Goal: Task Accomplishment & Management: Use online tool/utility

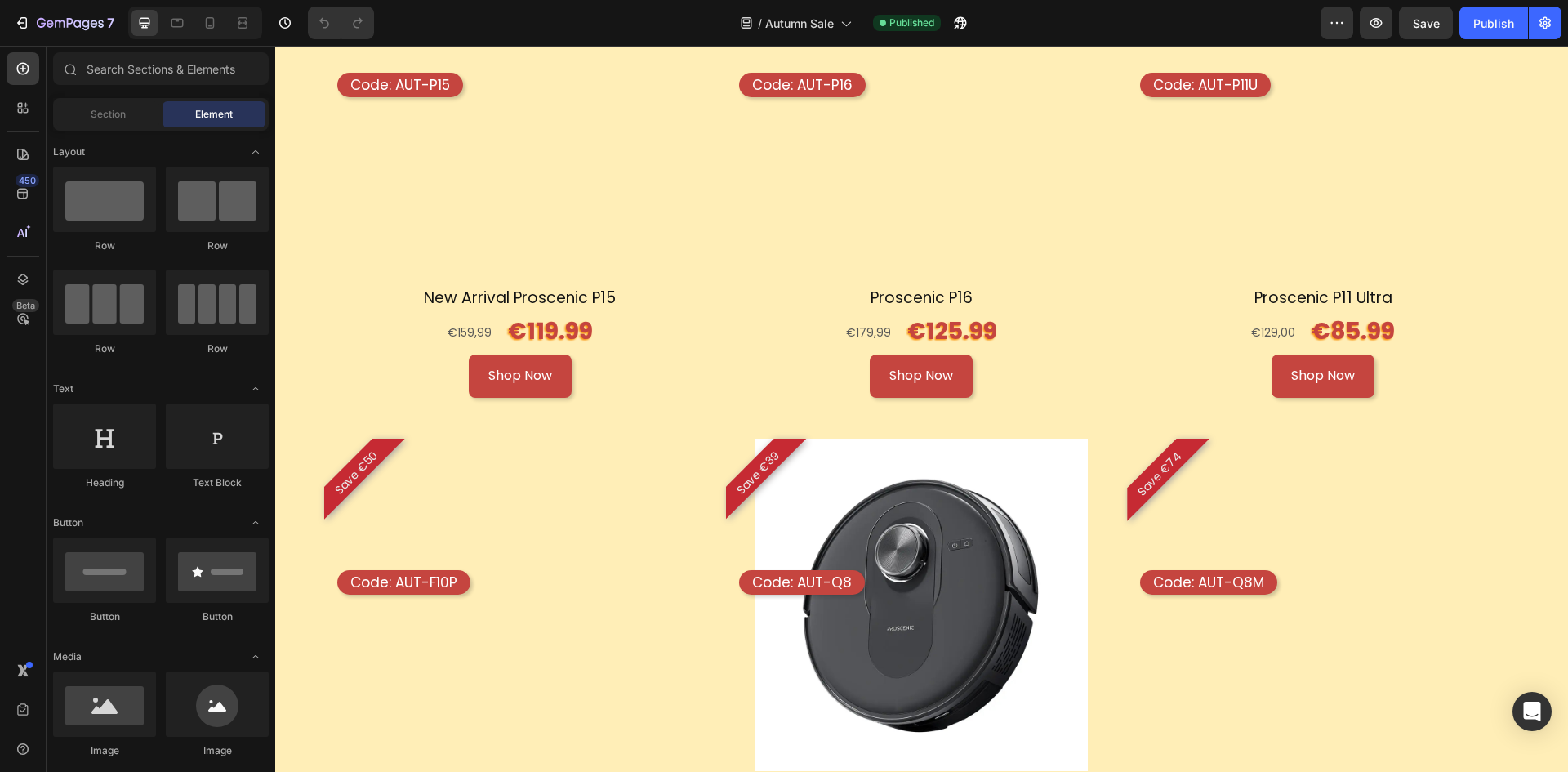
scroll to position [1858, 0]
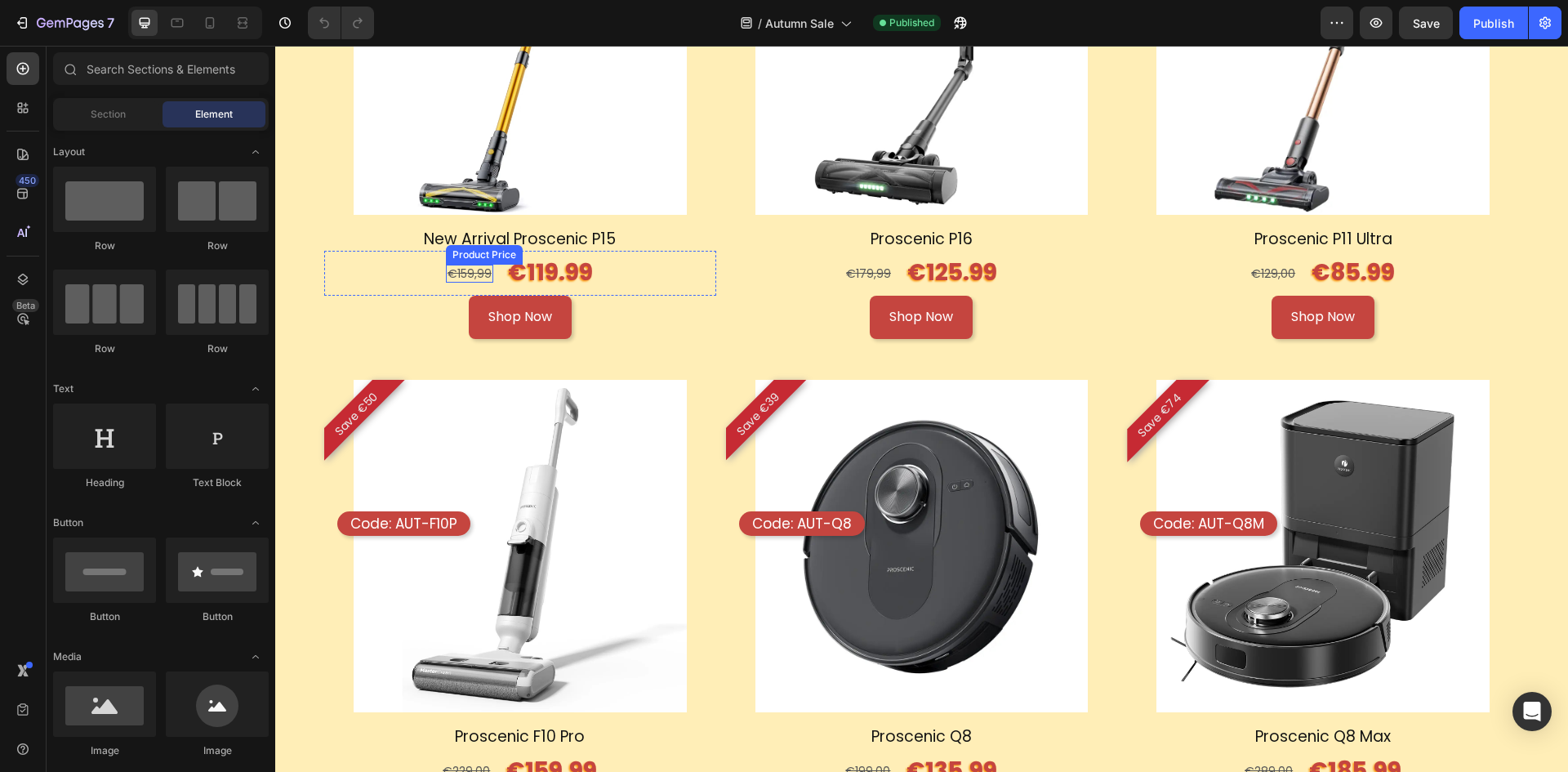
click at [469, 272] on div "€159,99" at bounding box center [469, 273] width 47 height 18
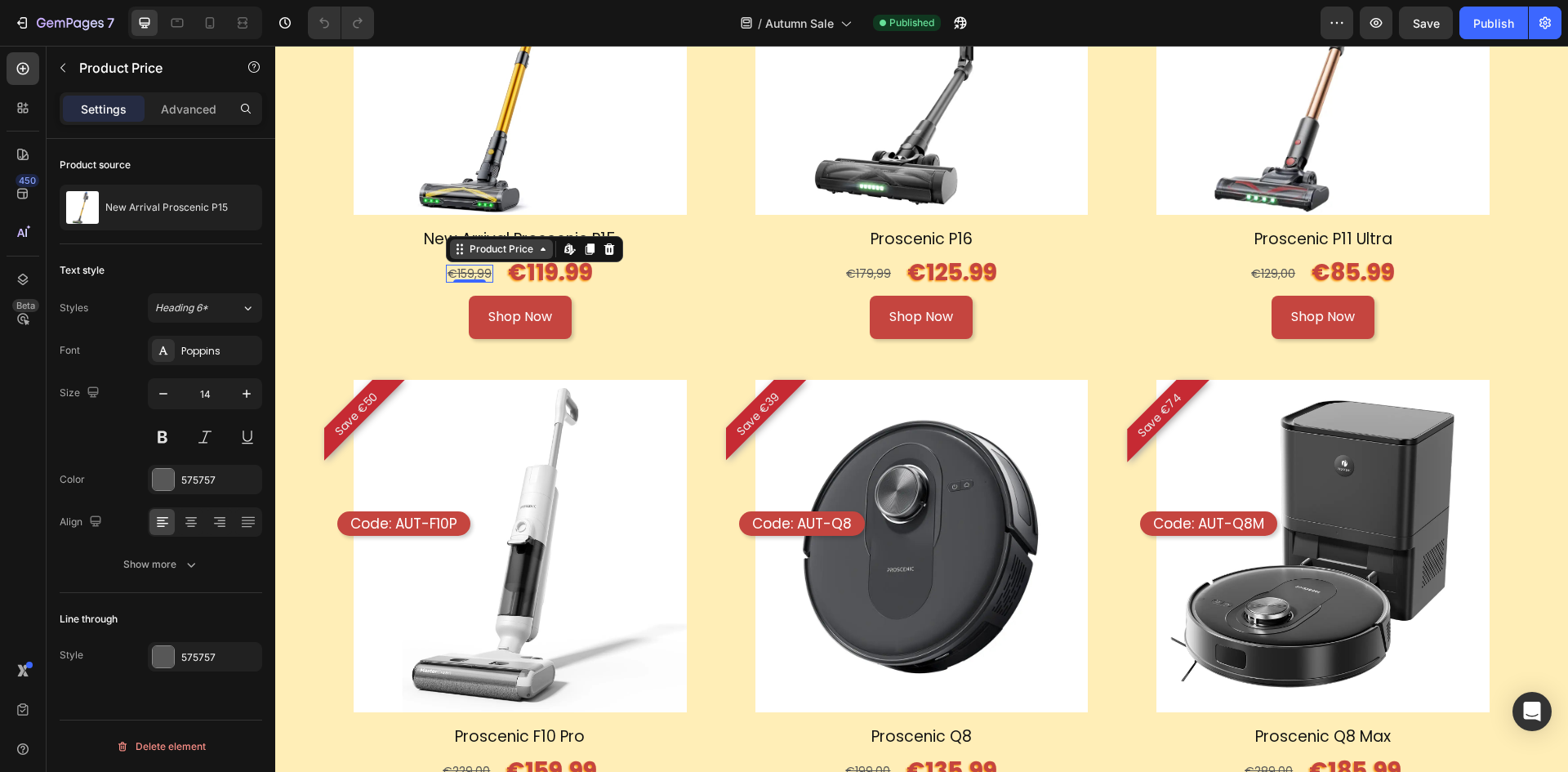
click at [532, 250] on div "Product Price" at bounding box center [502, 249] width 71 height 15
click at [850, 272] on div "€179,99" at bounding box center [868, 273] width 48 height 18
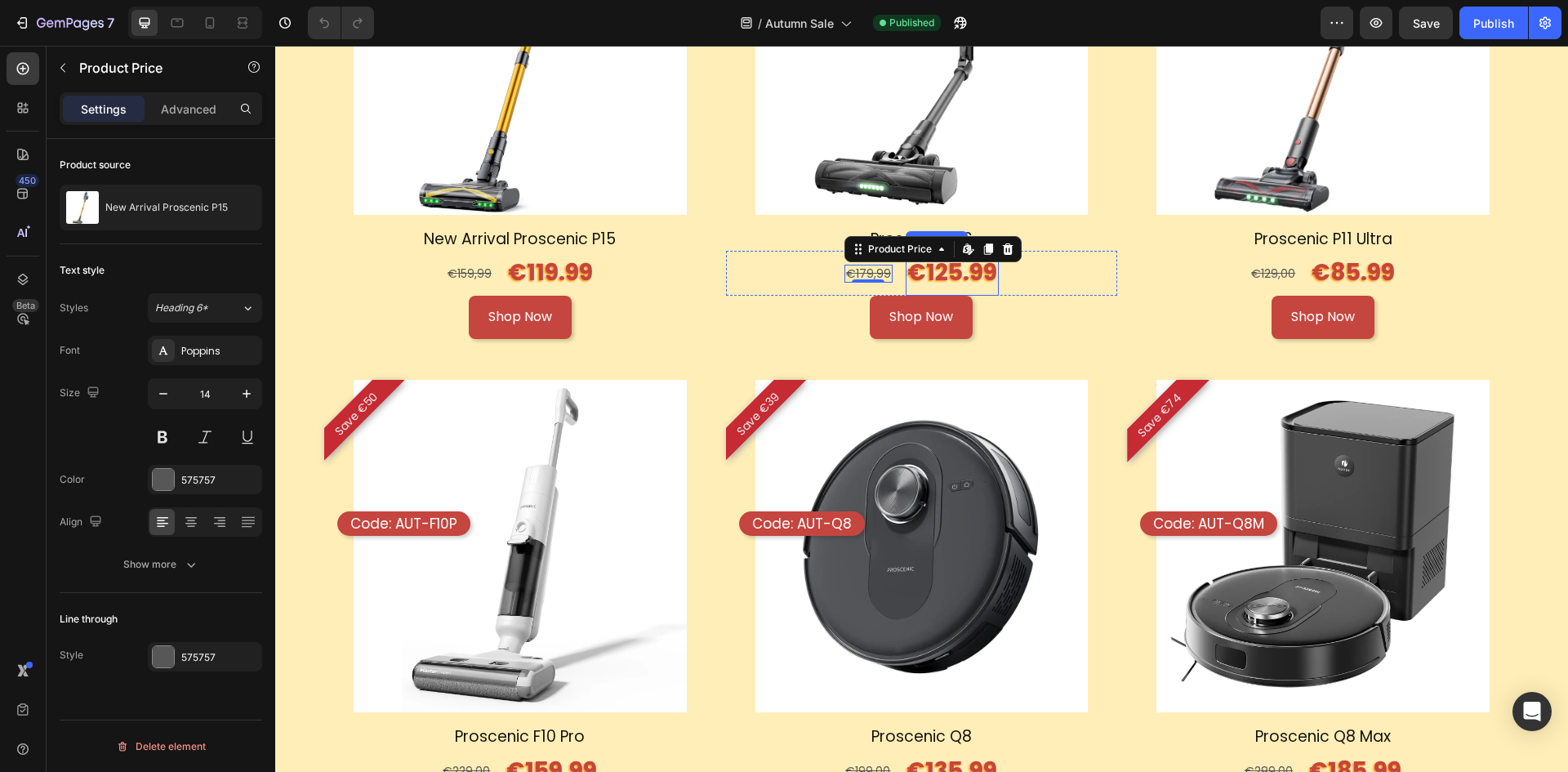
click at [934, 272] on p "€125.99" at bounding box center [953, 273] width 90 height 41
click at [872, 272] on div "€179,99" at bounding box center [868, 273] width 48 height 18
click at [914, 243] on div "Product Price" at bounding box center [901, 249] width 71 height 15
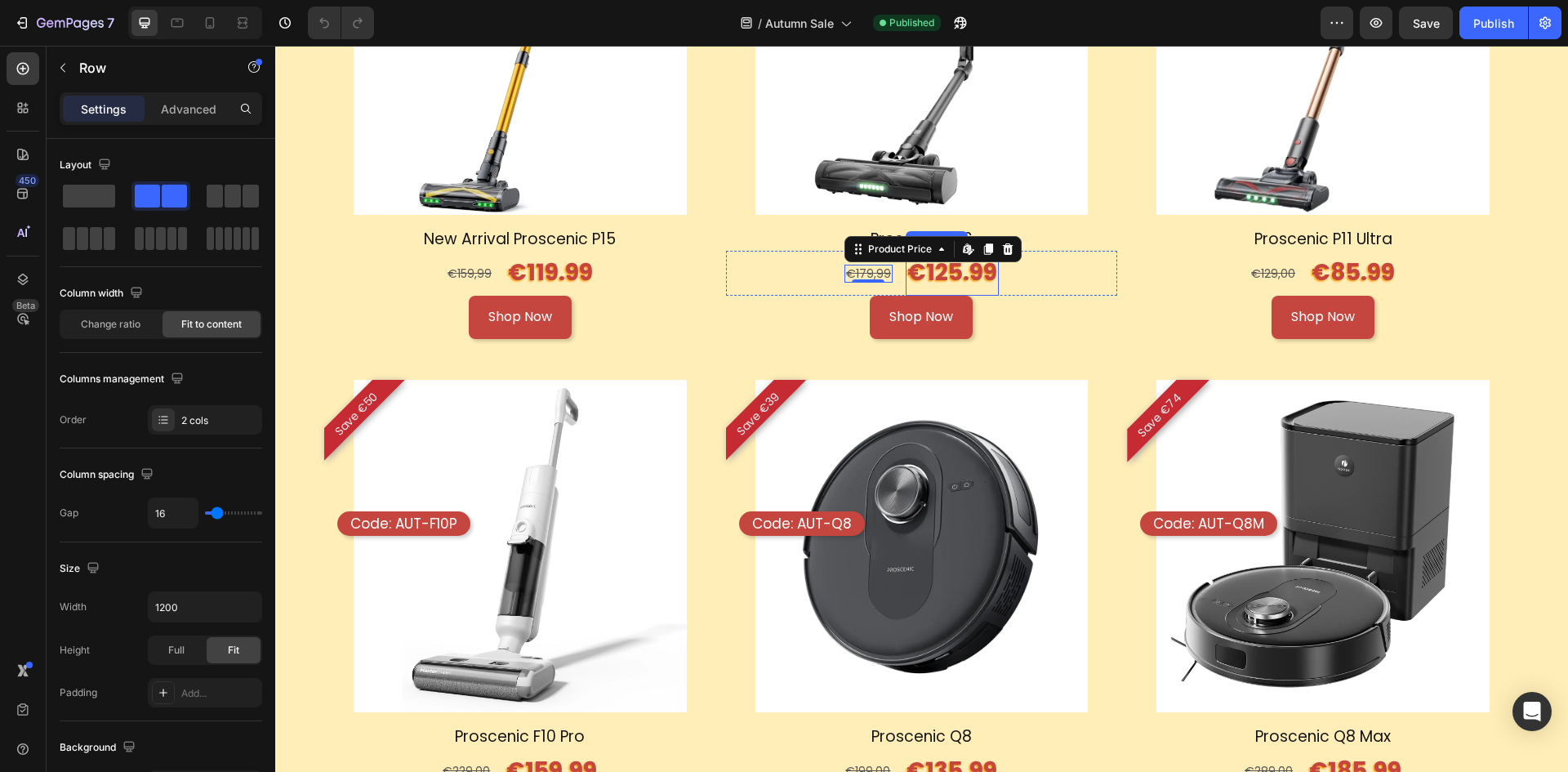
click at [1004, 289] on div "€179,99 Product Price Edit content in Shopify 0 Product Price Edit content in S…" at bounding box center [922, 272] width 392 height 44
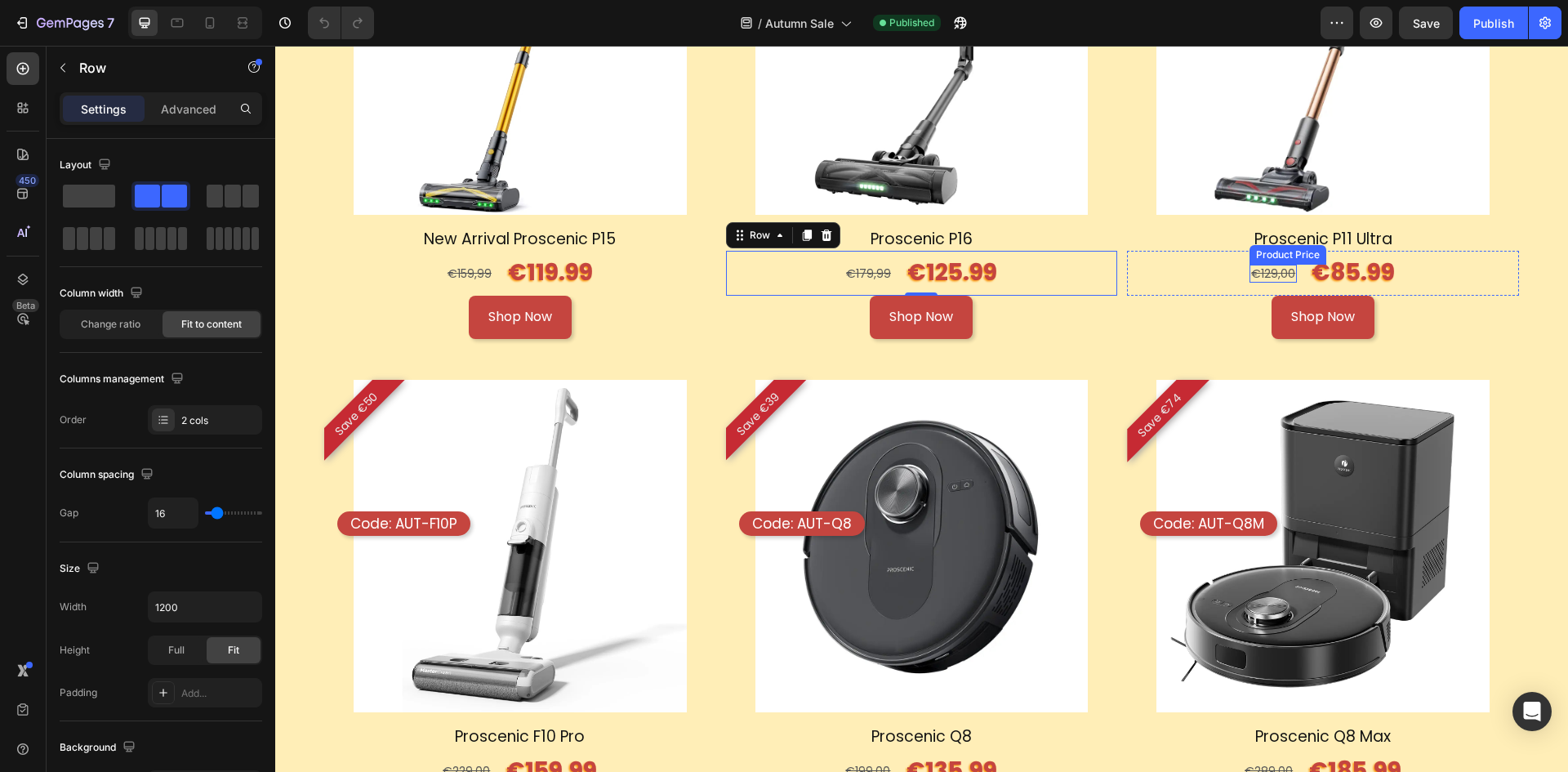
click at [1277, 269] on div "€129,00" at bounding box center [1273, 273] width 47 height 18
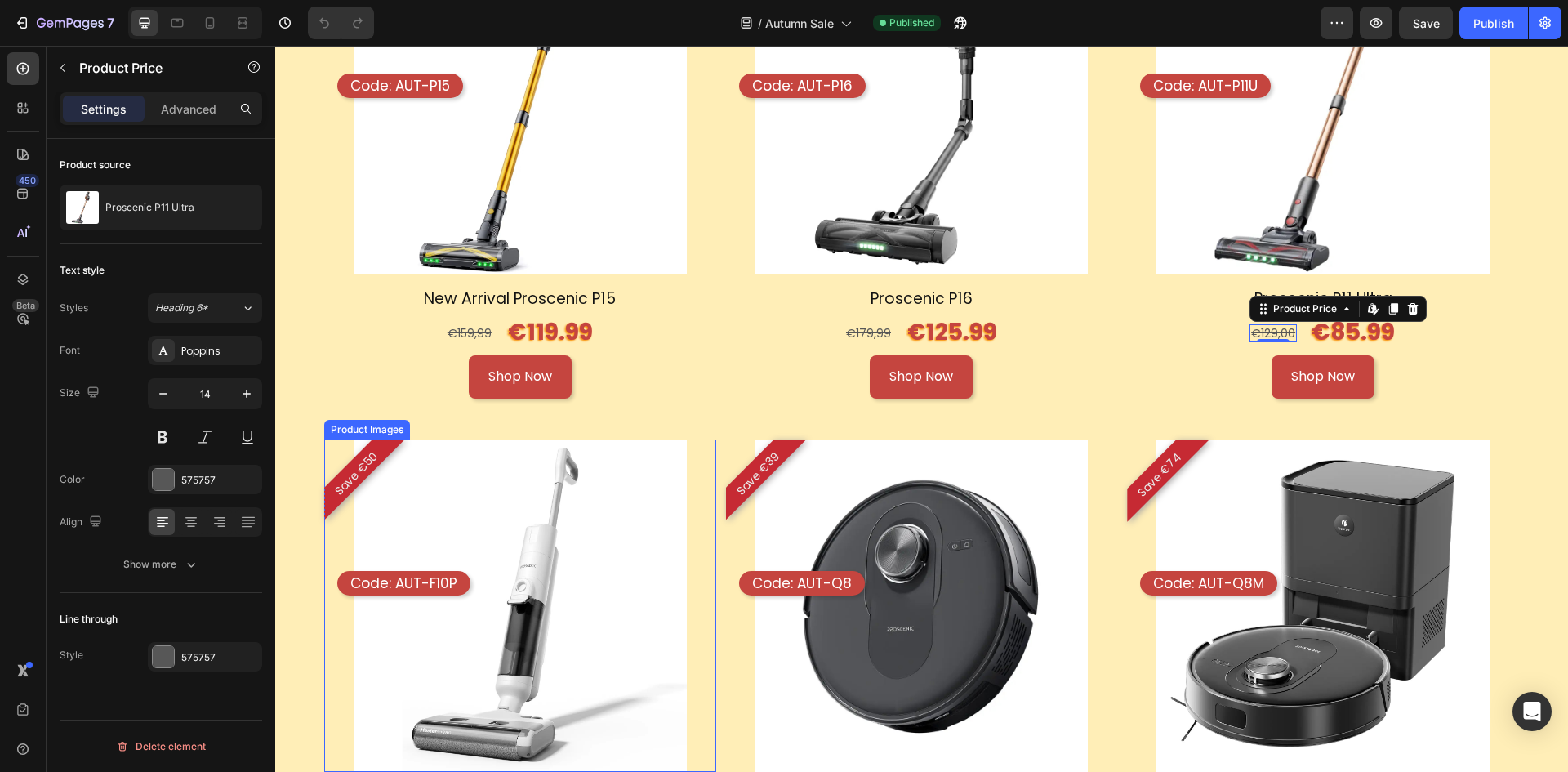
scroll to position [1776, 0]
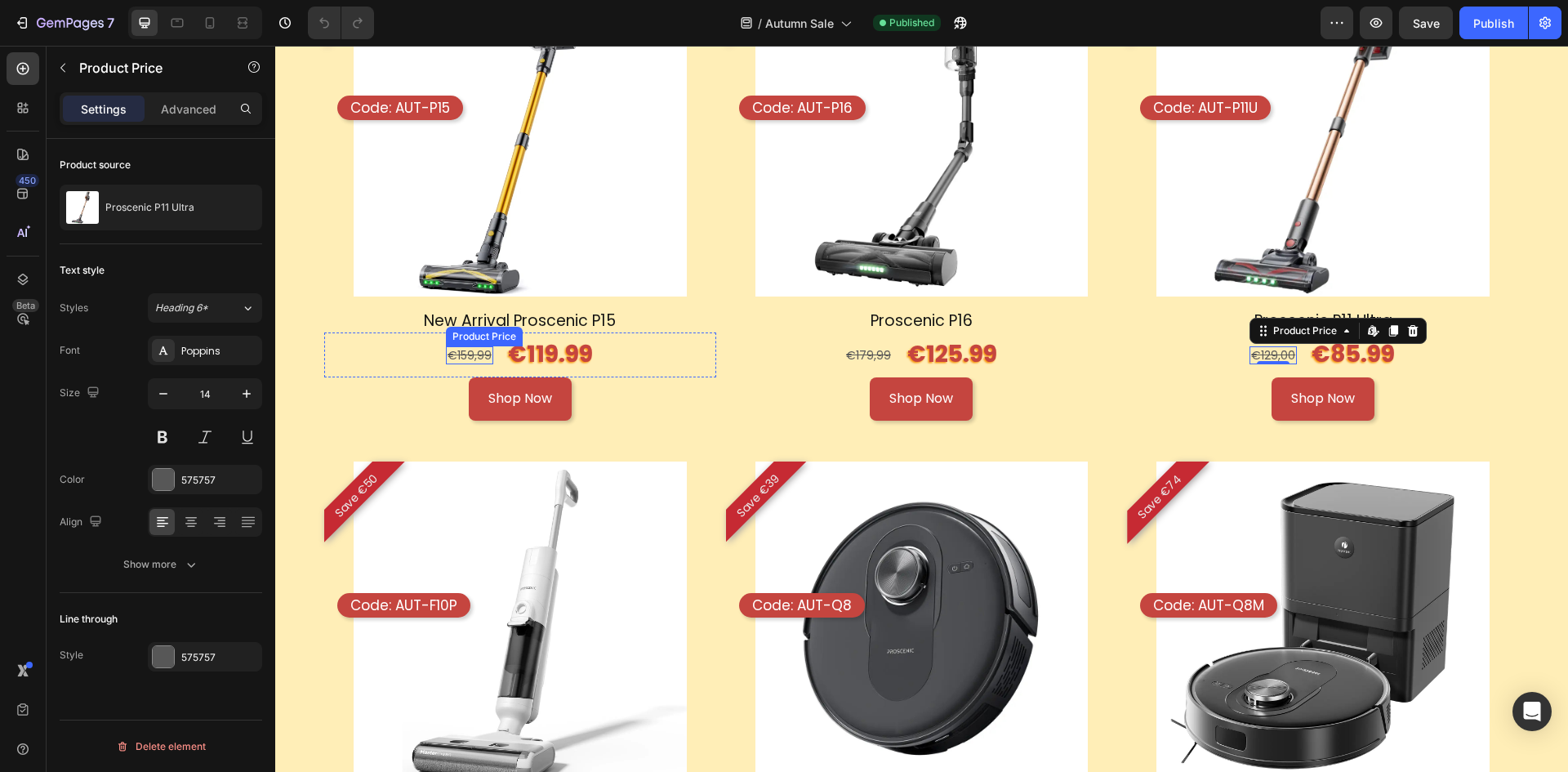
click at [474, 349] on div "€159,99" at bounding box center [469, 355] width 47 height 18
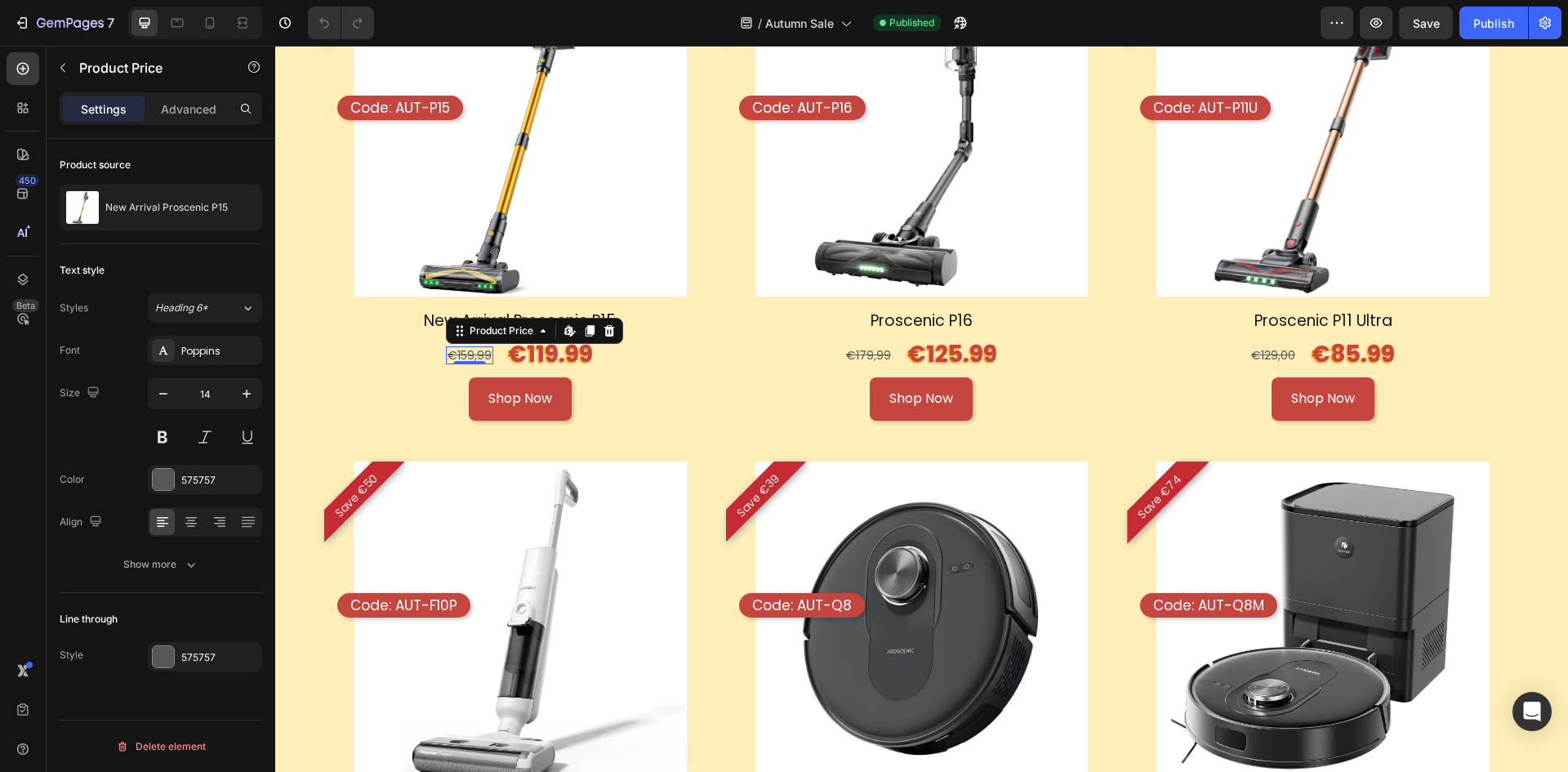
click at [465, 349] on div "€159,99" at bounding box center [469, 355] width 47 height 18
click at [603, 329] on icon at bounding box center [609, 330] width 13 height 13
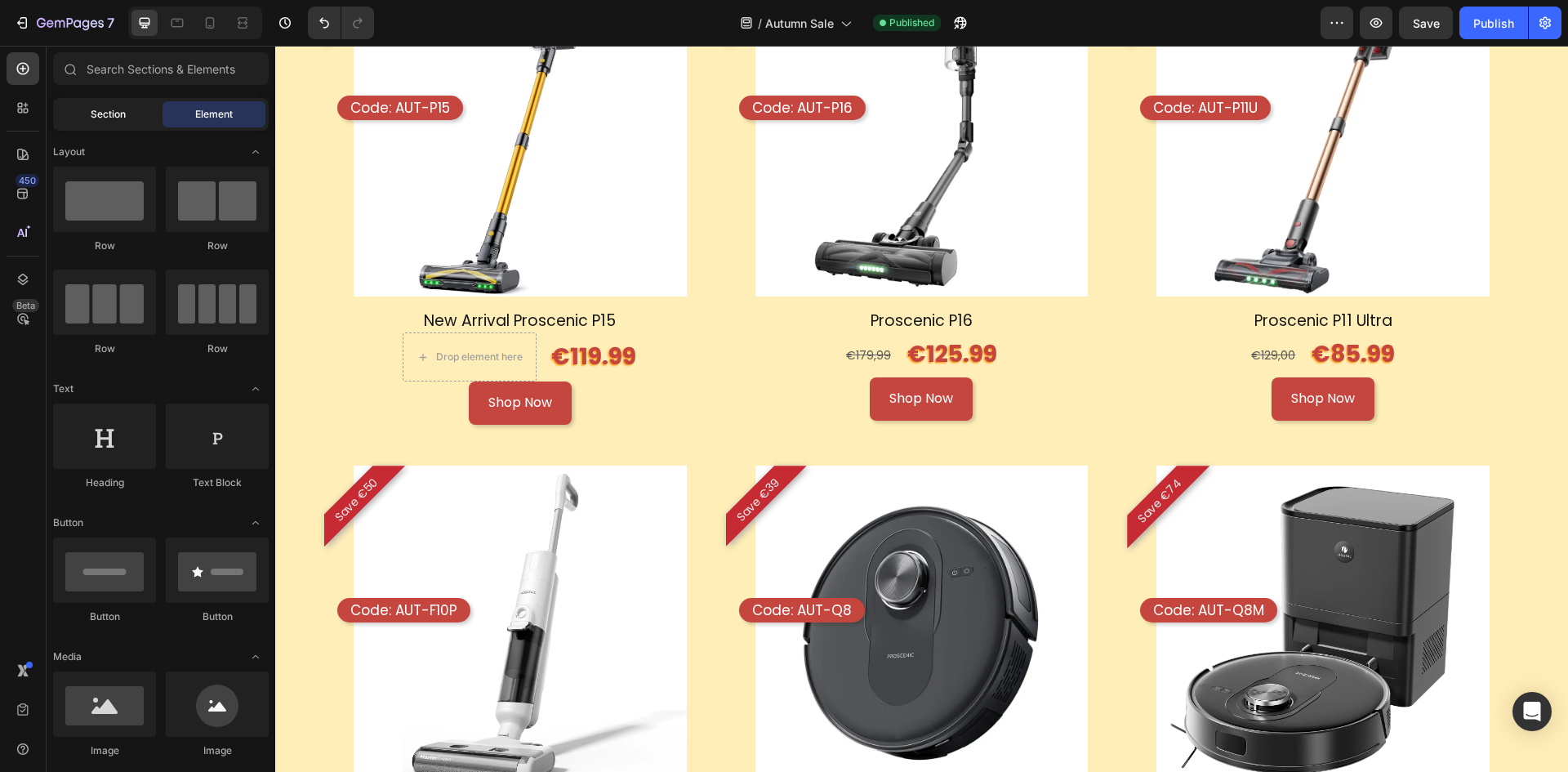
click at [116, 121] on div "Section" at bounding box center [108, 114] width 103 height 26
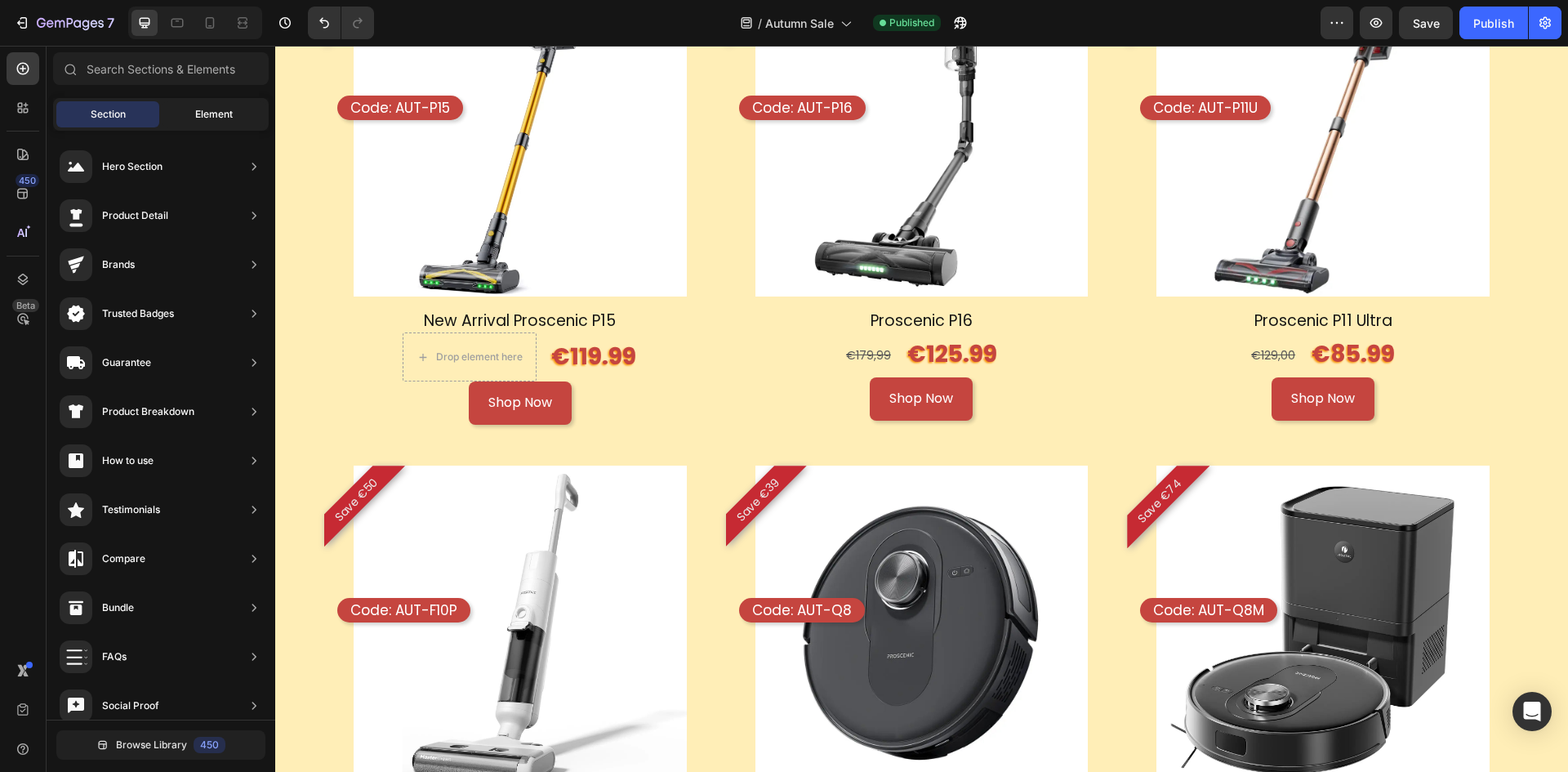
click at [207, 120] on span "Element" at bounding box center [214, 114] width 37 height 15
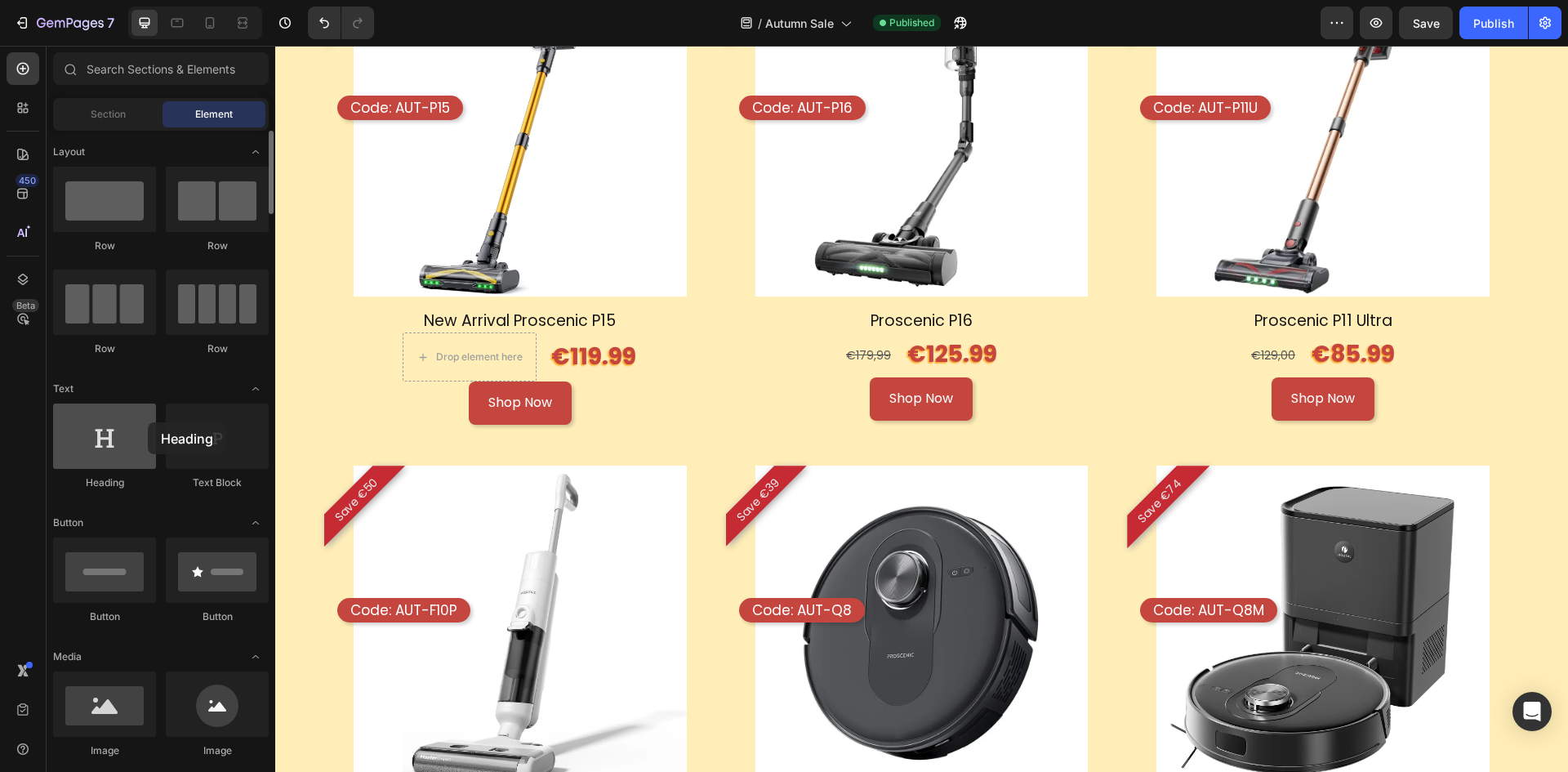
drag, startPoint x: 117, startPoint y: 454, endPoint x: 106, endPoint y: 436, distance: 21.1
click at [84, 436] on div at bounding box center [104, 436] width 103 height 66
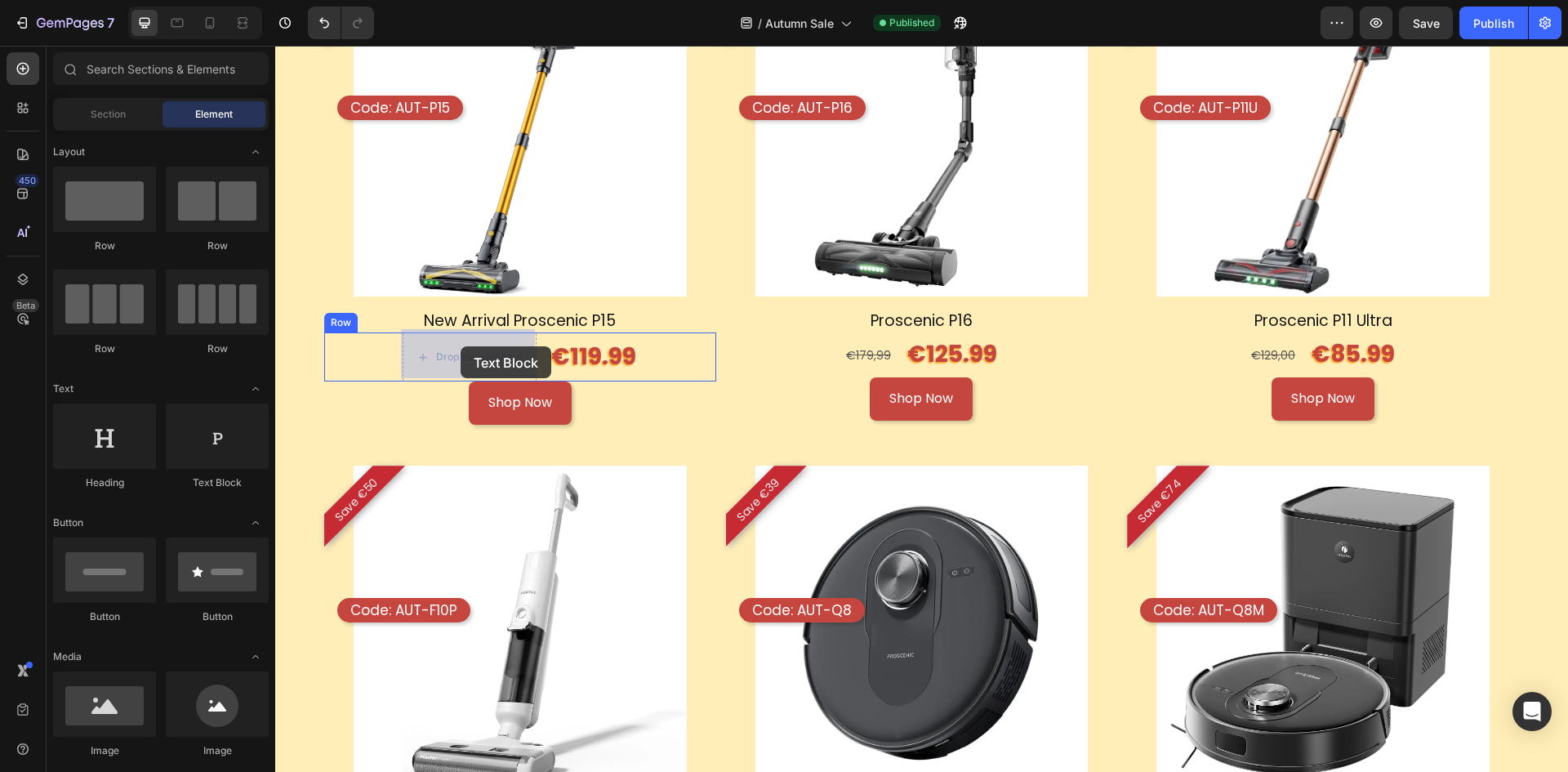
drag, startPoint x: 496, startPoint y: 480, endPoint x: 461, endPoint y: 346, distance: 138.5
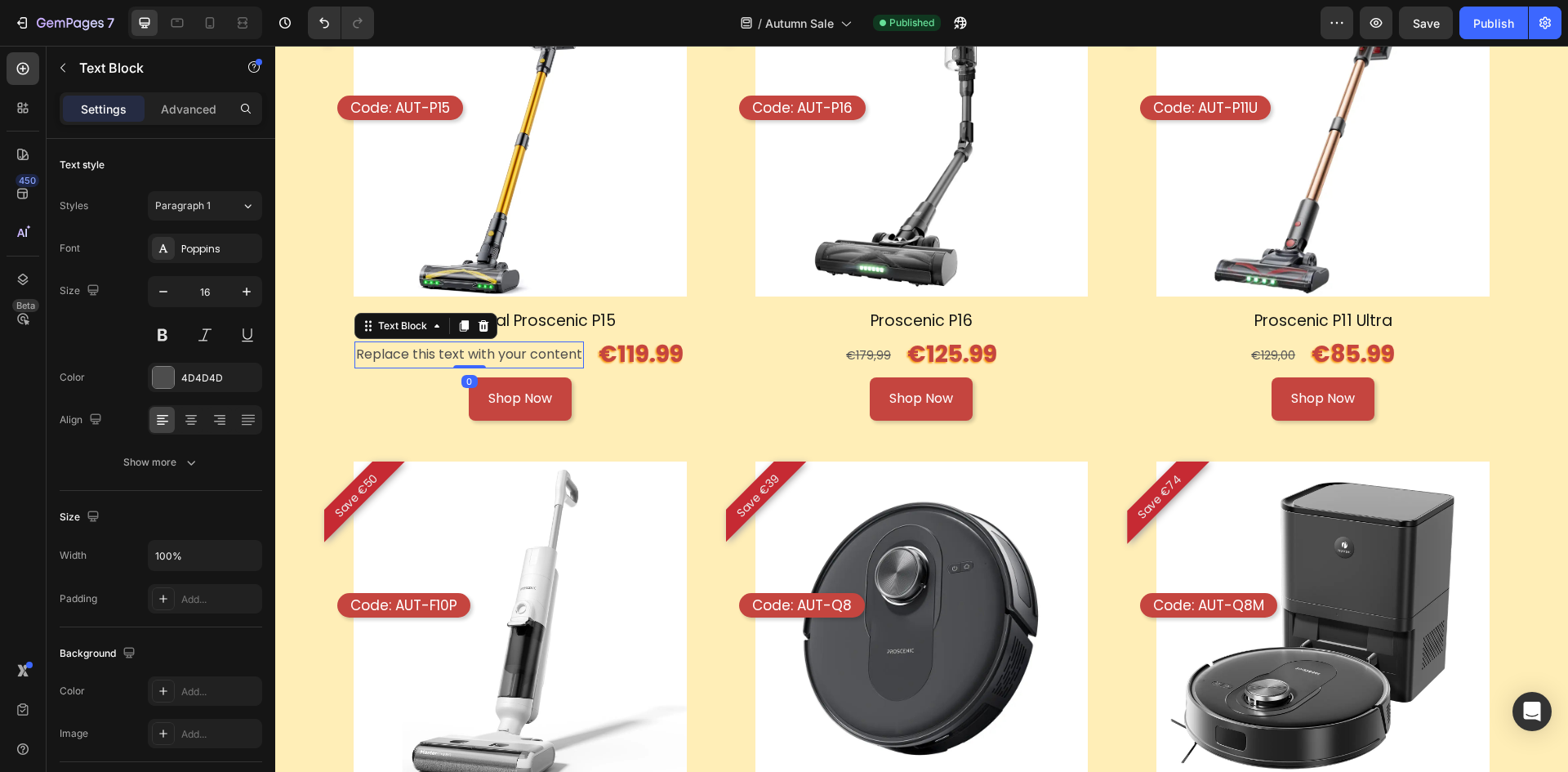
click at [462, 352] on div "Replace this text with your content" at bounding box center [469, 355] width 229 height 27
click at [462, 352] on p "Replace this text with your content" at bounding box center [468, 355] width 226 height 24
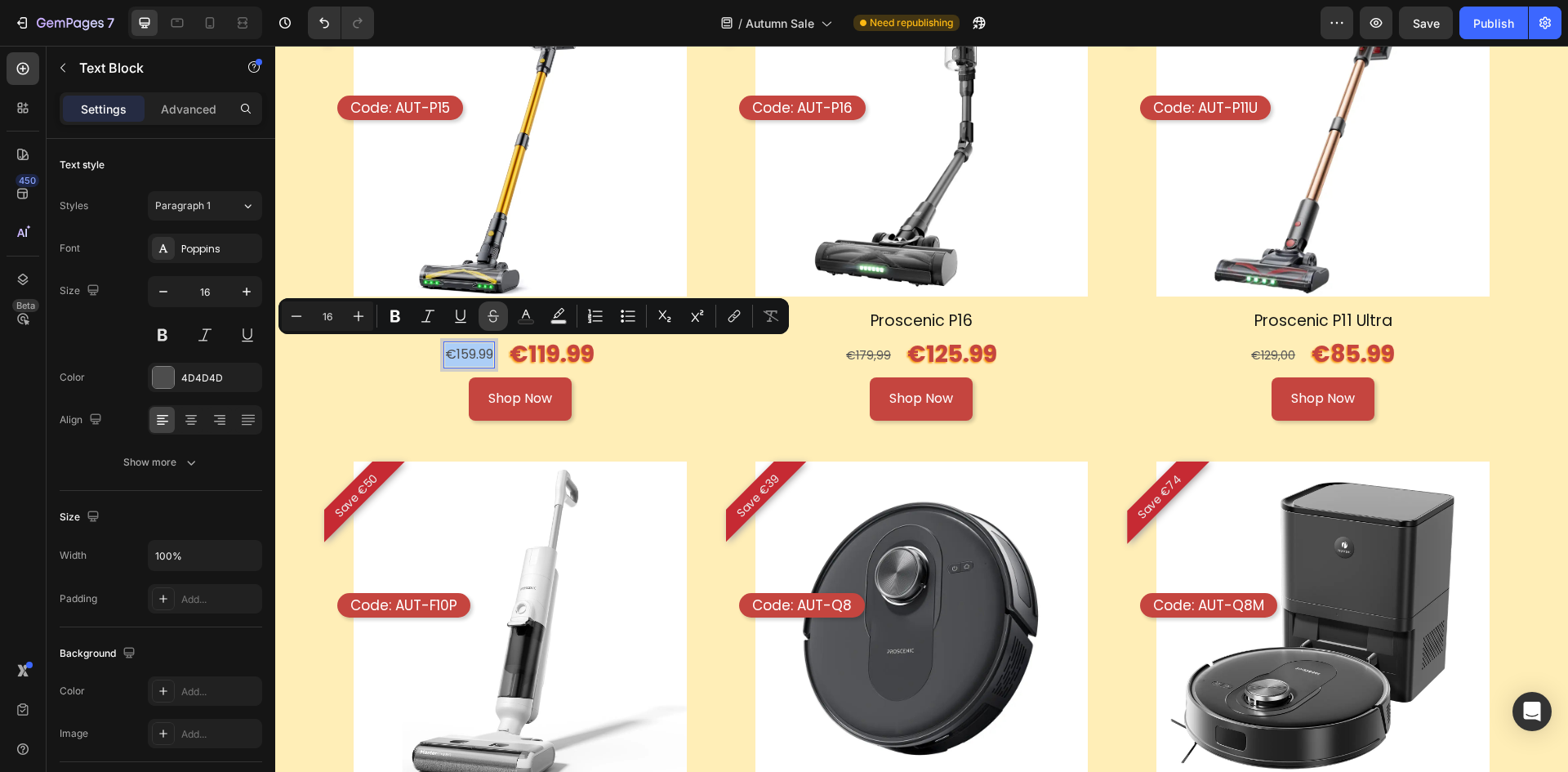
click at [489, 314] on icon "Editor contextual toolbar" at bounding box center [493, 315] width 17 height 17
click at [645, 381] on div "Shop Now Button" at bounding box center [520, 399] width 392 height 43
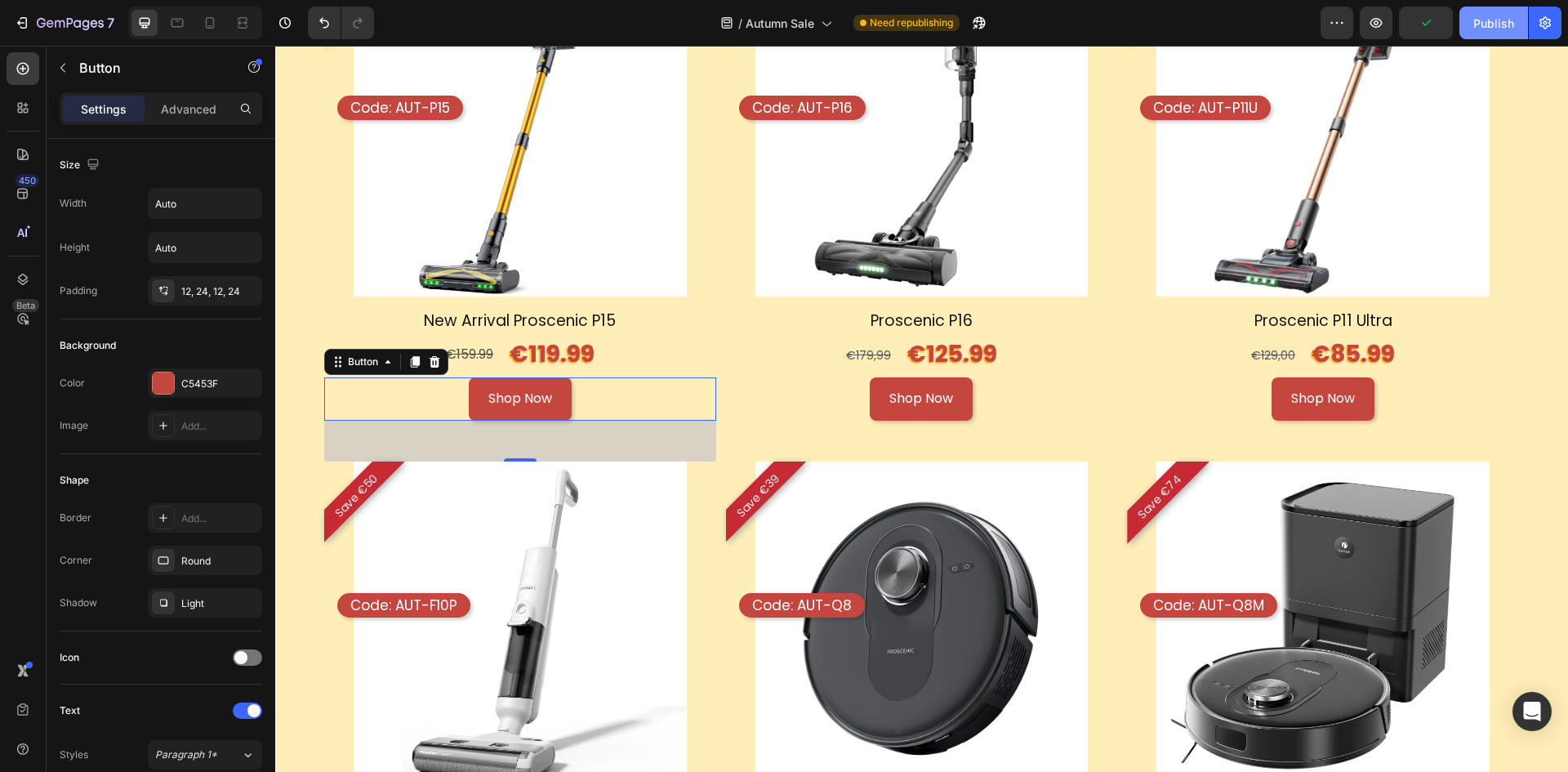
click at [1492, 17] on div "Publish" at bounding box center [1494, 24] width 41 height 18
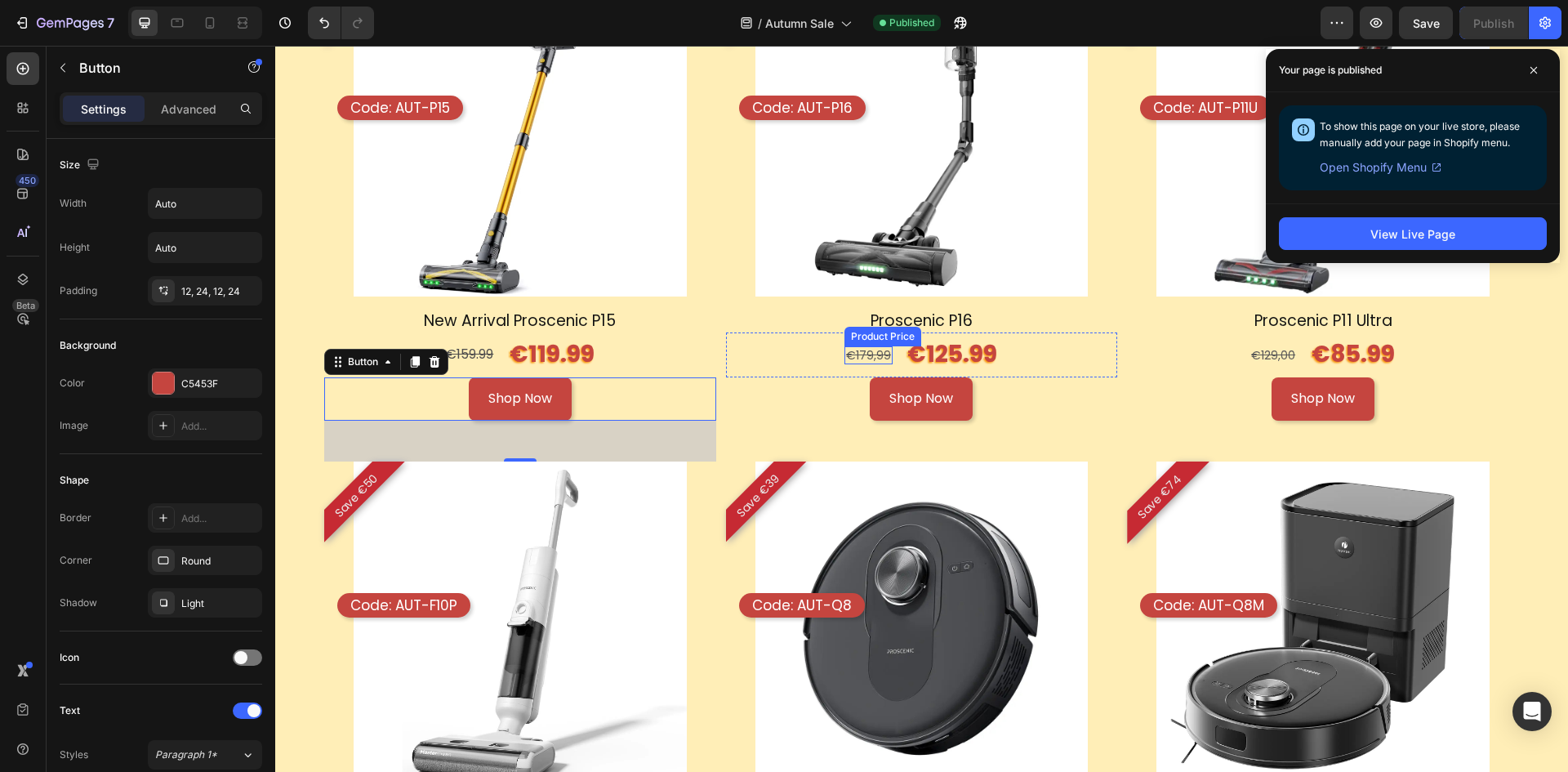
click at [868, 355] on div "€179,99" at bounding box center [868, 355] width 48 height 18
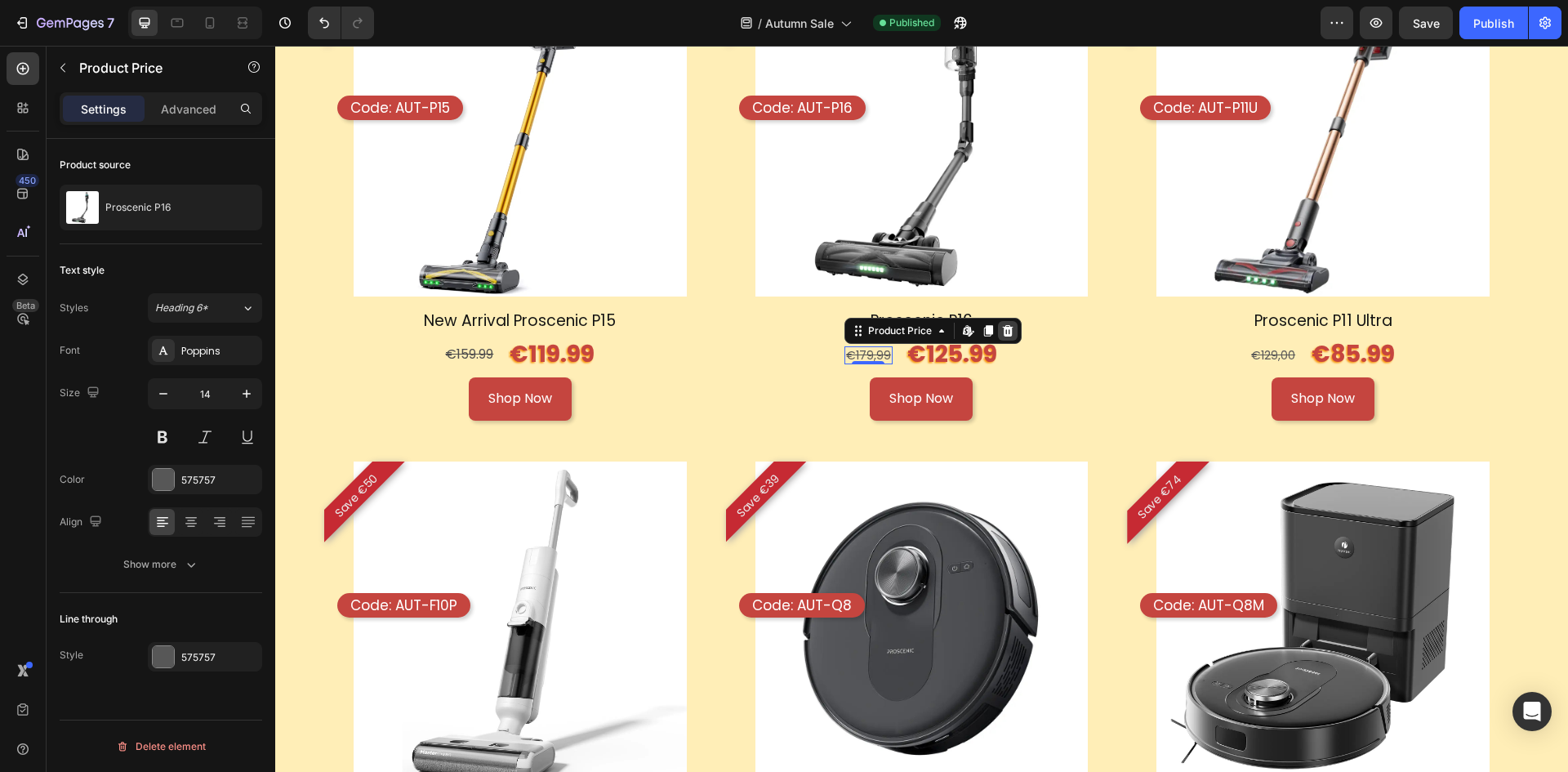
click at [1003, 331] on icon at bounding box center [1007, 330] width 11 height 12
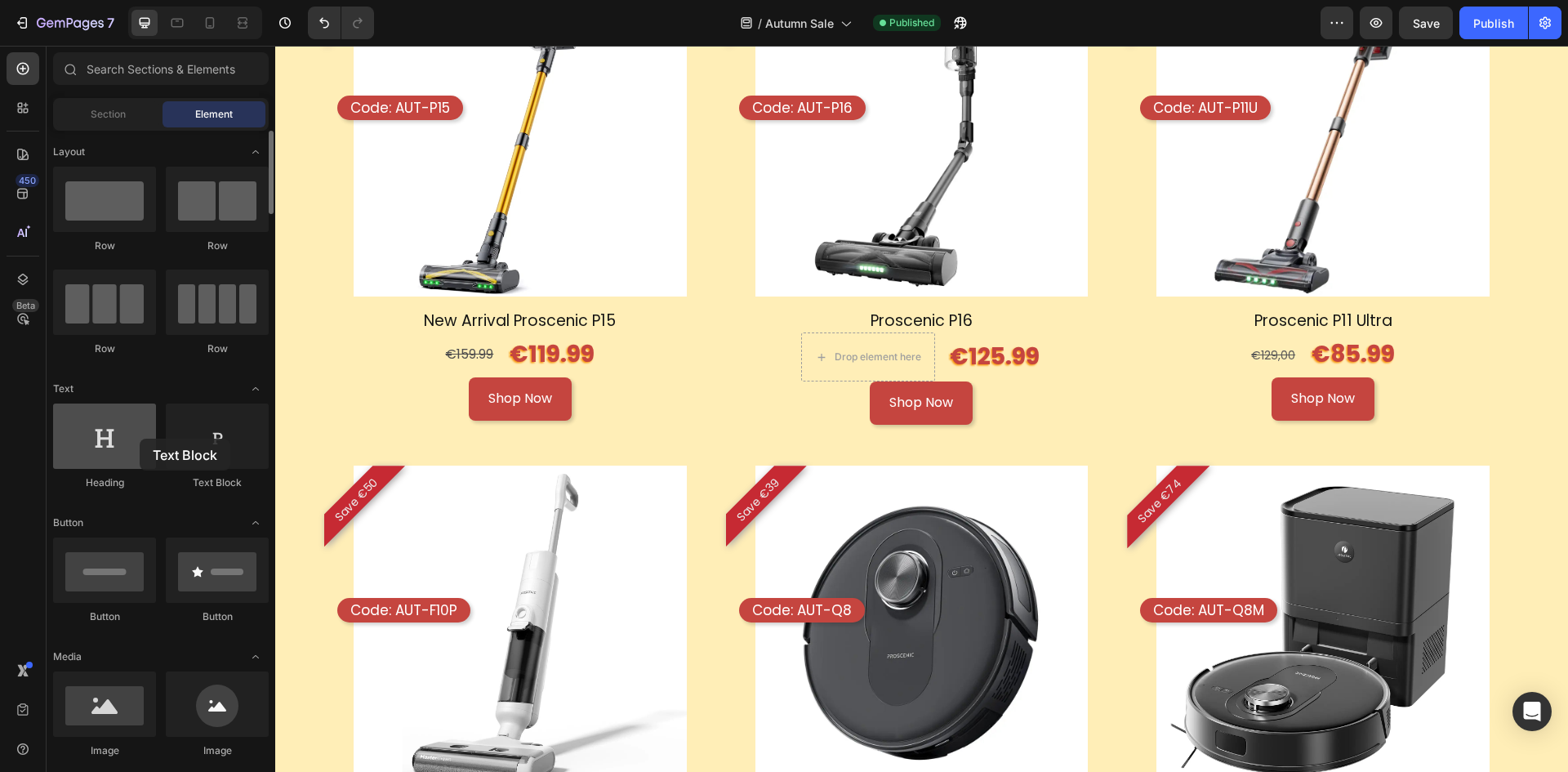
drag, startPoint x: 208, startPoint y: 458, endPoint x: 139, endPoint y: 439, distance: 71.6
click at [139, 439] on div "Heading Text Block" at bounding box center [161, 454] width 216 height 101
click at [460, 348] on s "€159.99" at bounding box center [468, 354] width 48 height 19
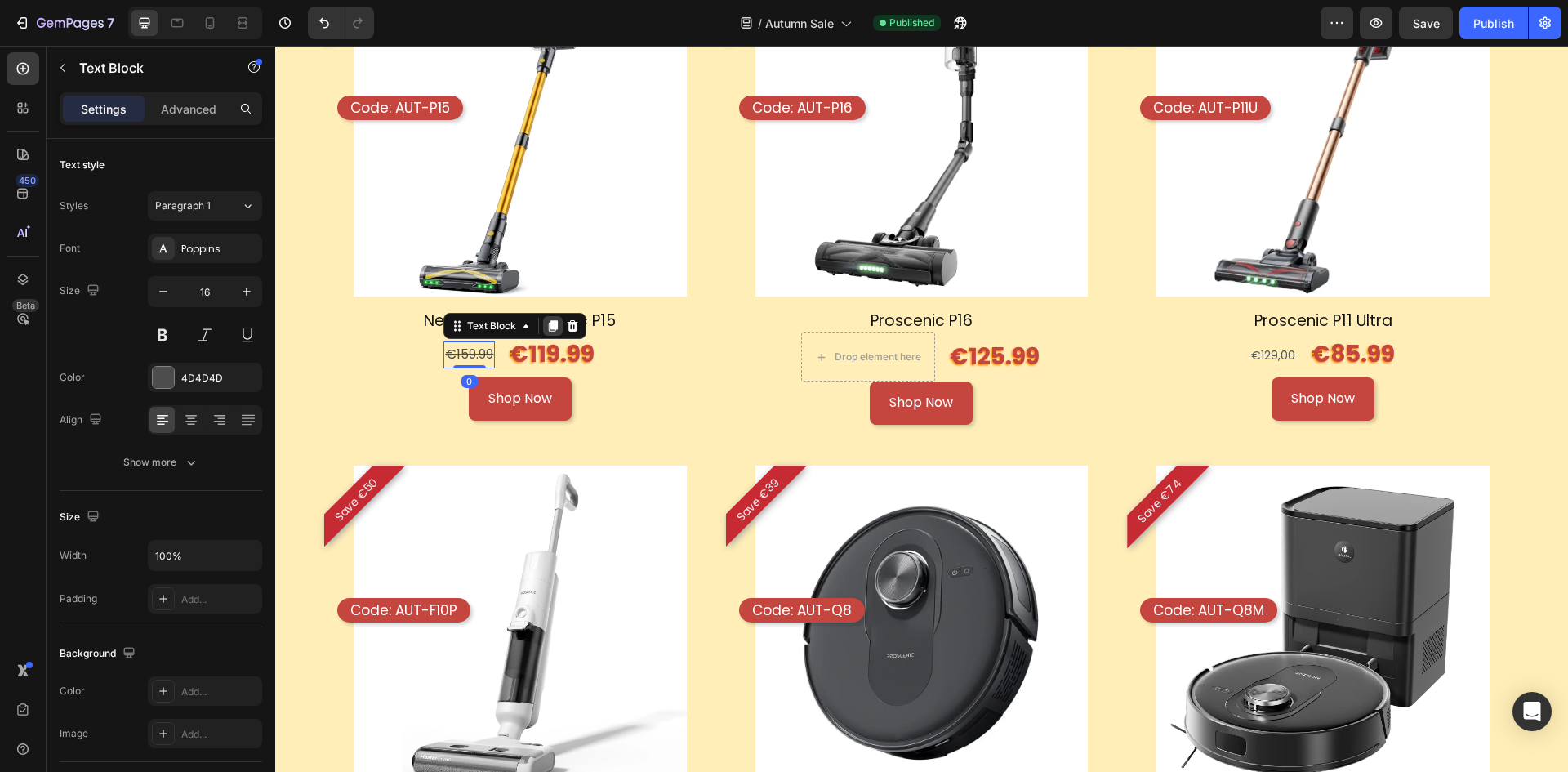
click at [552, 323] on icon at bounding box center [553, 326] width 9 height 12
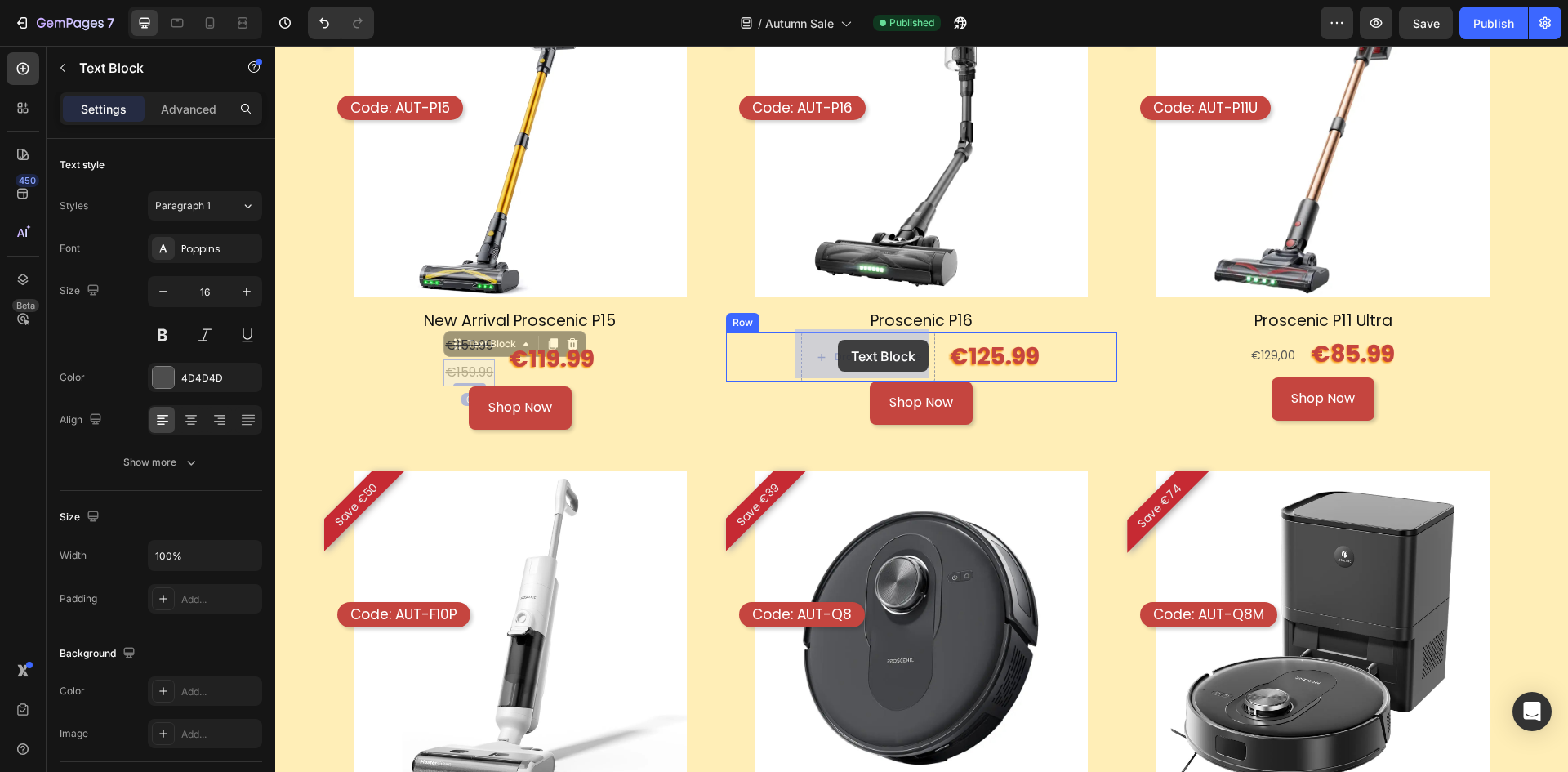
drag, startPoint x: 460, startPoint y: 340, endPoint x: 838, endPoint y: 340, distance: 378.0
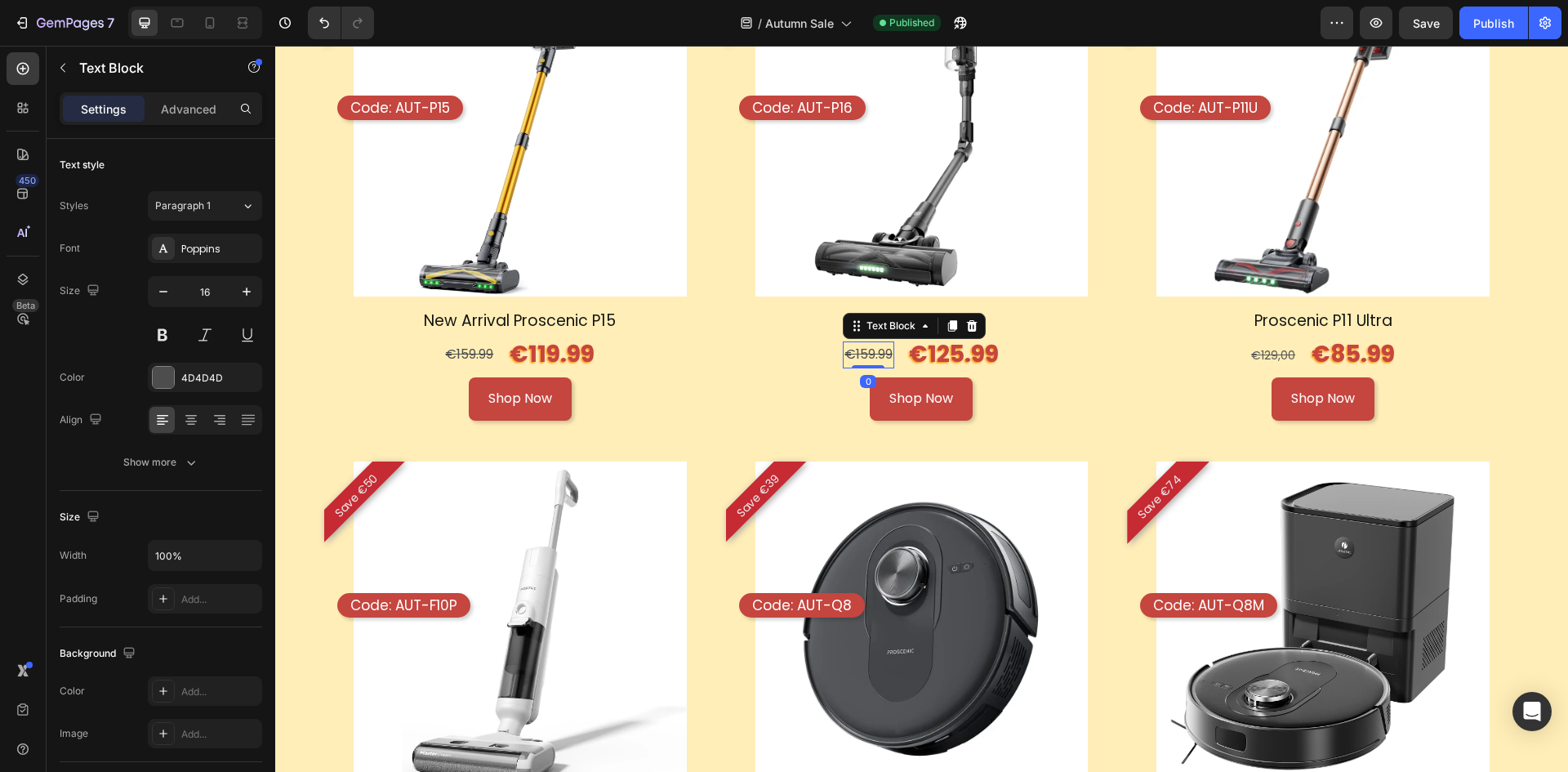
click at [868, 348] on s "€159.99" at bounding box center [868, 354] width 48 height 19
click at [862, 352] on s "€159.99" at bounding box center [868, 354] width 48 height 19
click at [1259, 346] on div "€129,00" at bounding box center [1273, 355] width 47 height 18
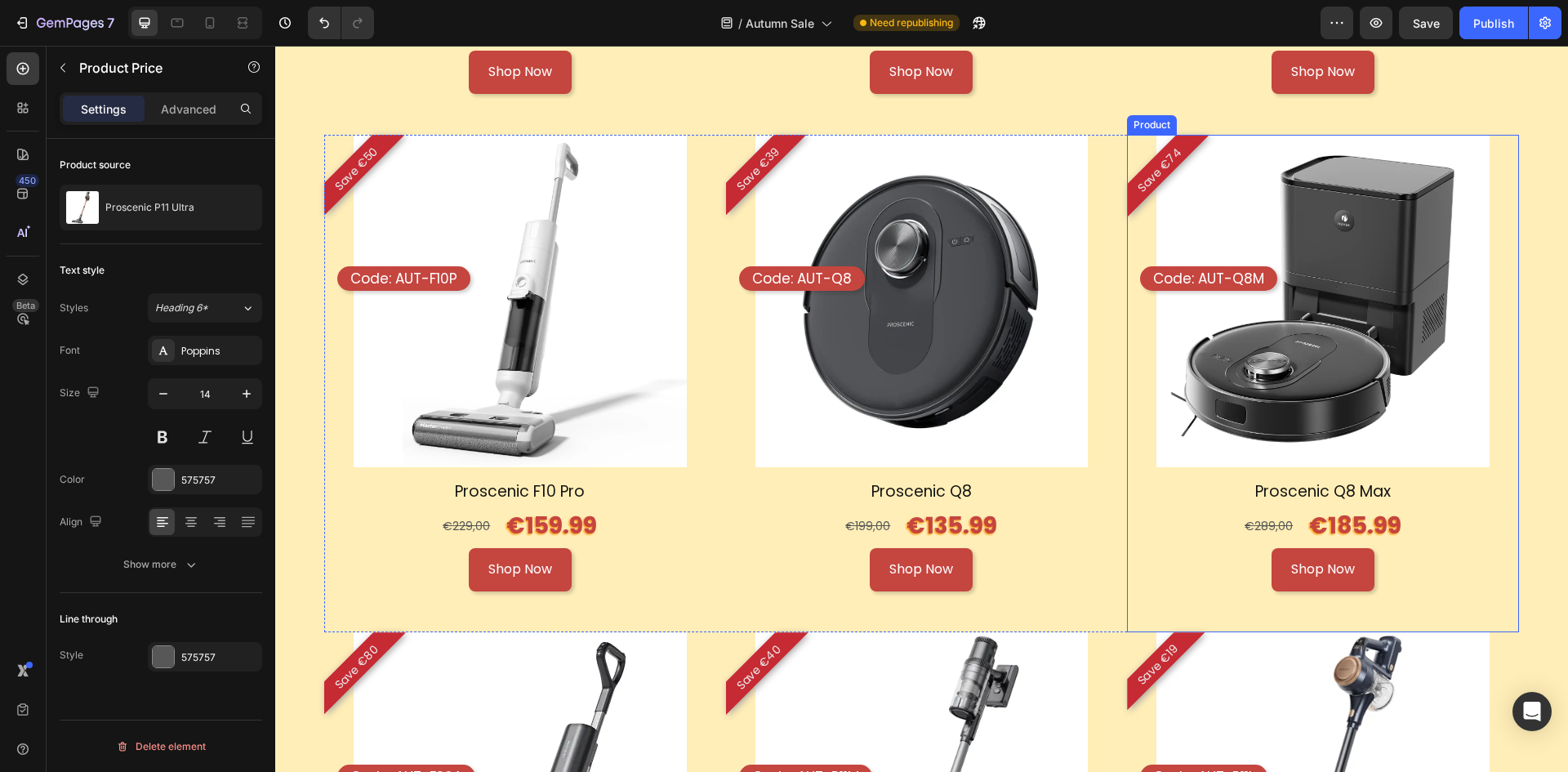
scroll to position [1939, 0]
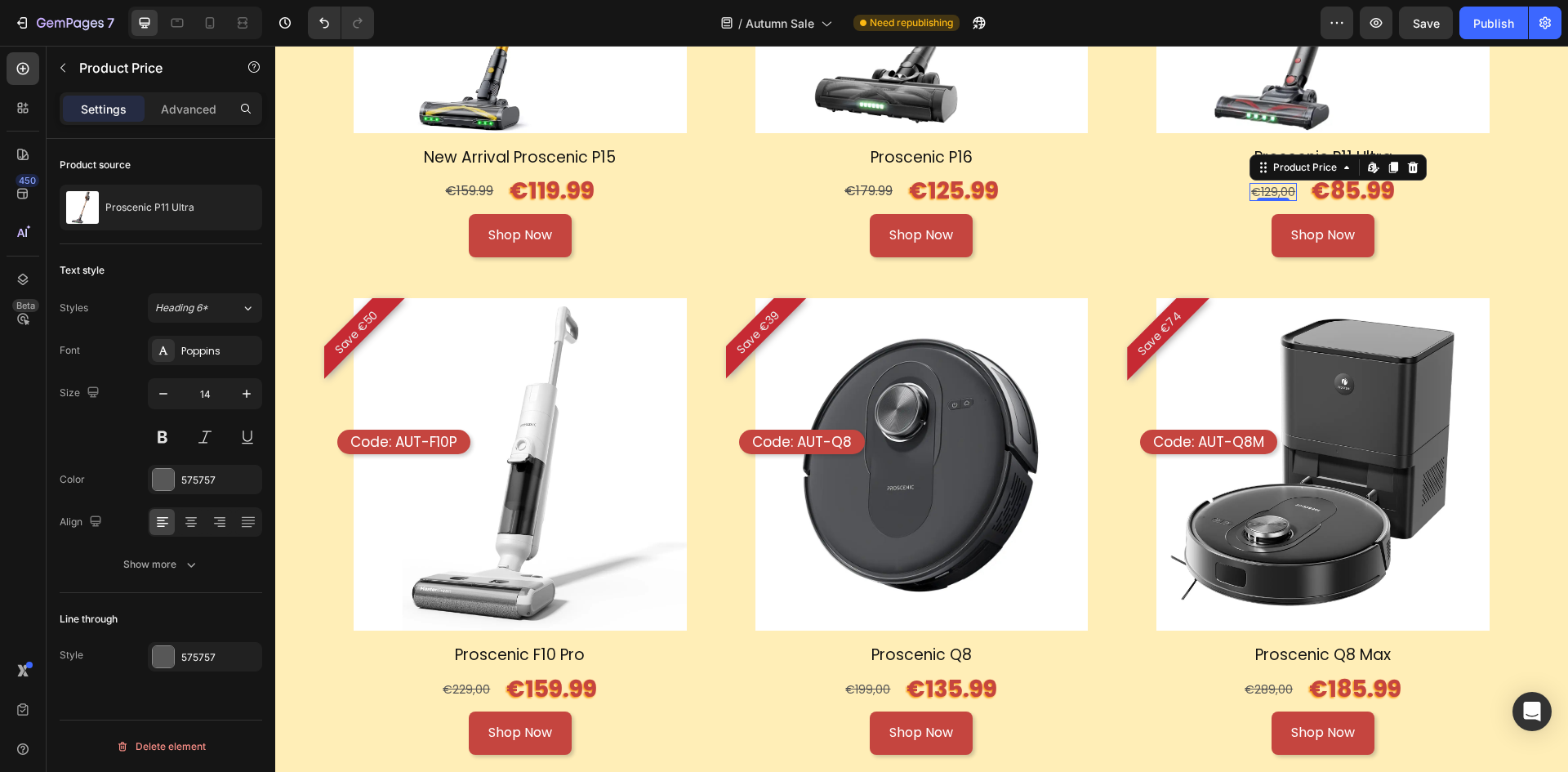
drag, startPoint x: 1404, startPoint y: 162, endPoint x: 1356, endPoint y: 179, distance: 50.9
click at [1408, 162] on icon at bounding box center [1413, 167] width 11 height 12
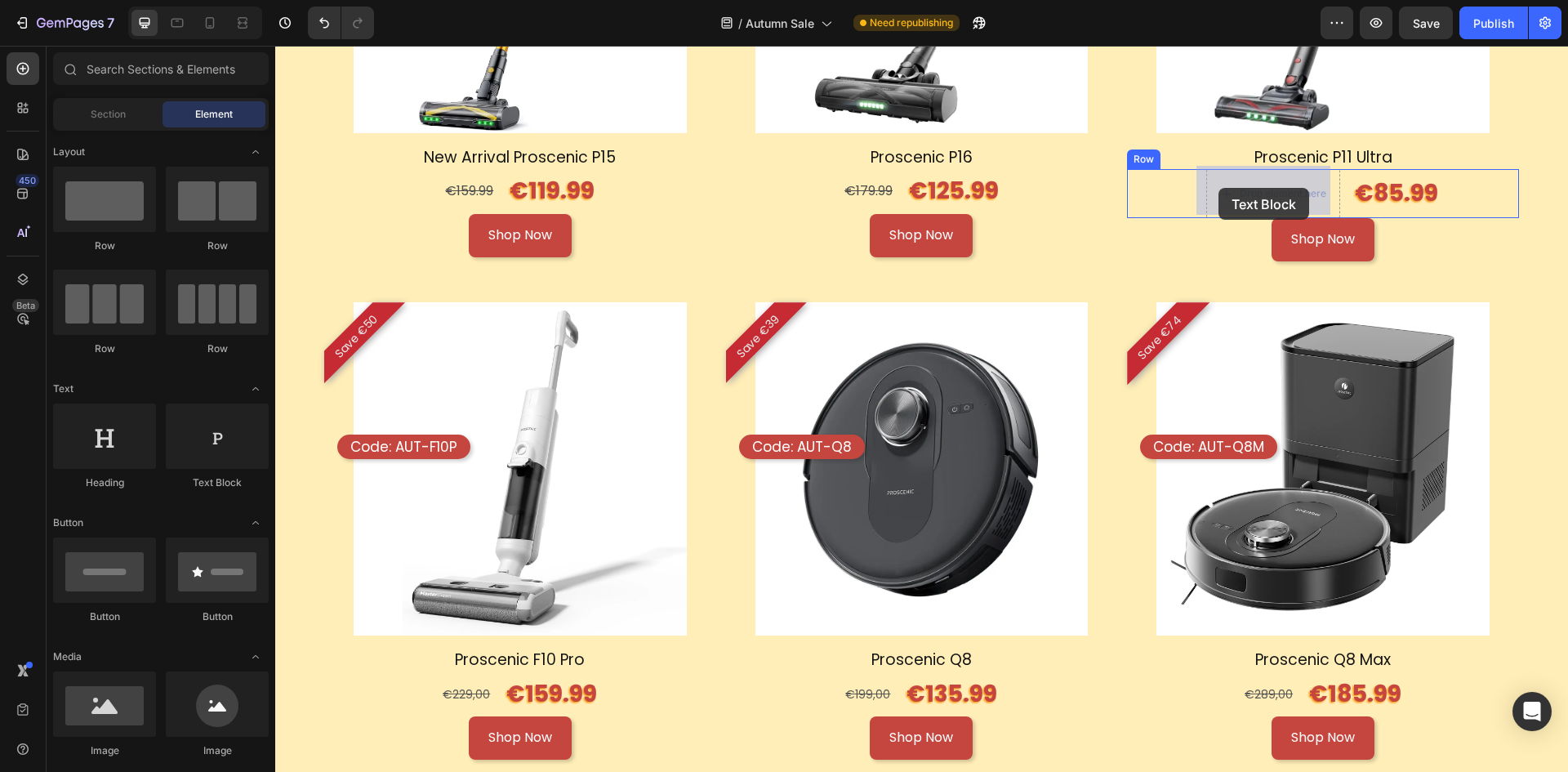
drag, startPoint x: 488, startPoint y: 488, endPoint x: 1218, endPoint y: 188, distance: 789.2
click at [845, 194] on s "€179.99" at bounding box center [868, 190] width 48 height 19
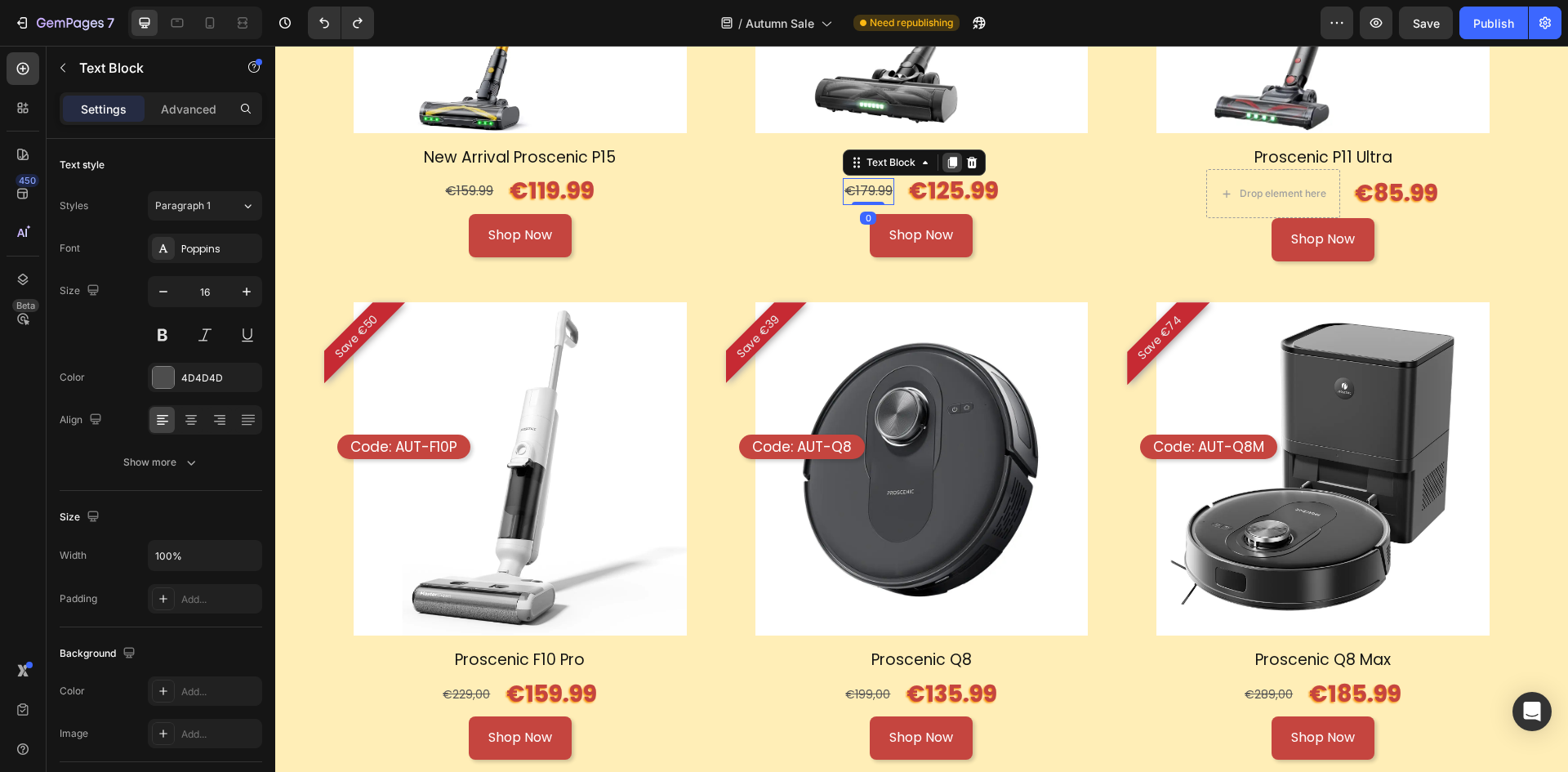
click at [949, 160] on icon at bounding box center [953, 163] width 9 height 12
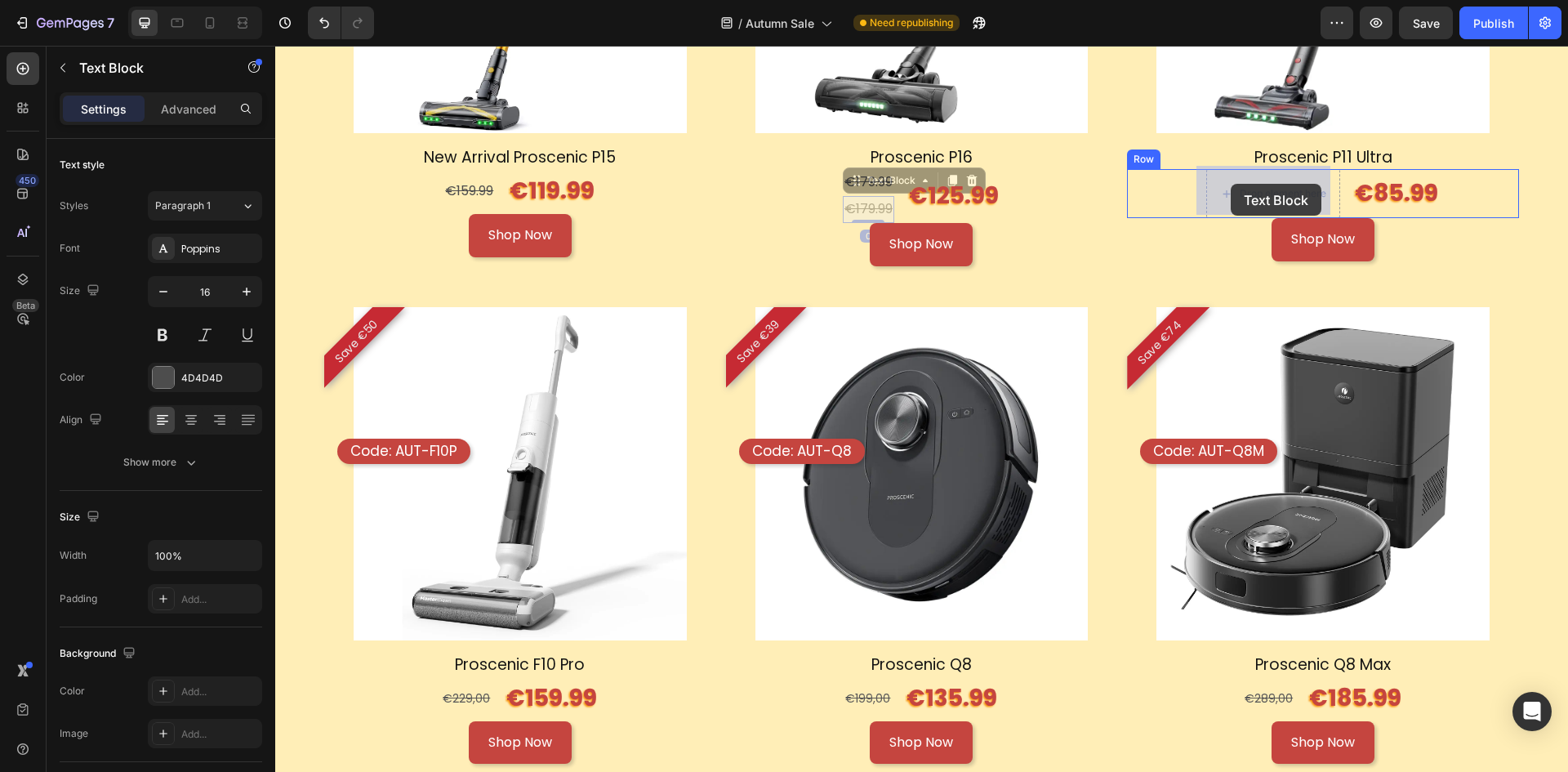
drag, startPoint x: 861, startPoint y: 184, endPoint x: 1231, endPoint y: 184, distance: 370.0
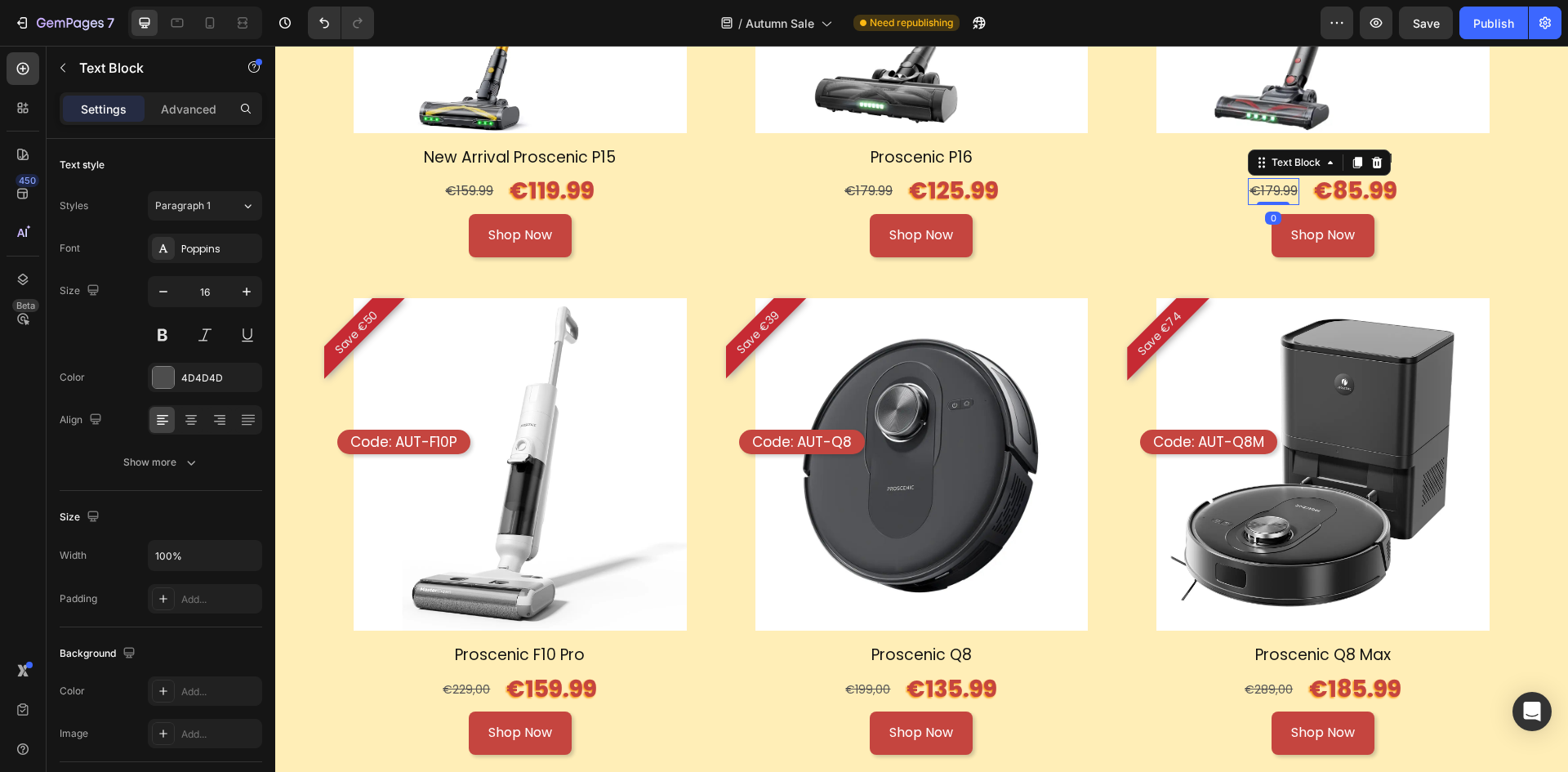
click at [1255, 190] on s "€179.99" at bounding box center [1273, 190] width 48 height 19
click at [1257, 187] on s "€179.99" at bounding box center [1273, 190] width 48 height 19
click at [1258, 186] on s "€179.99" at bounding box center [1273, 190] width 48 height 19
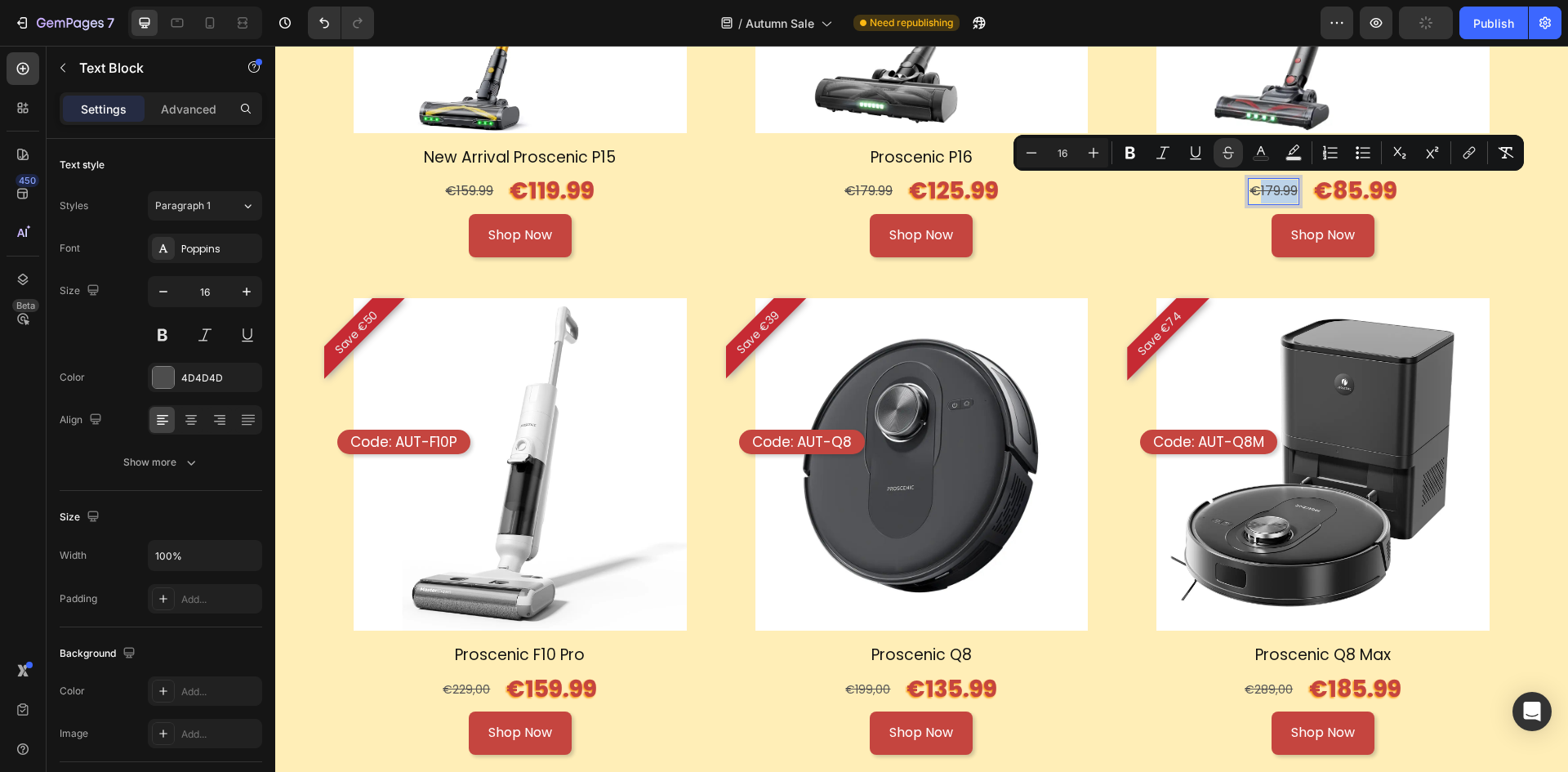
click at [1258, 186] on s "€179.99" at bounding box center [1273, 190] width 48 height 19
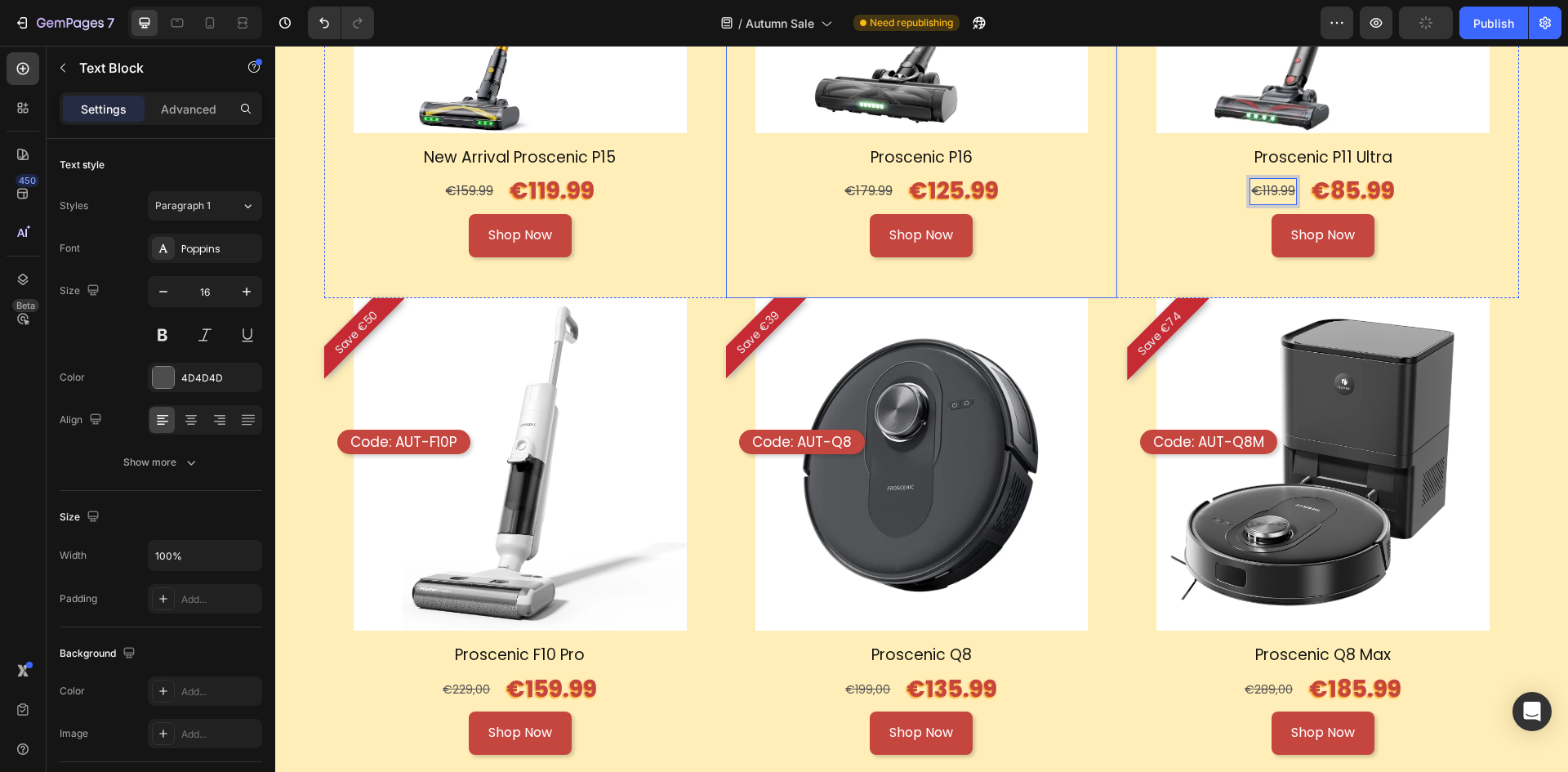
click at [1082, 262] on div "Shop Now Button" at bounding box center [922, 256] width 392 height 84
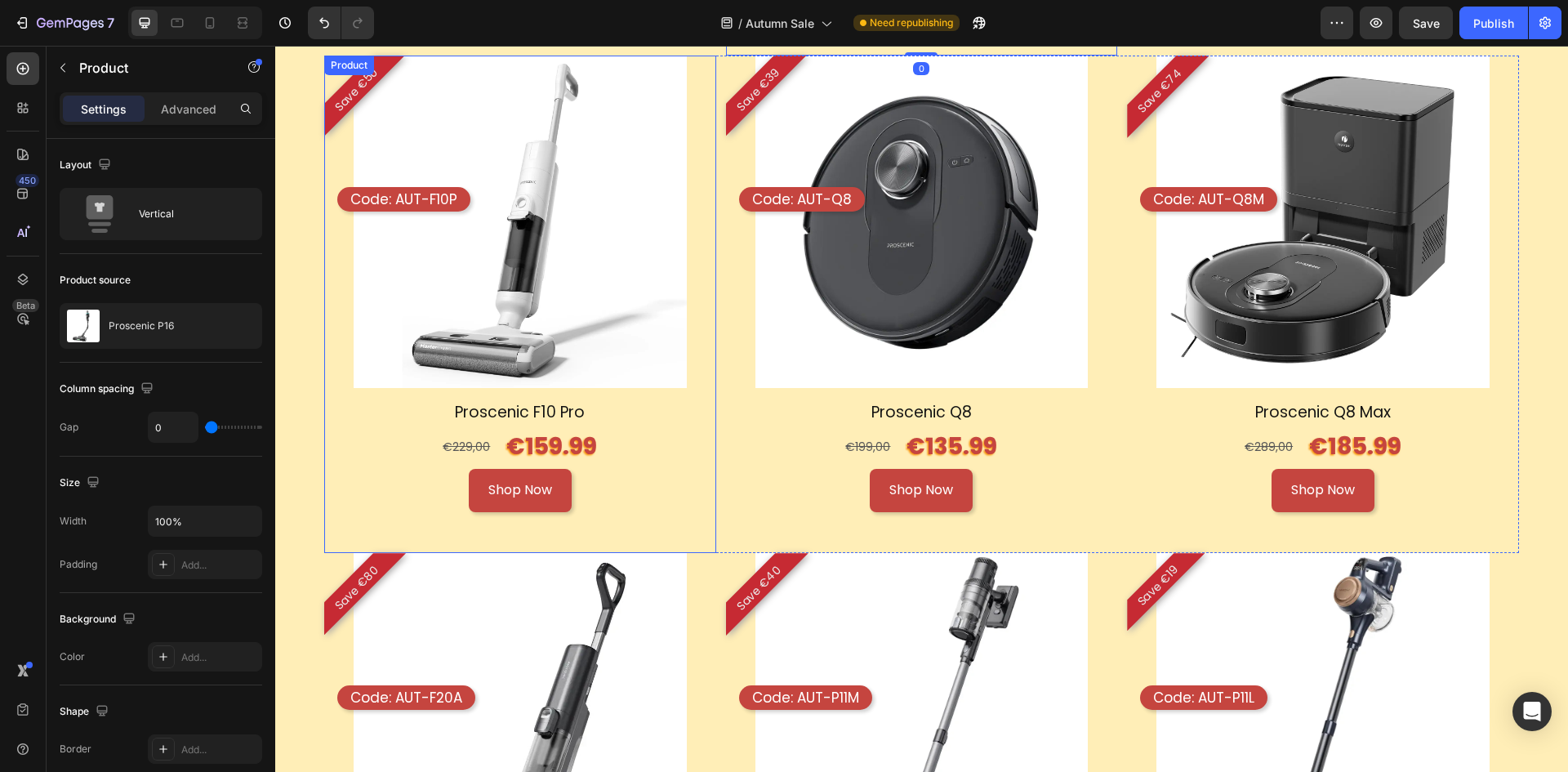
scroll to position [2184, 0]
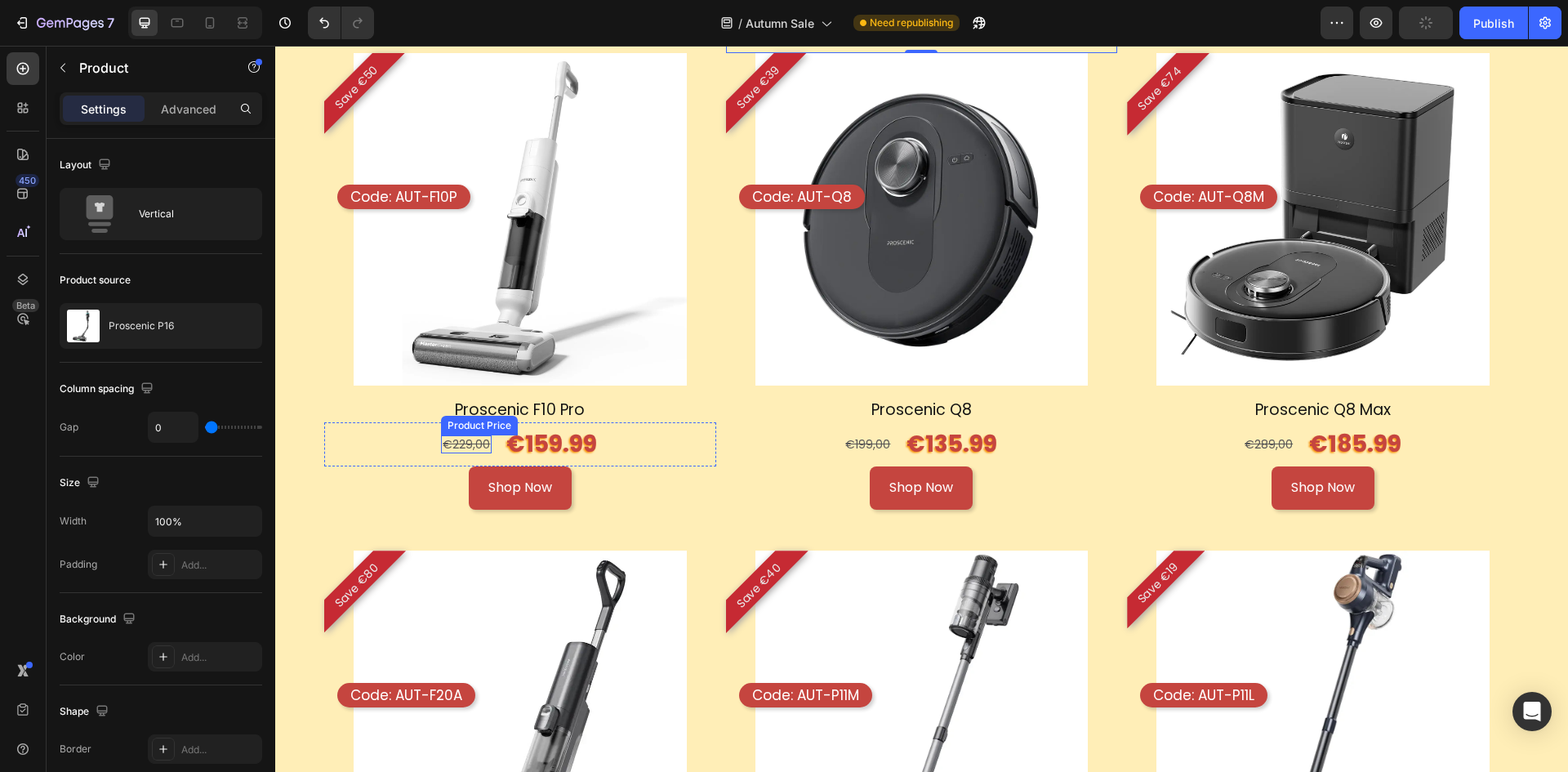
click at [473, 438] on div "€229,00" at bounding box center [466, 444] width 51 height 18
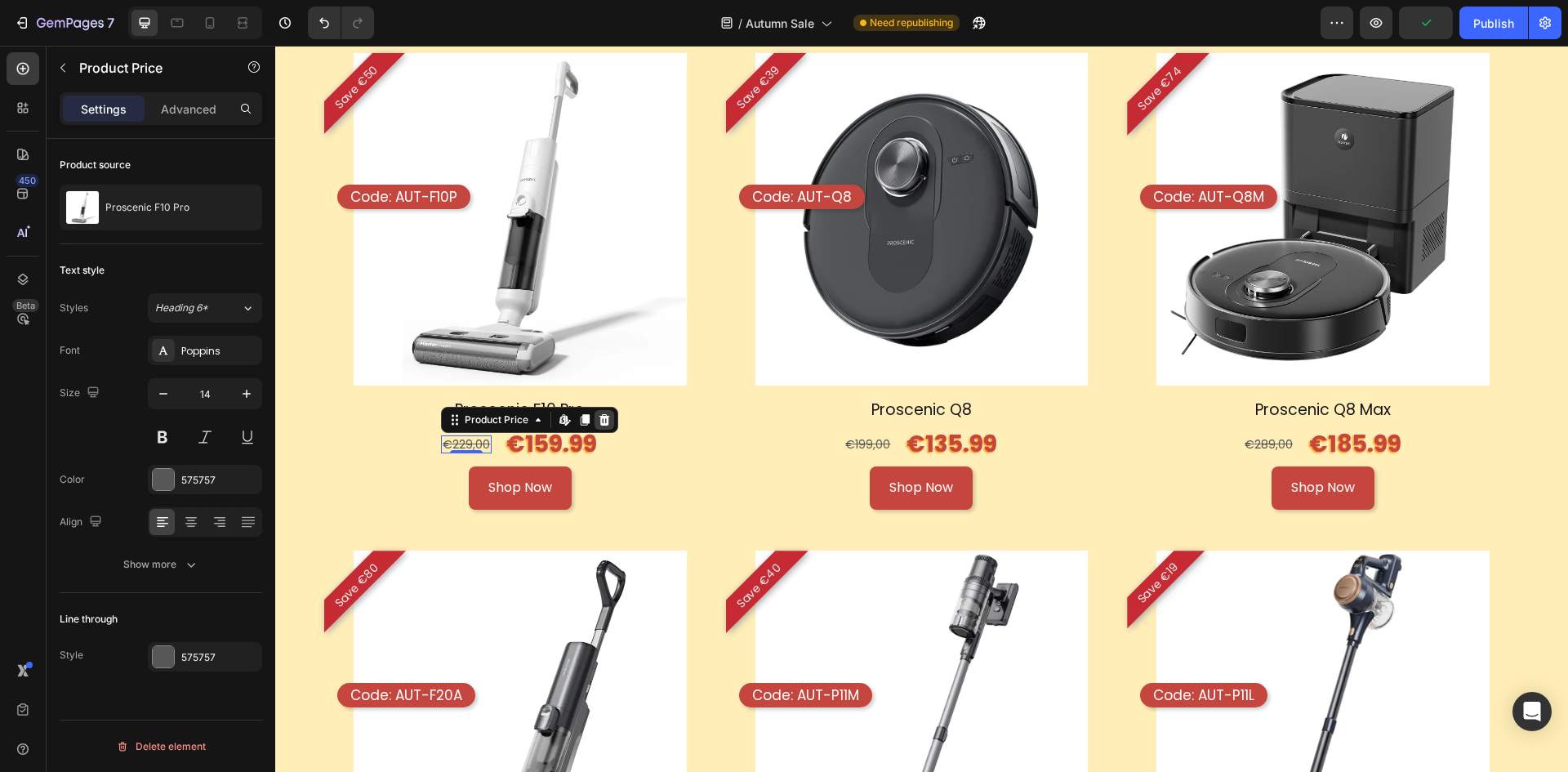
click at [598, 413] on icon at bounding box center [604, 419] width 13 height 13
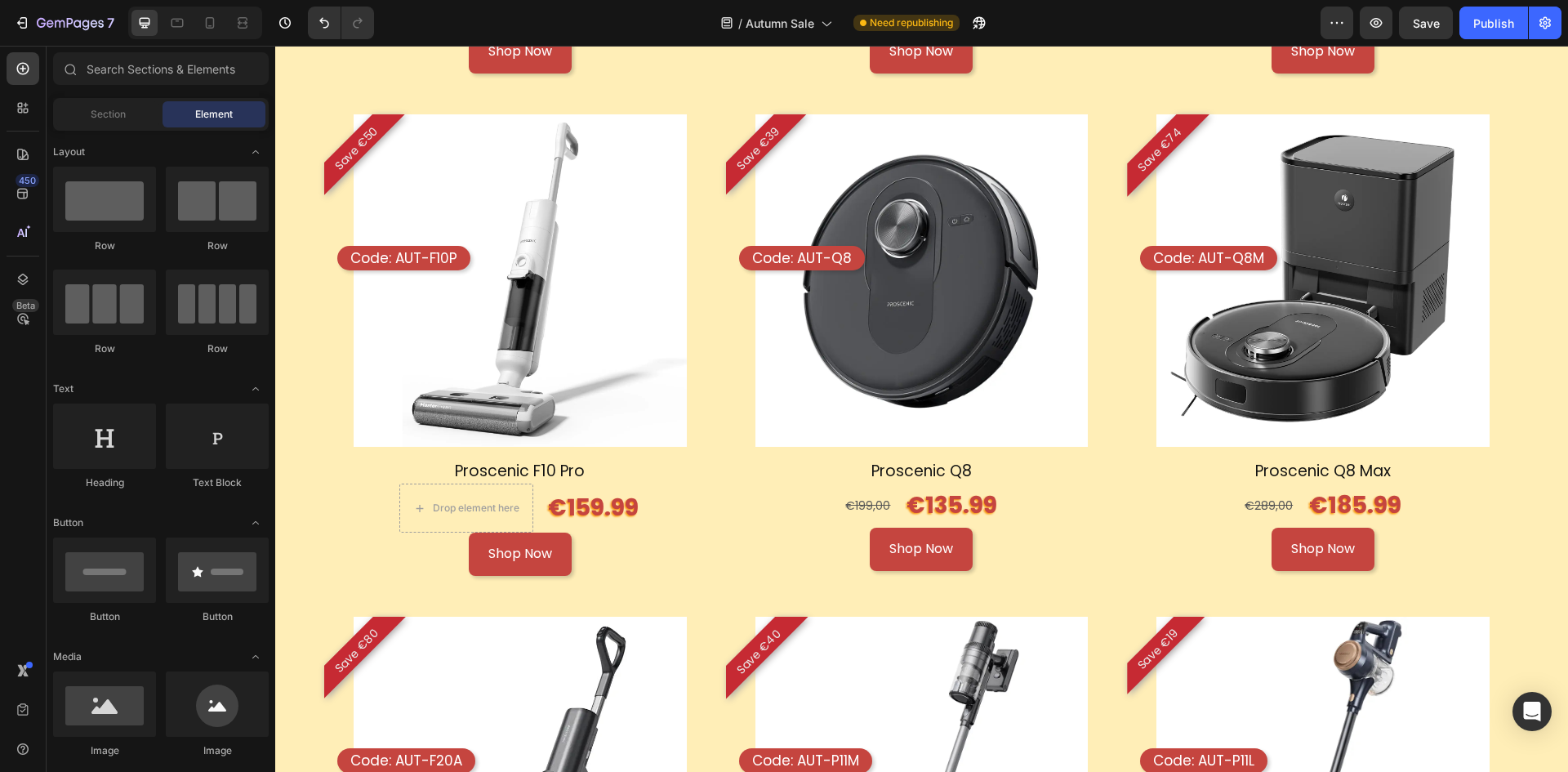
scroll to position [2021, 0]
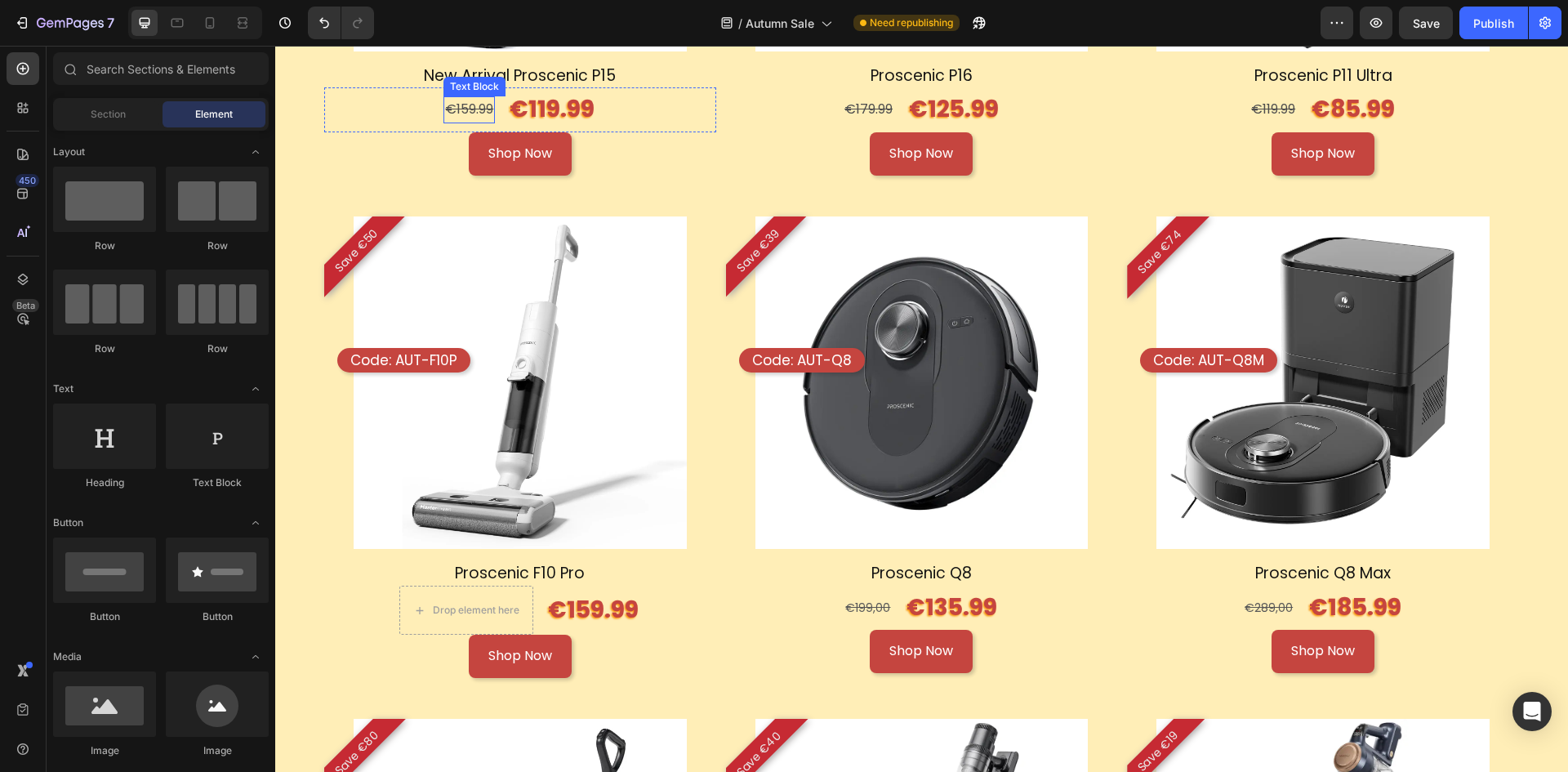
click at [464, 101] on s "€159.99" at bounding box center [468, 109] width 48 height 19
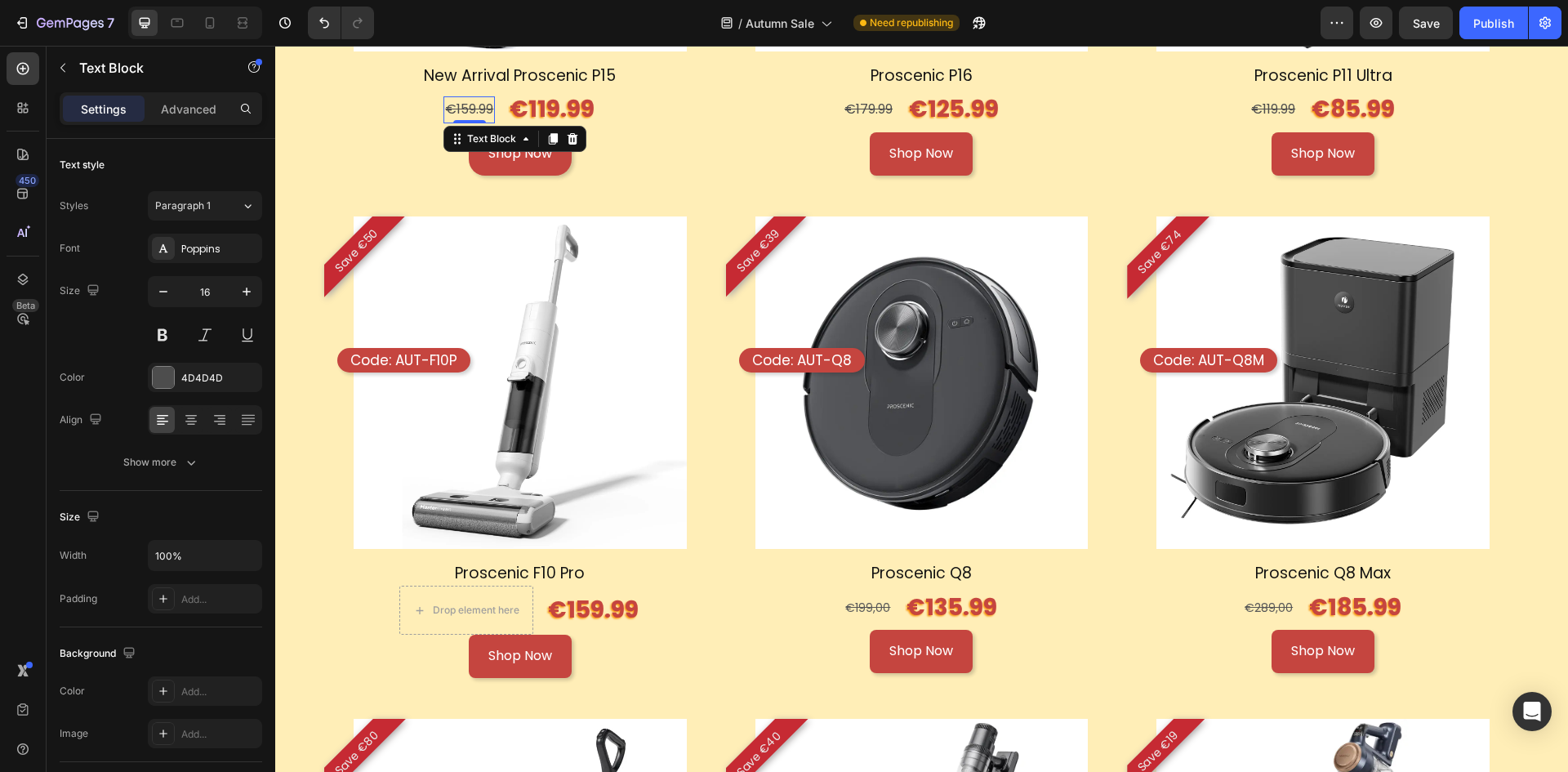
drag, startPoint x: 552, startPoint y: 135, endPoint x: 531, endPoint y: 140, distance: 21.6
click at [552, 136] on icon at bounding box center [553, 139] width 9 height 12
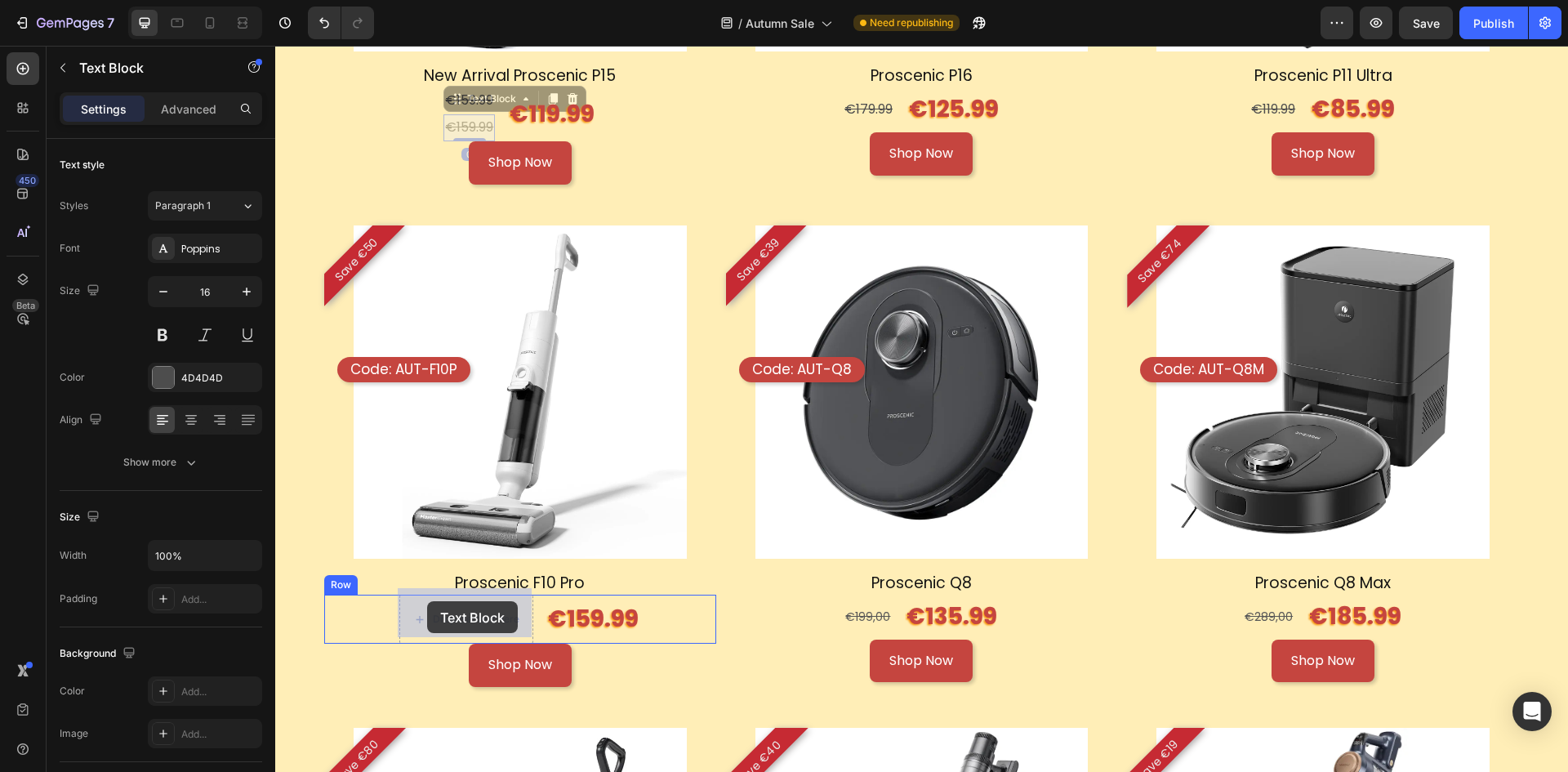
drag, startPoint x: 458, startPoint y: 98, endPoint x: 427, endPoint y: 601, distance: 504.0
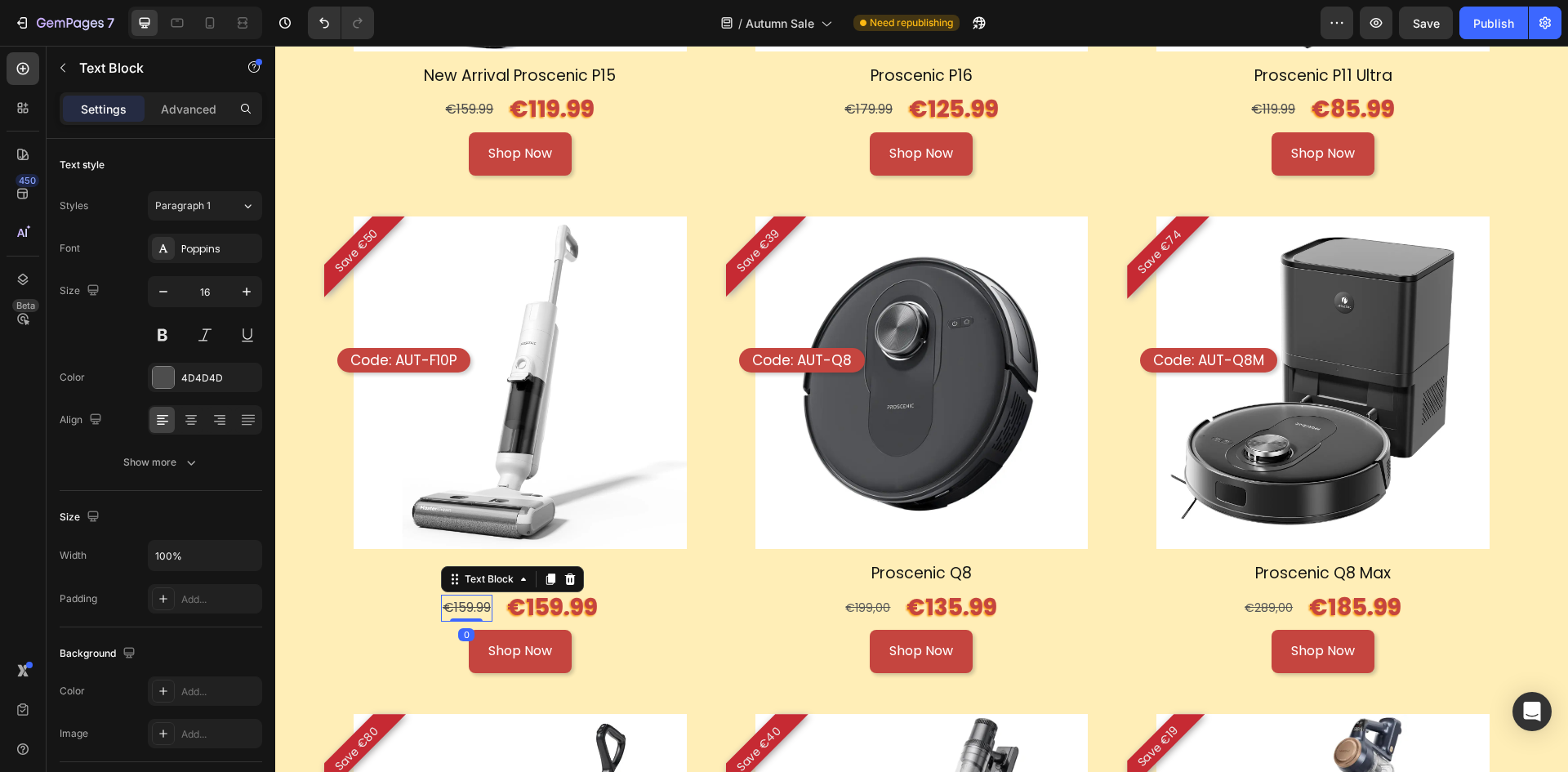
click at [463, 604] on s "€159.99" at bounding box center [466, 606] width 48 height 19
click at [856, 604] on div "€199,00" at bounding box center [867, 607] width 48 height 18
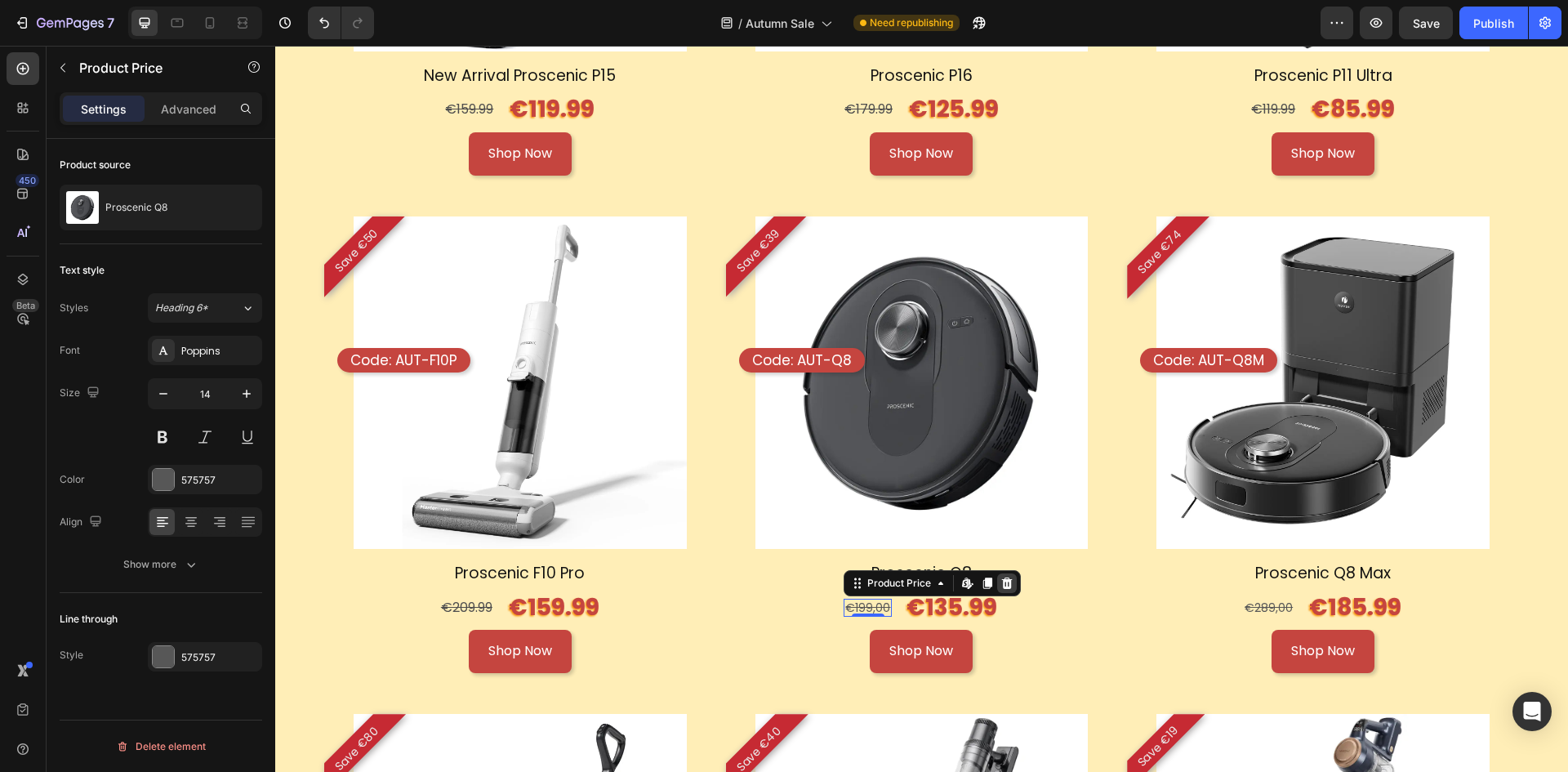
click at [1001, 576] on icon at bounding box center [1006, 582] width 13 height 13
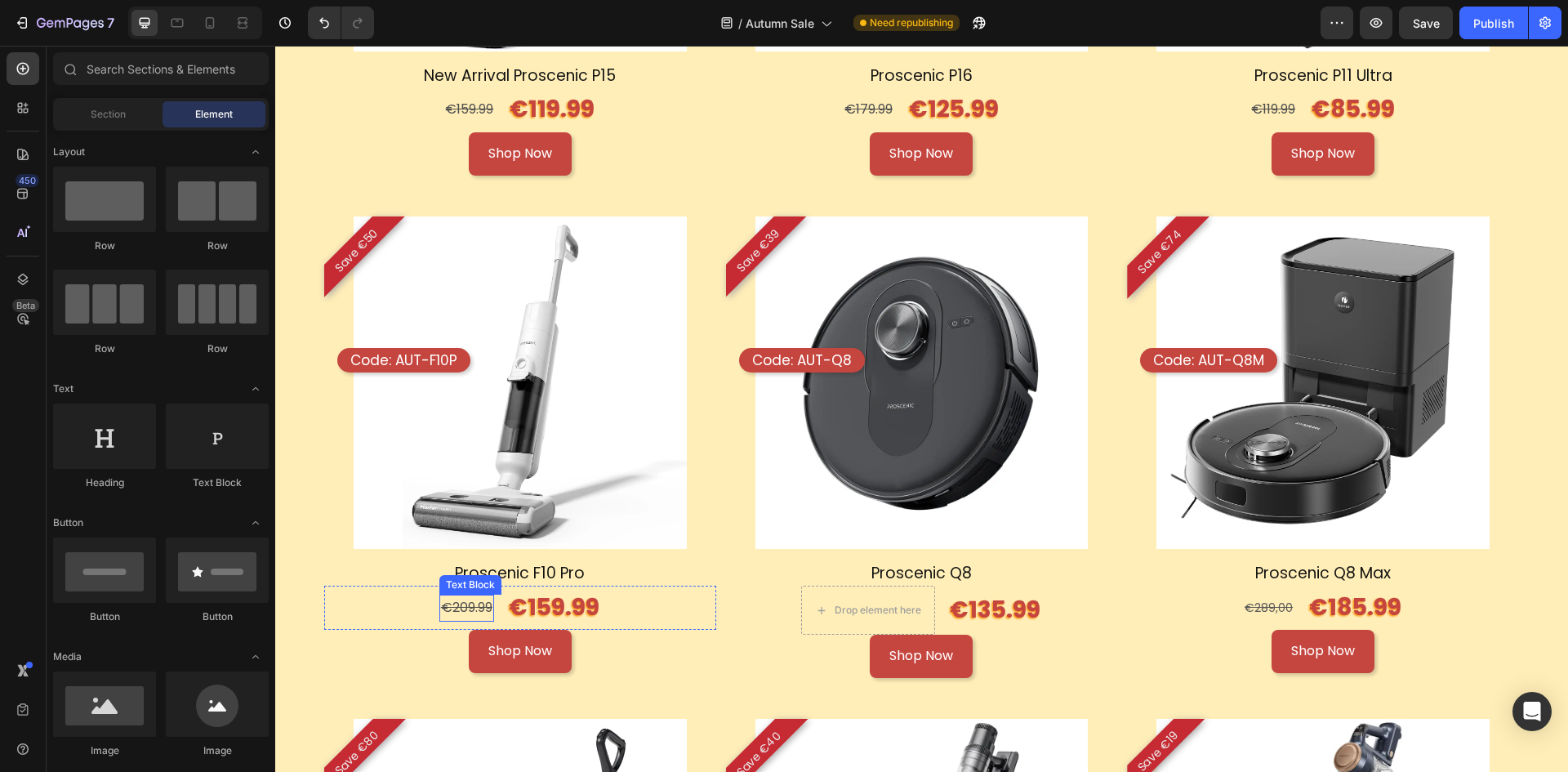
click at [468, 598] on s "€209.99" at bounding box center [466, 606] width 52 height 19
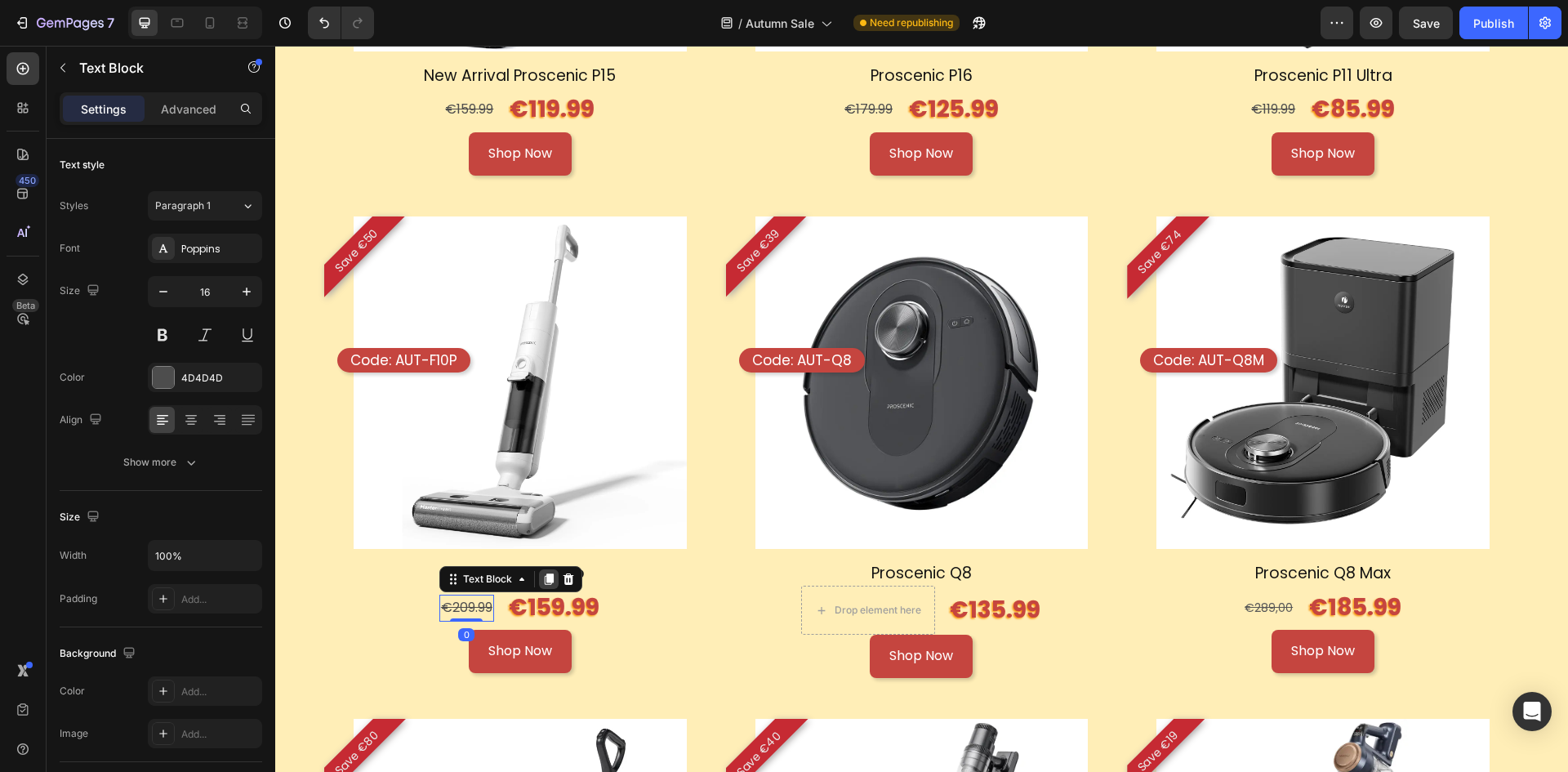
click at [551, 574] on icon at bounding box center [548, 578] width 13 height 13
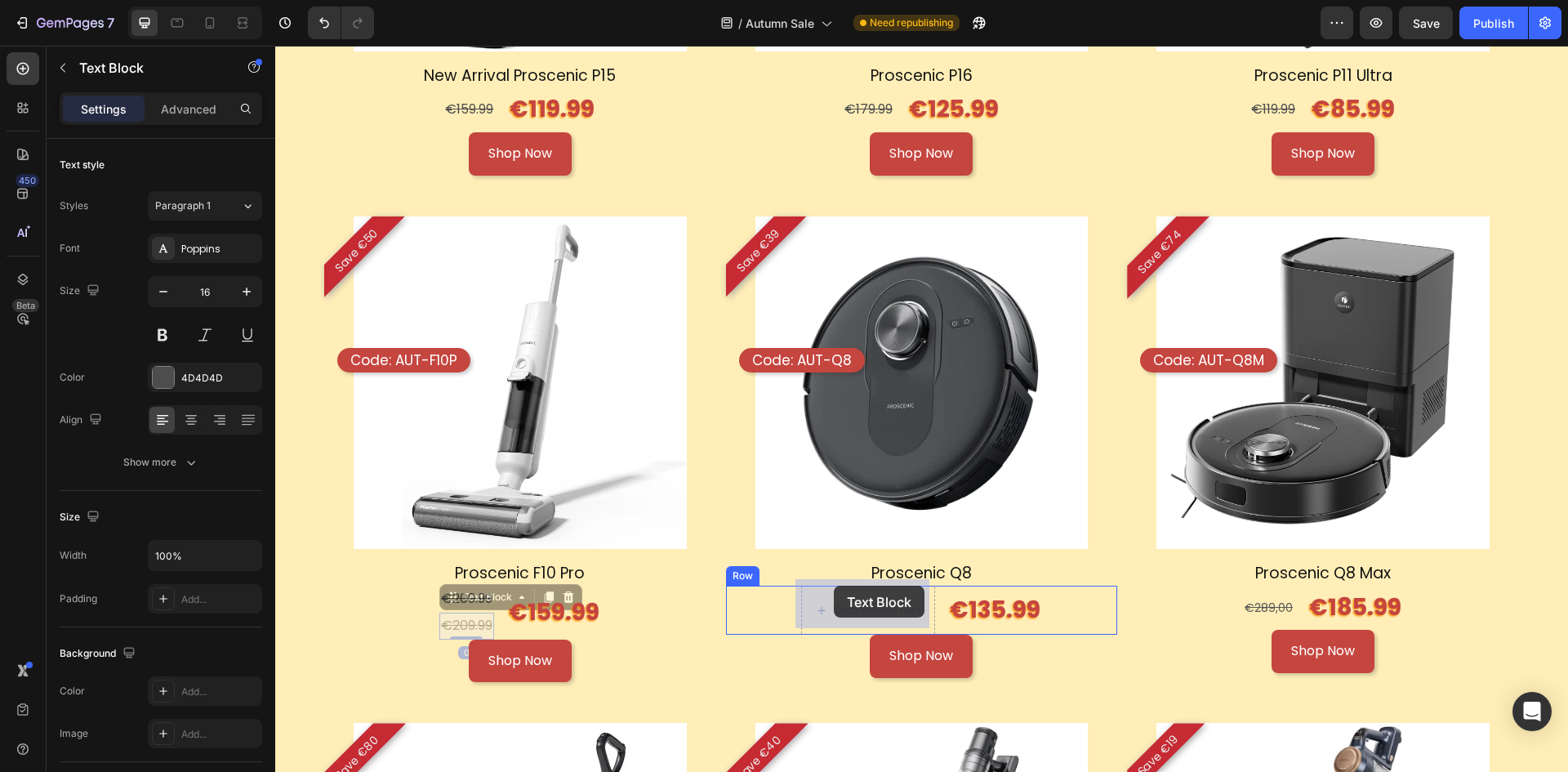
drag, startPoint x: 456, startPoint y: 587, endPoint x: 834, endPoint y: 586, distance: 378.0
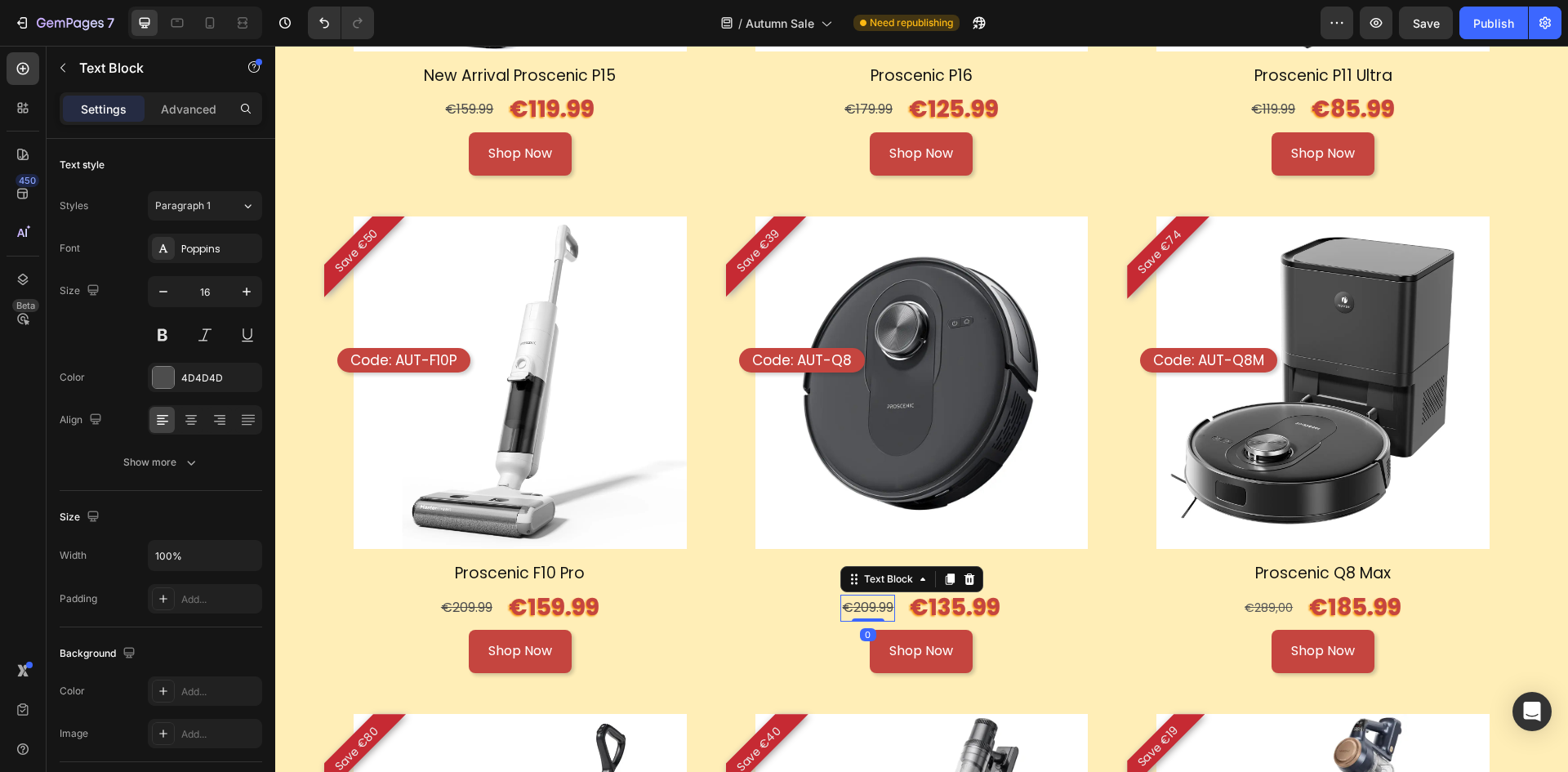
click at [862, 605] on s "€209.99" at bounding box center [867, 606] width 52 height 19
click at [877, 598] on s "€209.99" at bounding box center [867, 606] width 52 height 19
click at [885, 601] on s "€209.99" at bounding box center [867, 606] width 52 height 19
click at [1243, 604] on div "€289,00" at bounding box center [1268, 607] width 52 height 18
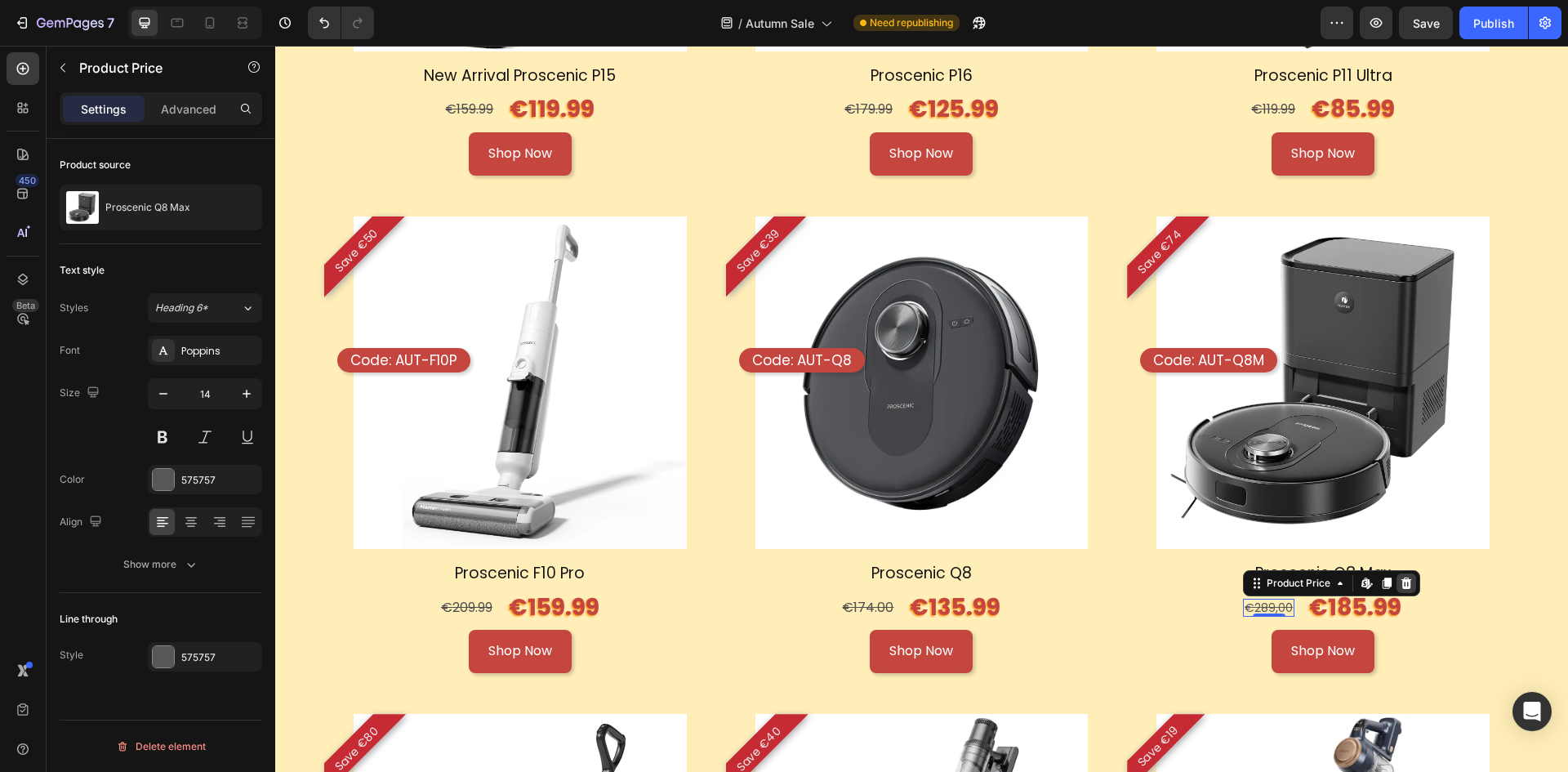
click at [1401, 577] on icon at bounding box center [1406, 583] width 11 height 12
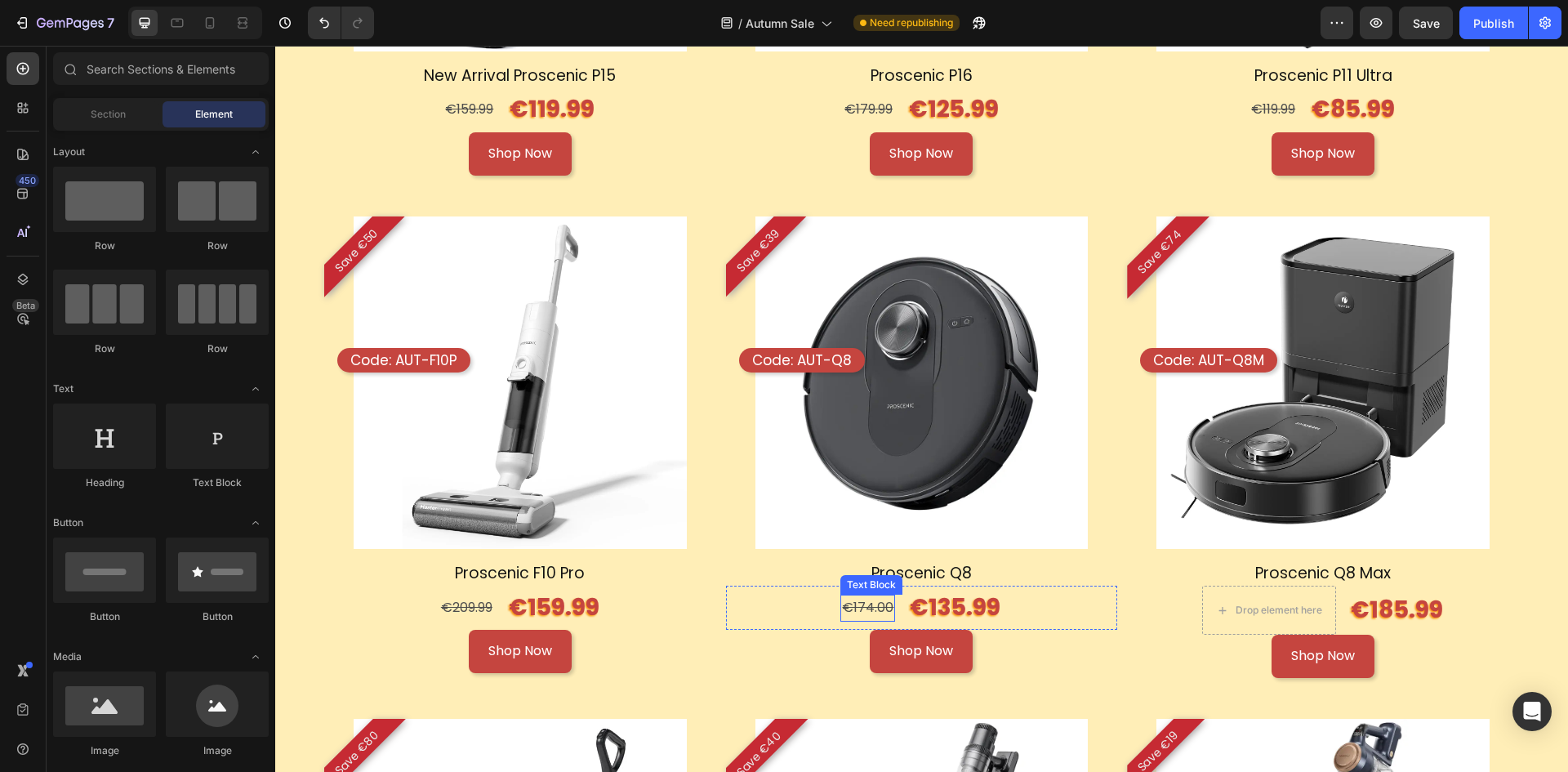
click at [856, 598] on s "€174.00" at bounding box center [867, 606] width 52 height 19
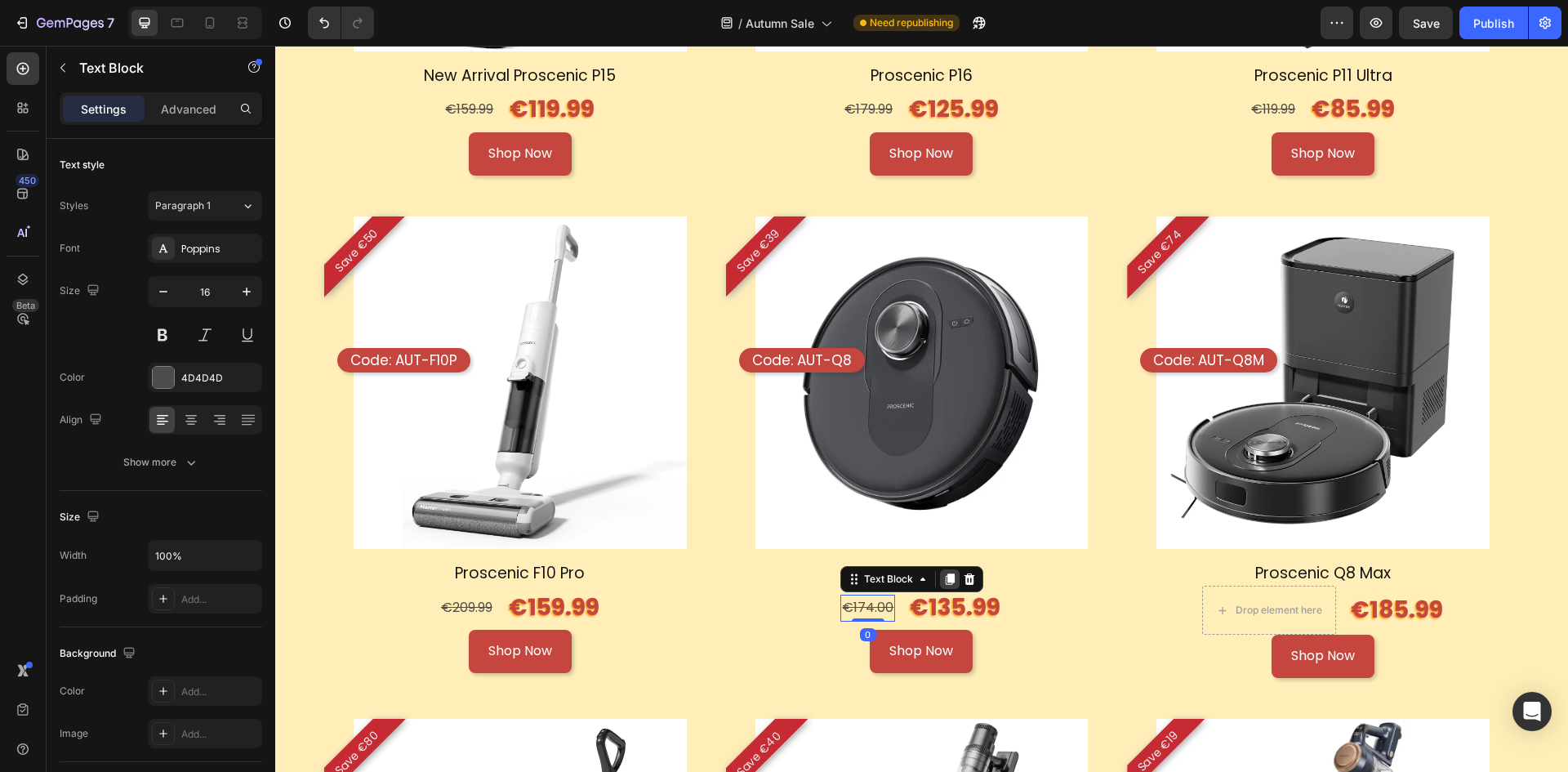
click at [949, 574] on icon at bounding box center [950, 579] width 9 height 12
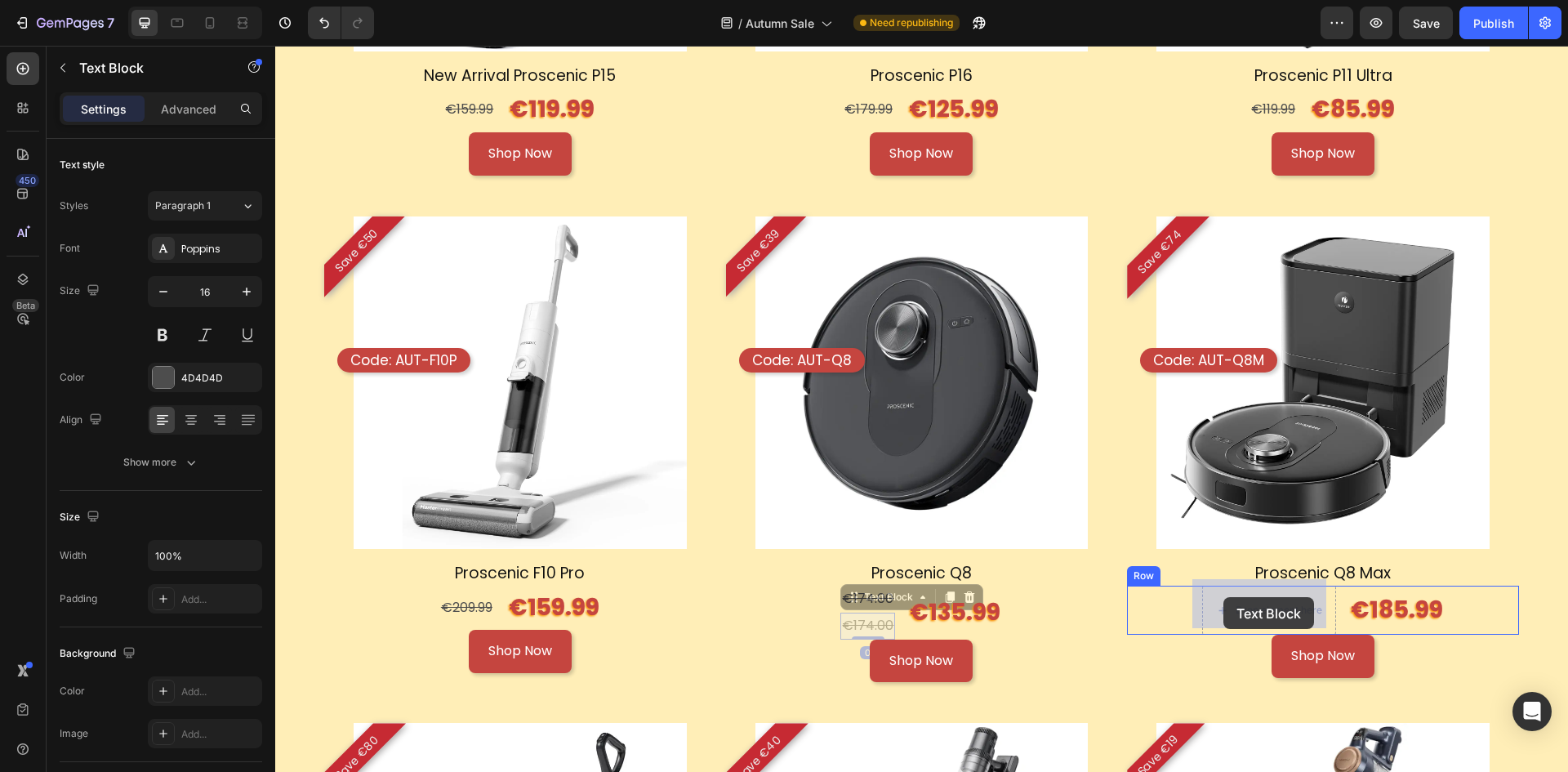
drag, startPoint x: 869, startPoint y: 593, endPoint x: 1223, endPoint y: 597, distance: 354.0
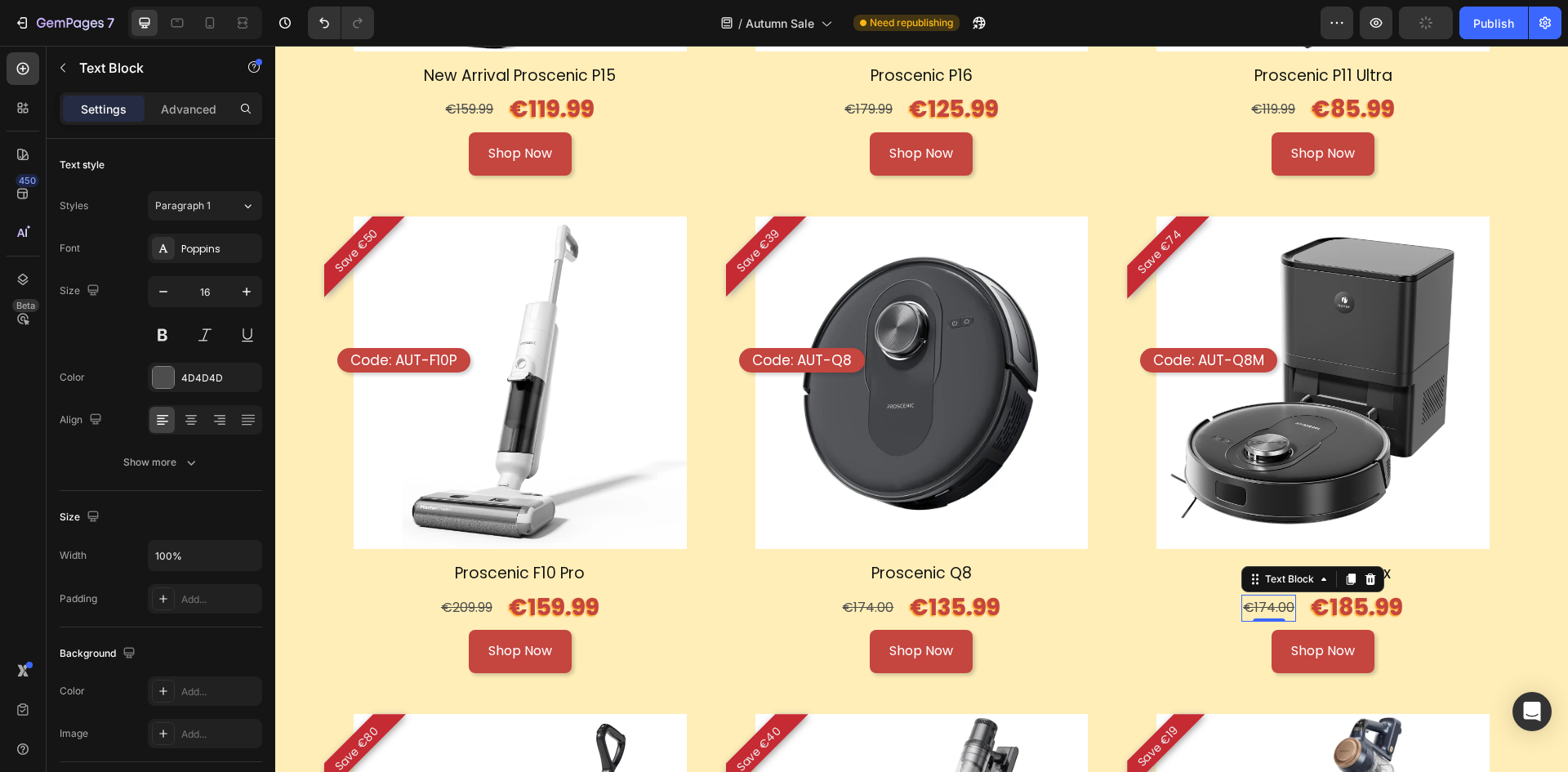
click at [1263, 598] on s "€174.00" at bounding box center [1268, 606] width 52 height 19
click at [1277, 599] on s "€174.00" at bounding box center [1268, 606] width 52 height 19
click at [1282, 601] on s "€174.00" at bounding box center [1268, 606] width 52 height 19
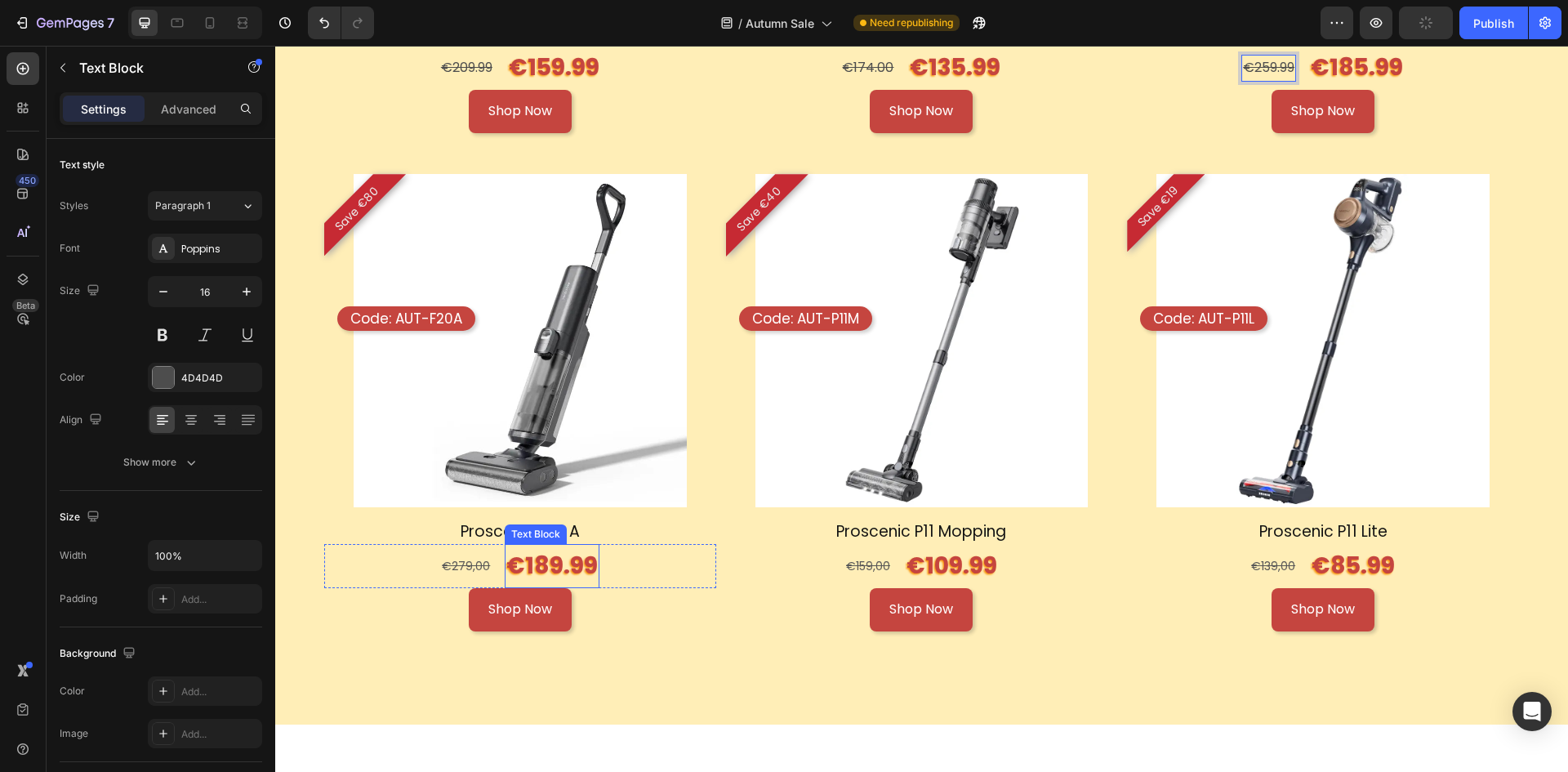
scroll to position [2592, 0]
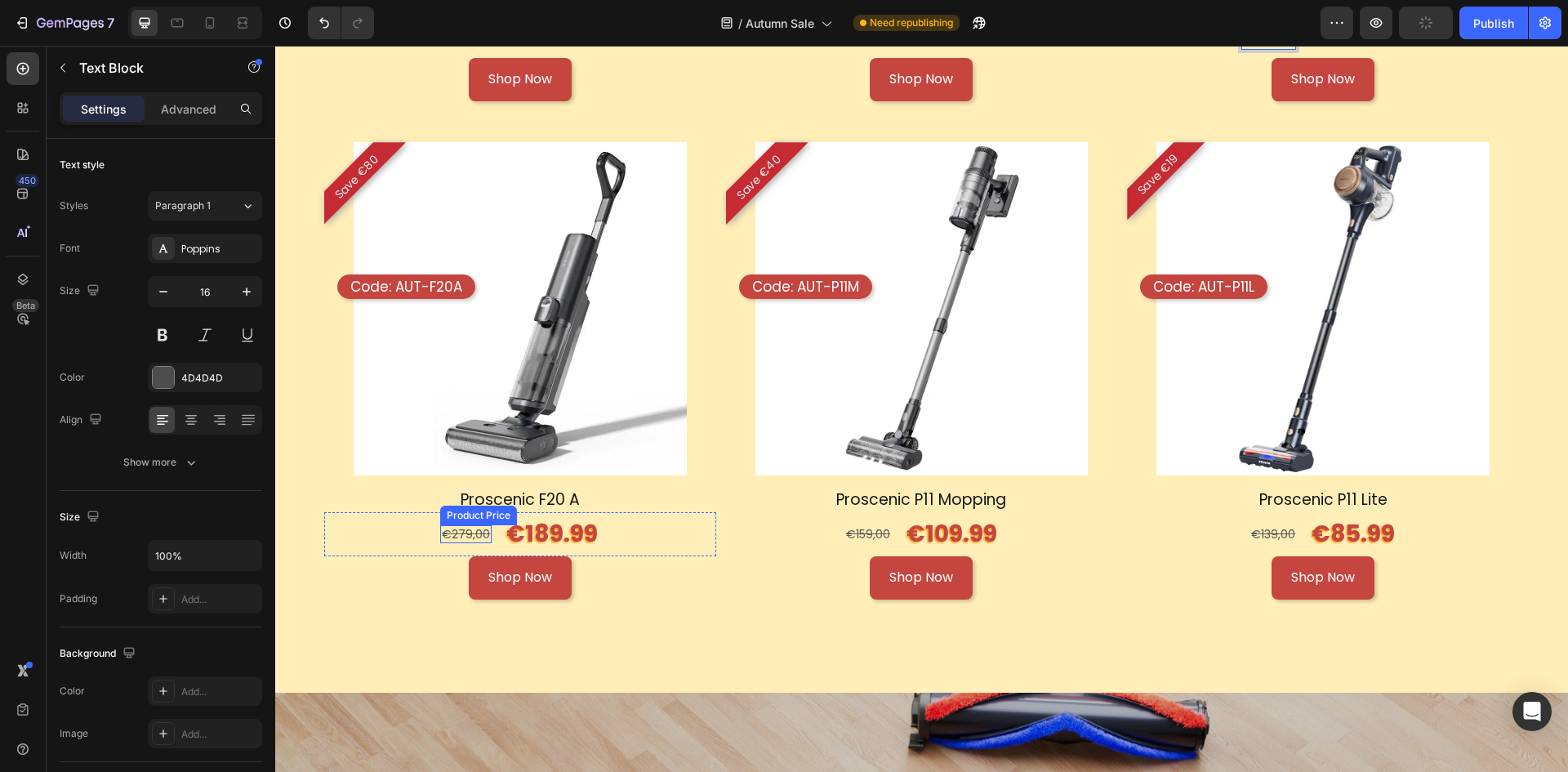
click at [466, 529] on div "€279,00" at bounding box center [466, 534] width 52 height 18
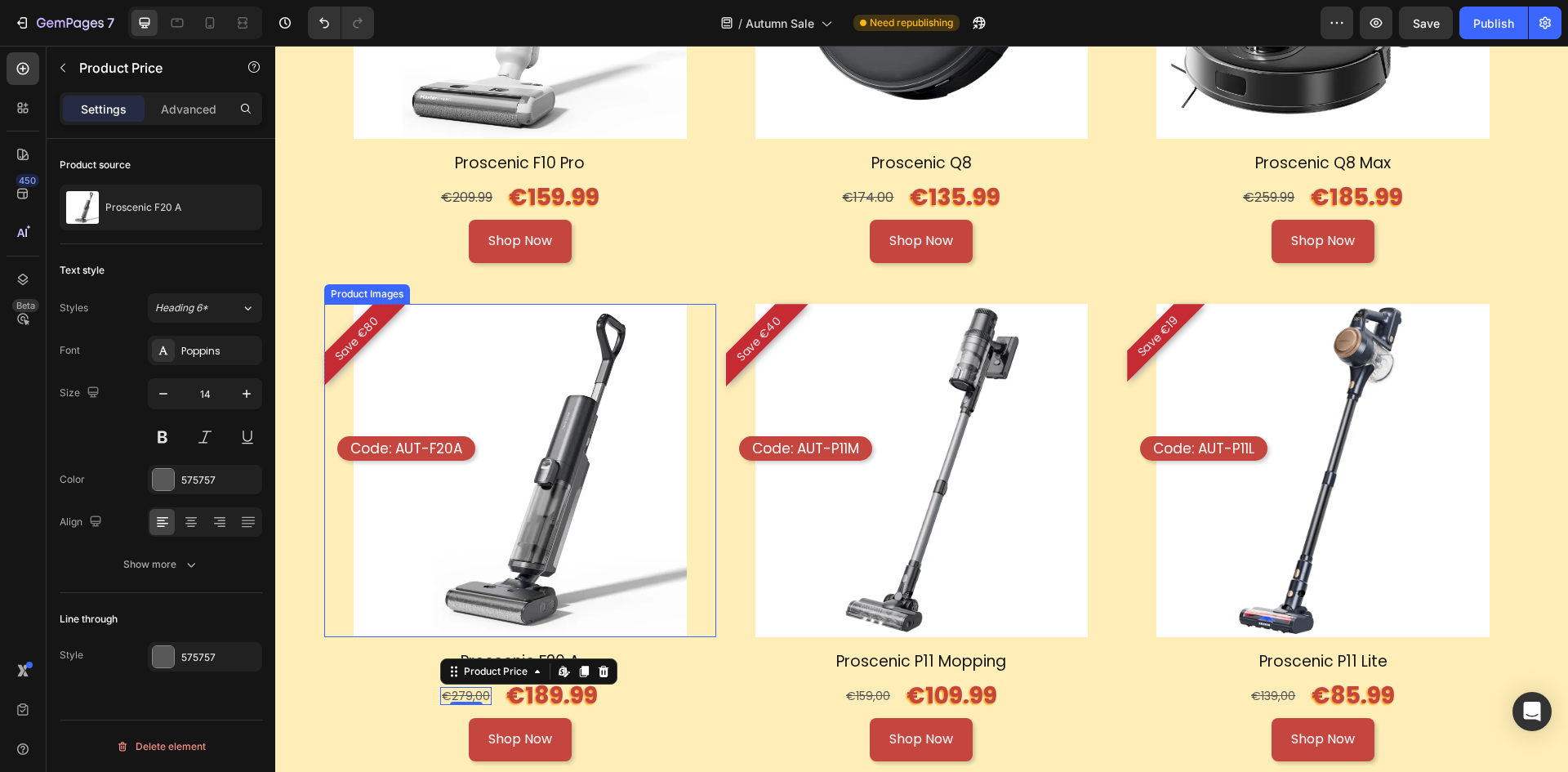
scroll to position [2429, 0]
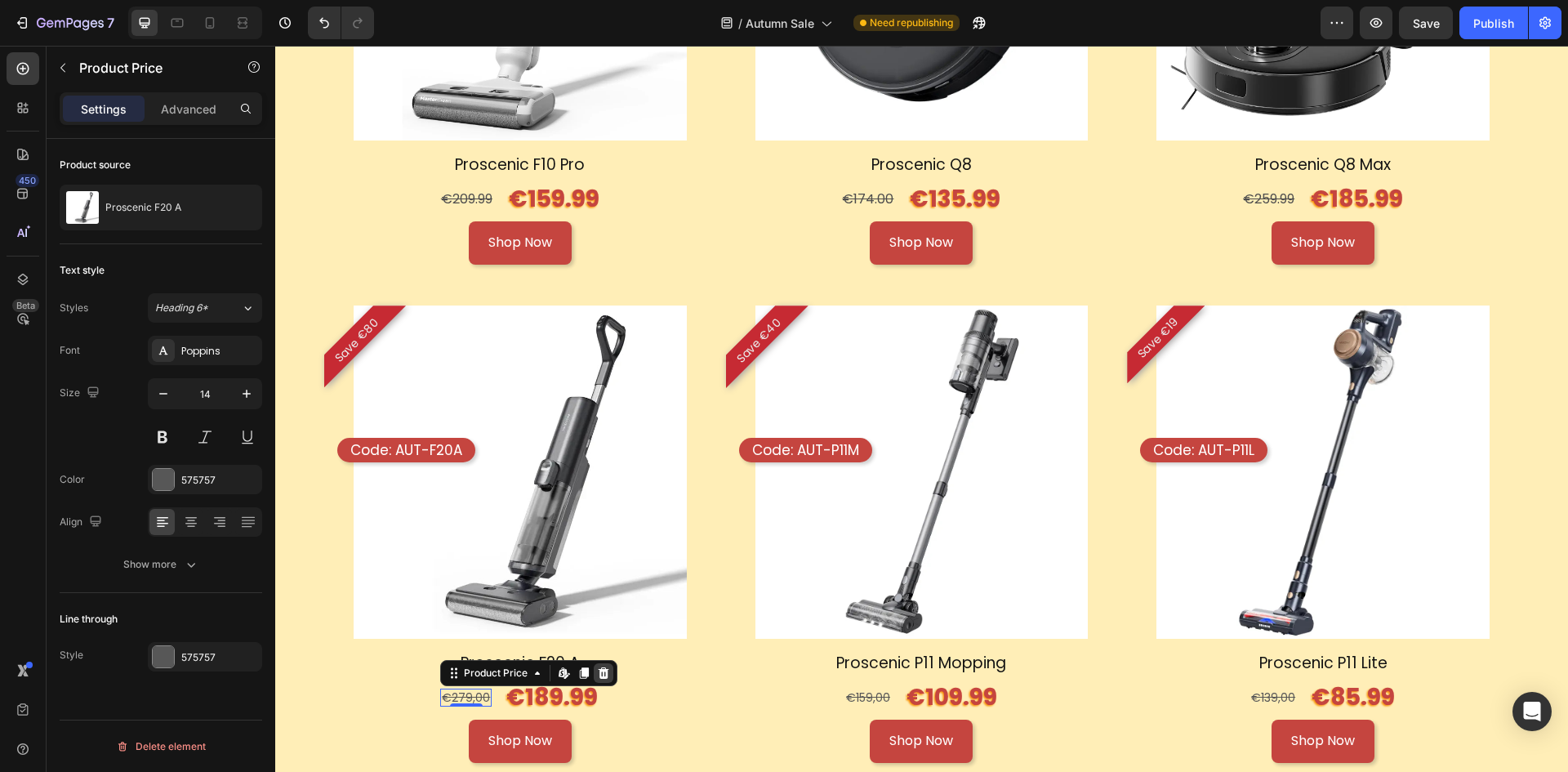
click at [606, 666] on icon at bounding box center [603, 672] width 13 height 13
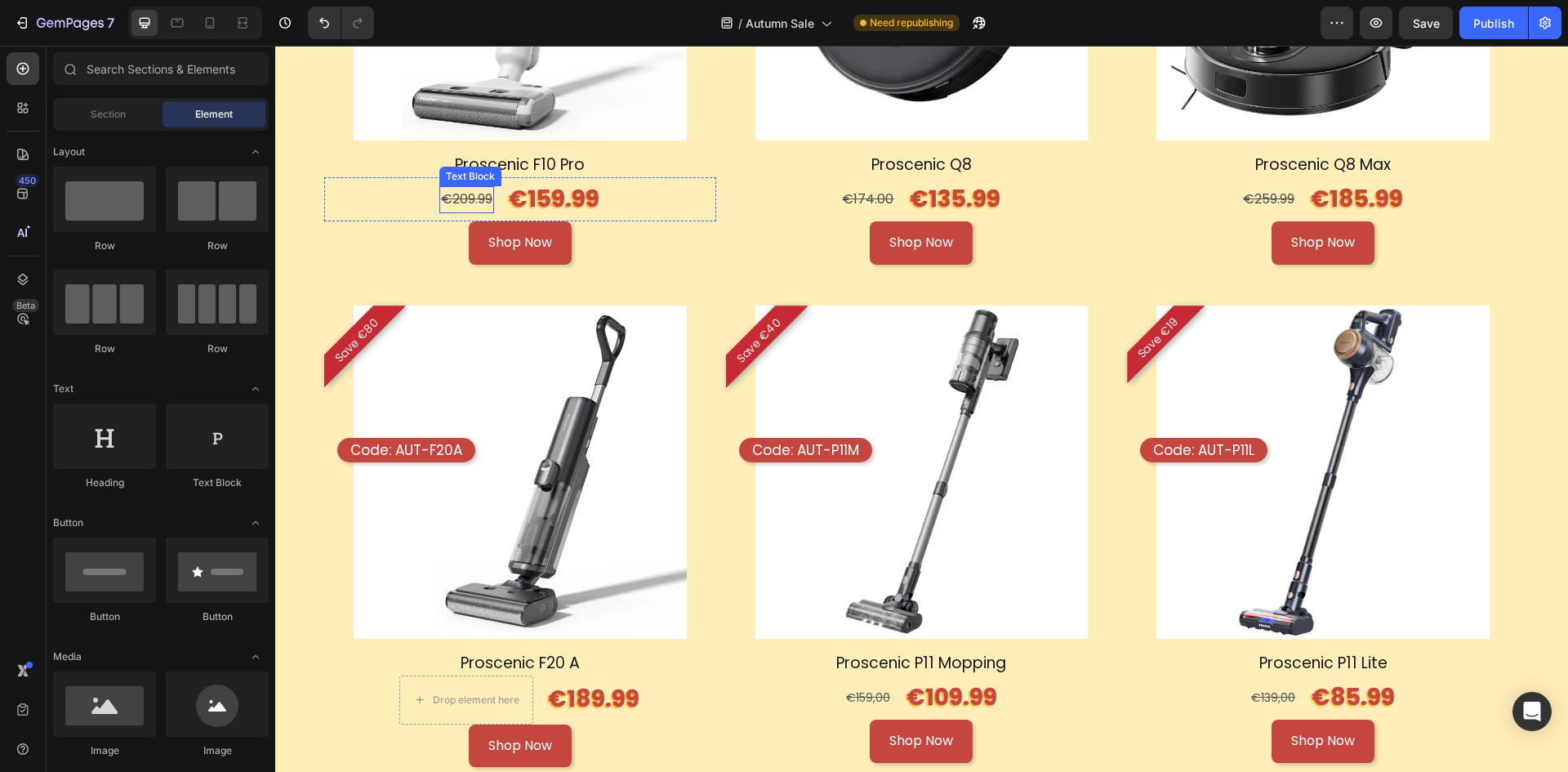
click at [478, 191] on s "€209.99" at bounding box center [466, 198] width 52 height 19
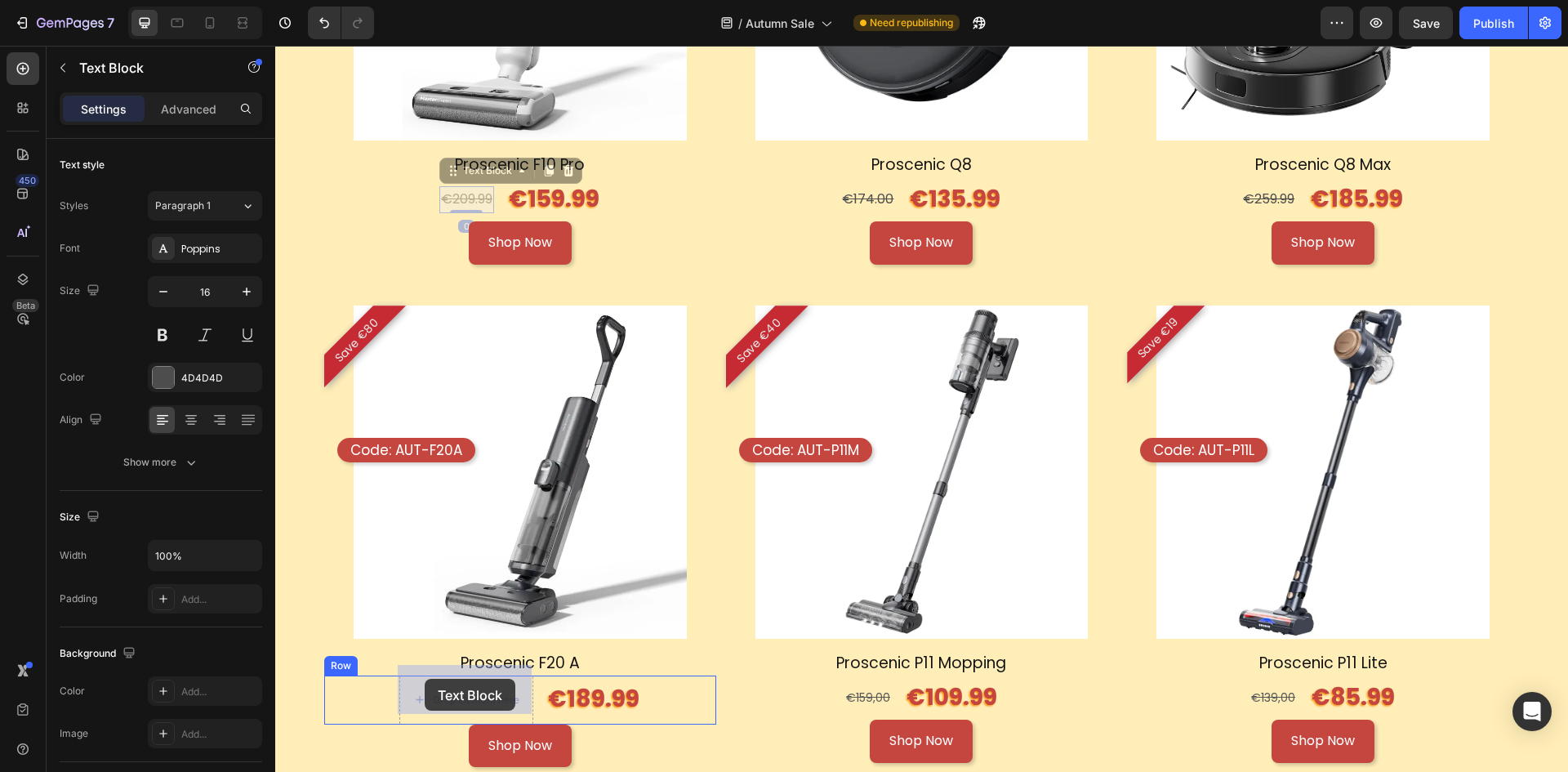
drag, startPoint x: 460, startPoint y: 168, endPoint x: 424, endPoint y: 679, distance: 512.3
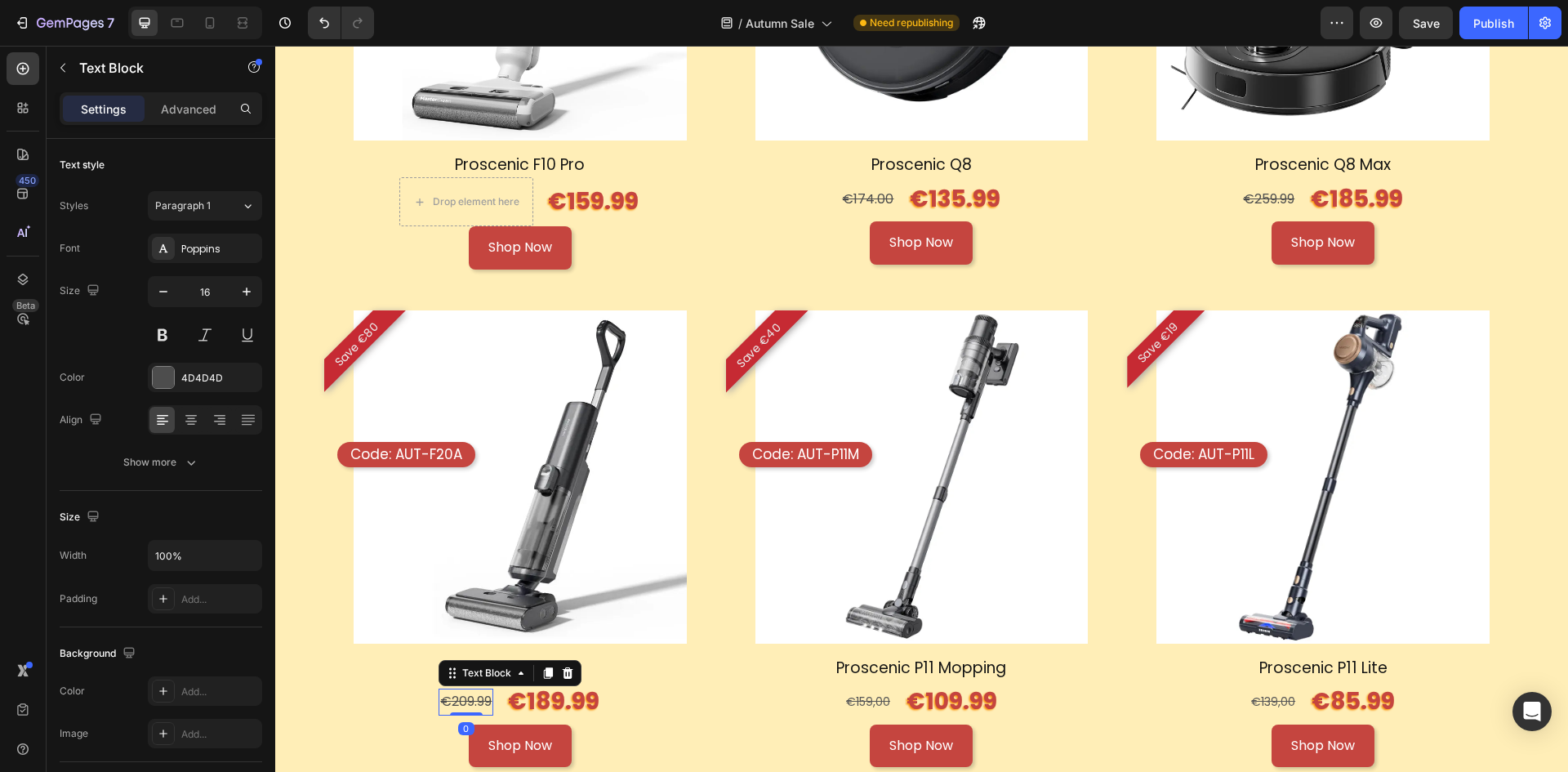
click at [466, 692] on s "€209.99" at bounding box center [466, 700] width 52 height 19
click at [845, 693] on div "€159,00" at bounding box center [868, 701] width 47 height 18
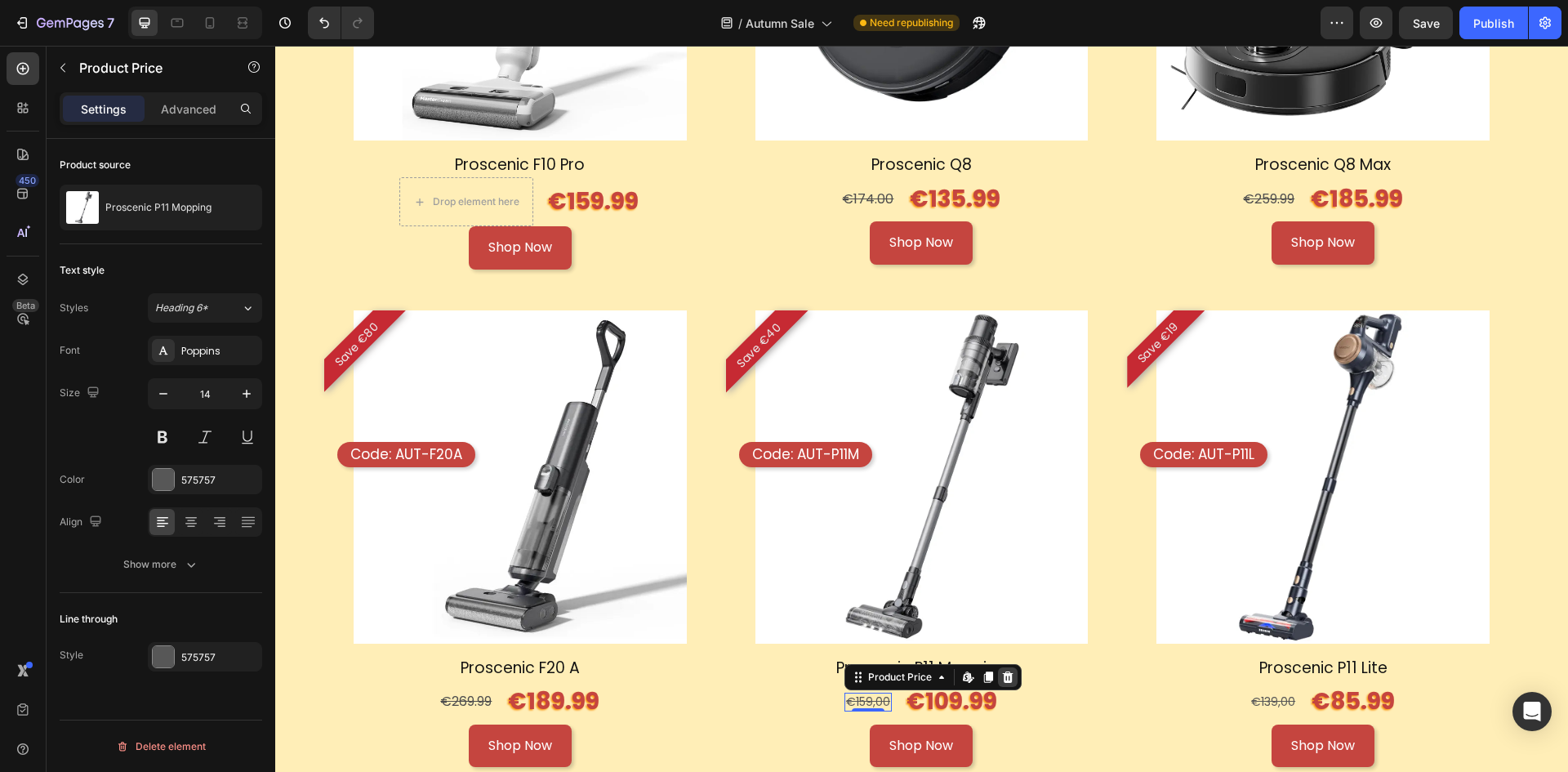
click at [998, 674] on div at bounding box center [1007, 677] width 20 height 20
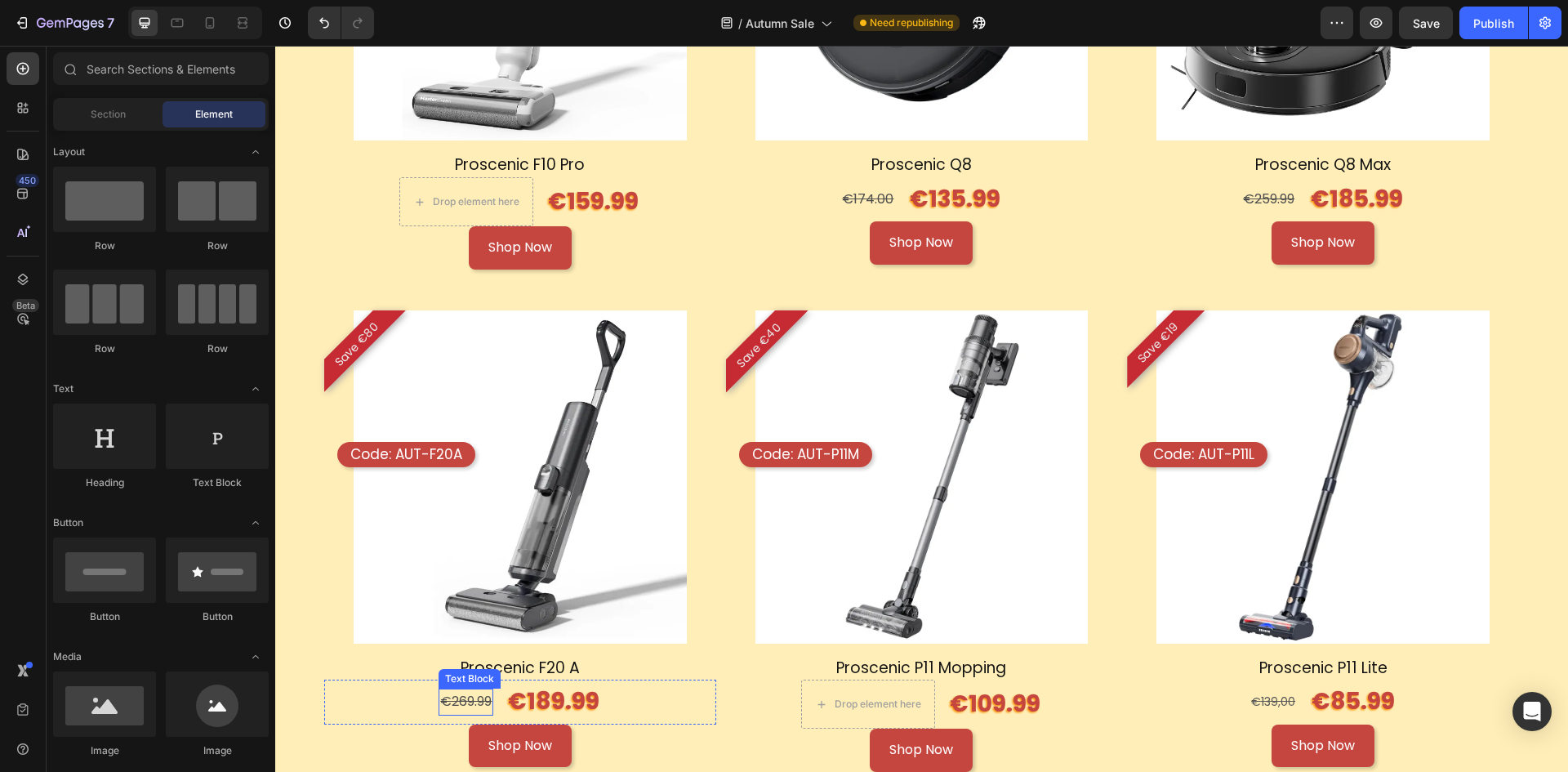
click at [454, 692] on s "€269.99" at bounding box center [466, 700] width 52 height 19
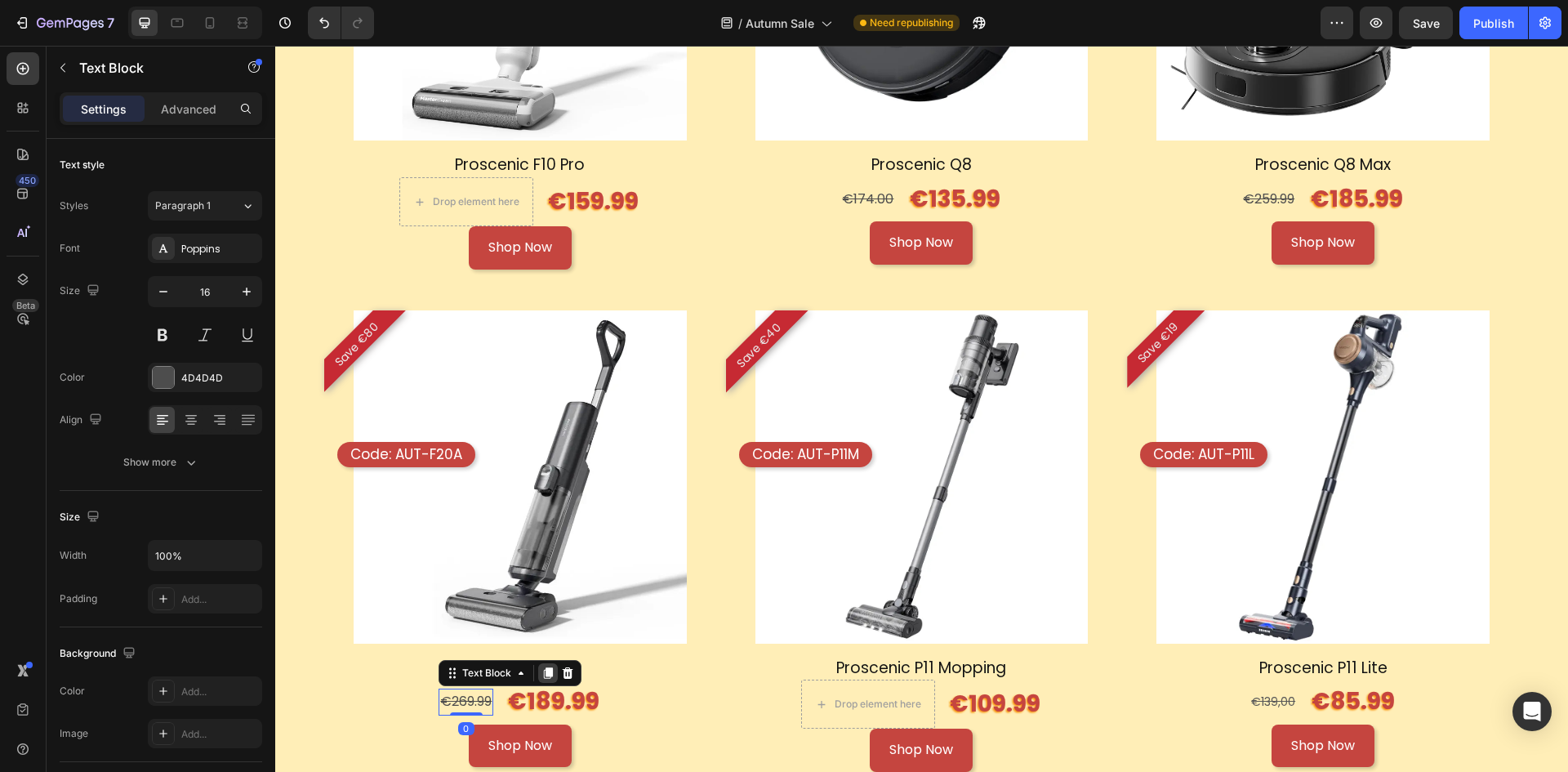
click at [547, 667] on icon at bounding box center [548, 673] width 9 height 12
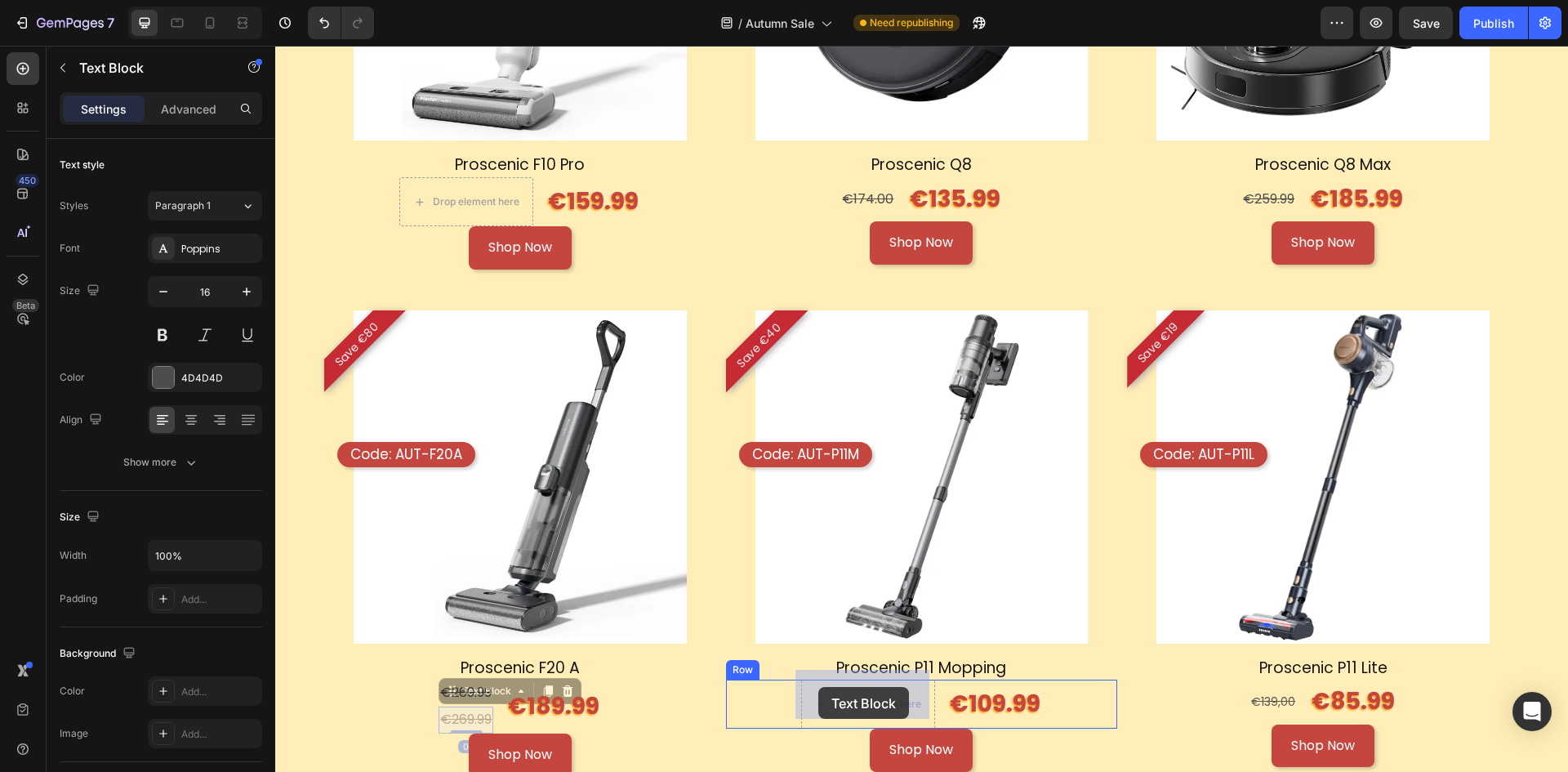
drag, startPoint x: 457, startPoint y: 684, endPoint x: 825, endPoint y: 692, distance: 368.1
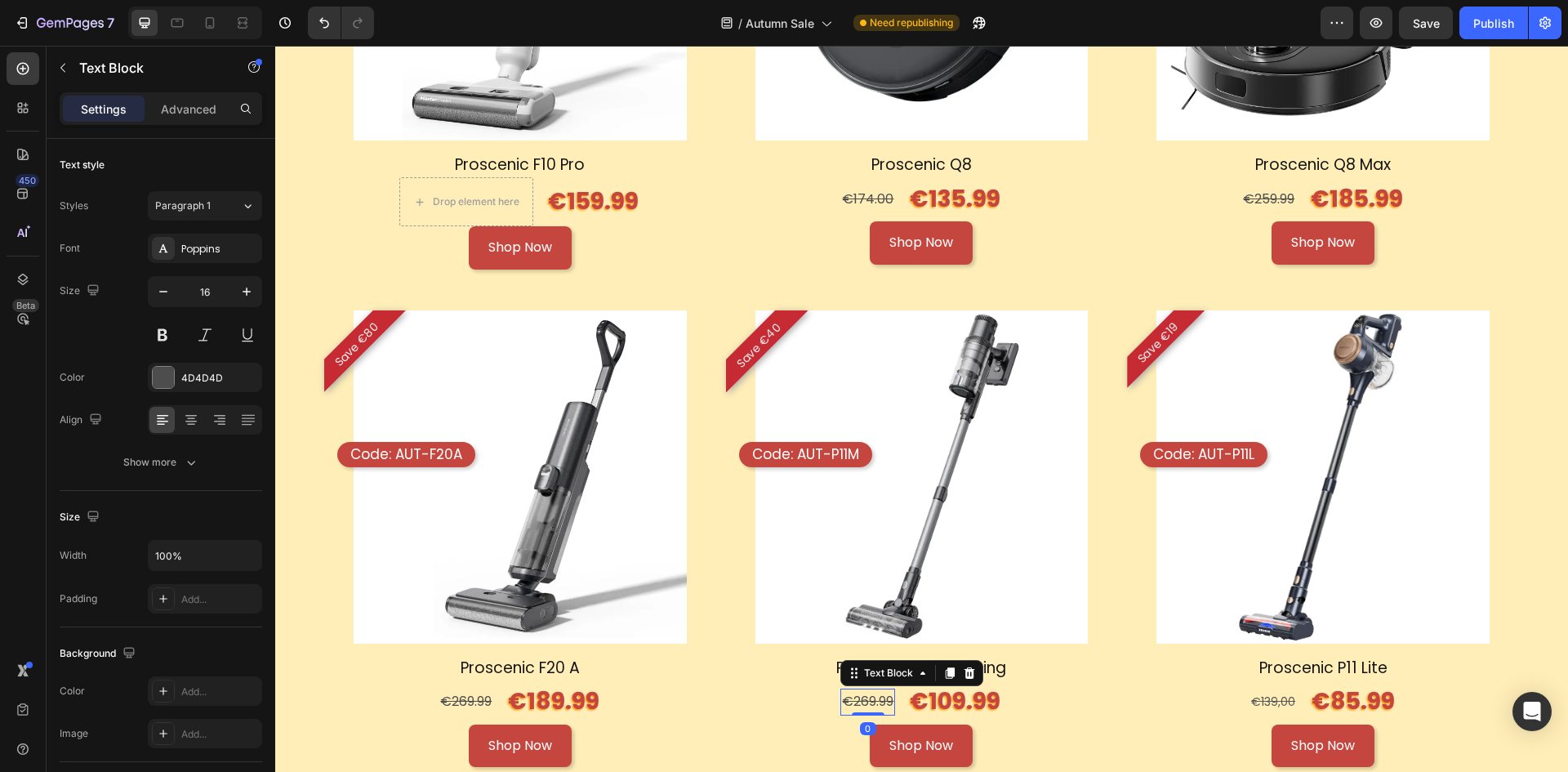
click at [855, 695] on s "€269.99" at bounding box center [867, 700] width 52 height 19
click at [860, 692] on s "€269.99" at bounding box center [867, 700] width 52 height 19
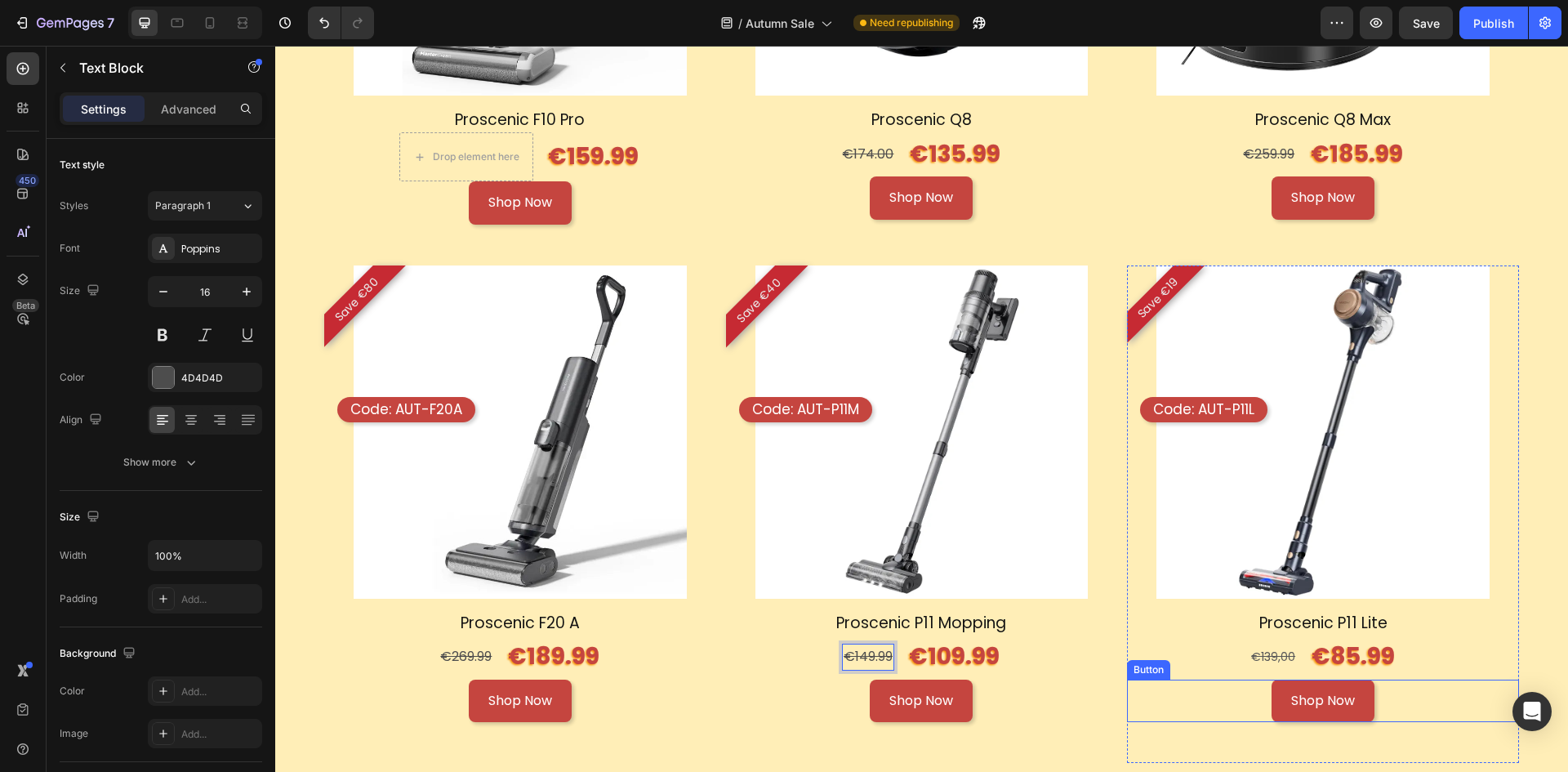
scroll to position [2511, 0]
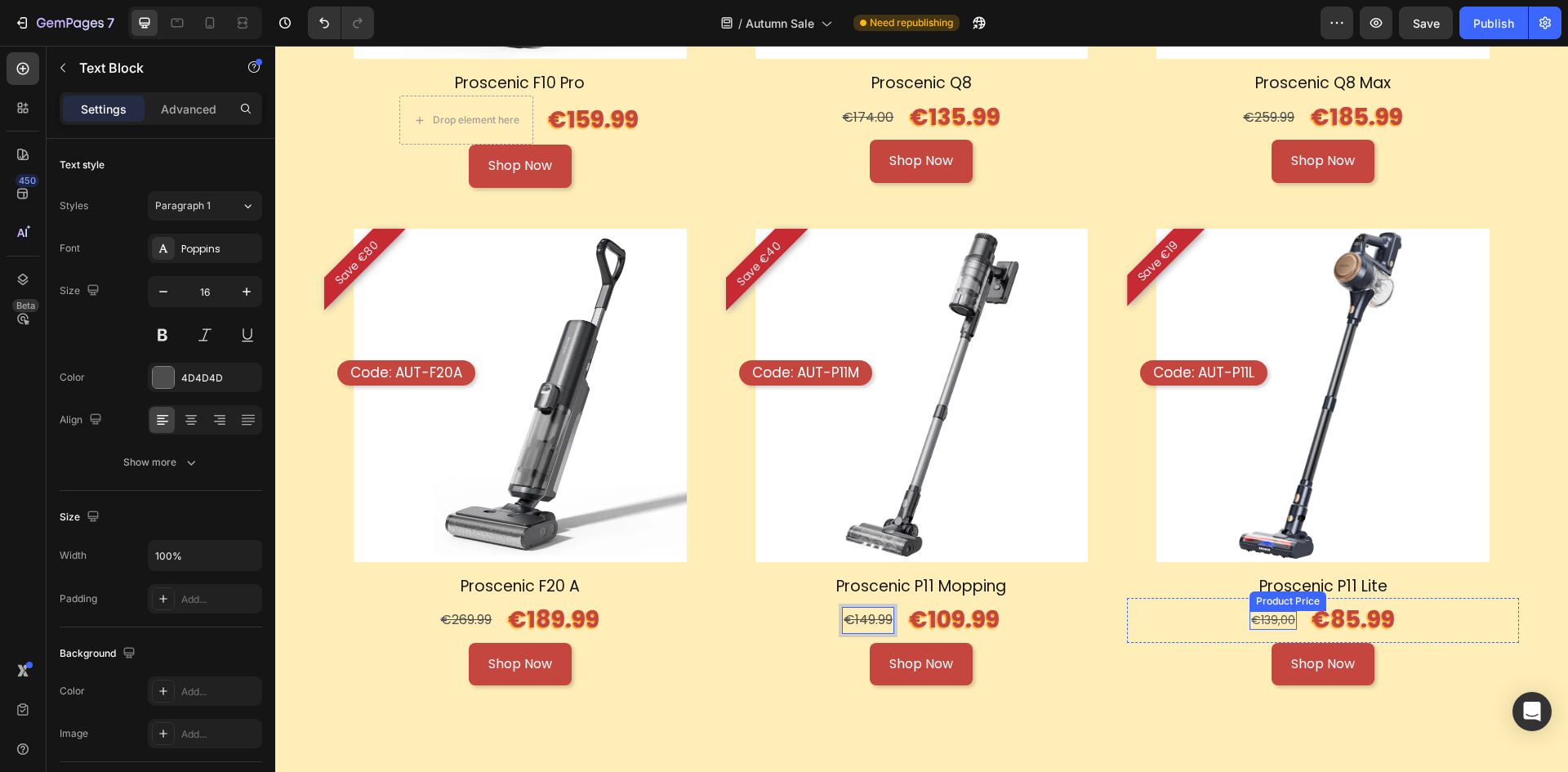
click at [1264, 612] on div "€139,00" at bounding box center [1273, 619] width 47 height 18
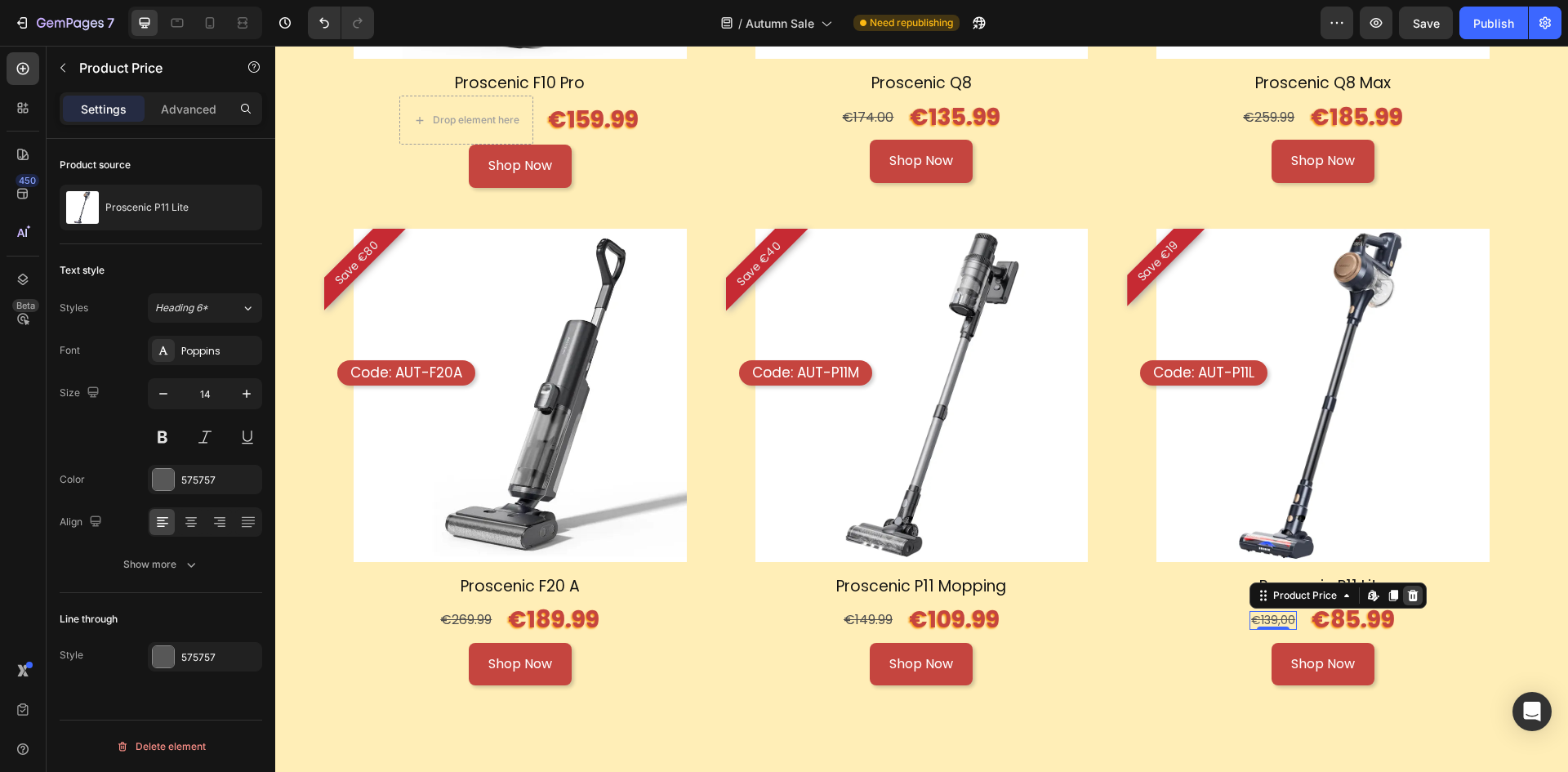
click at [1408, 590] on icon at bounding box center [1413, 596] width 11 height 12
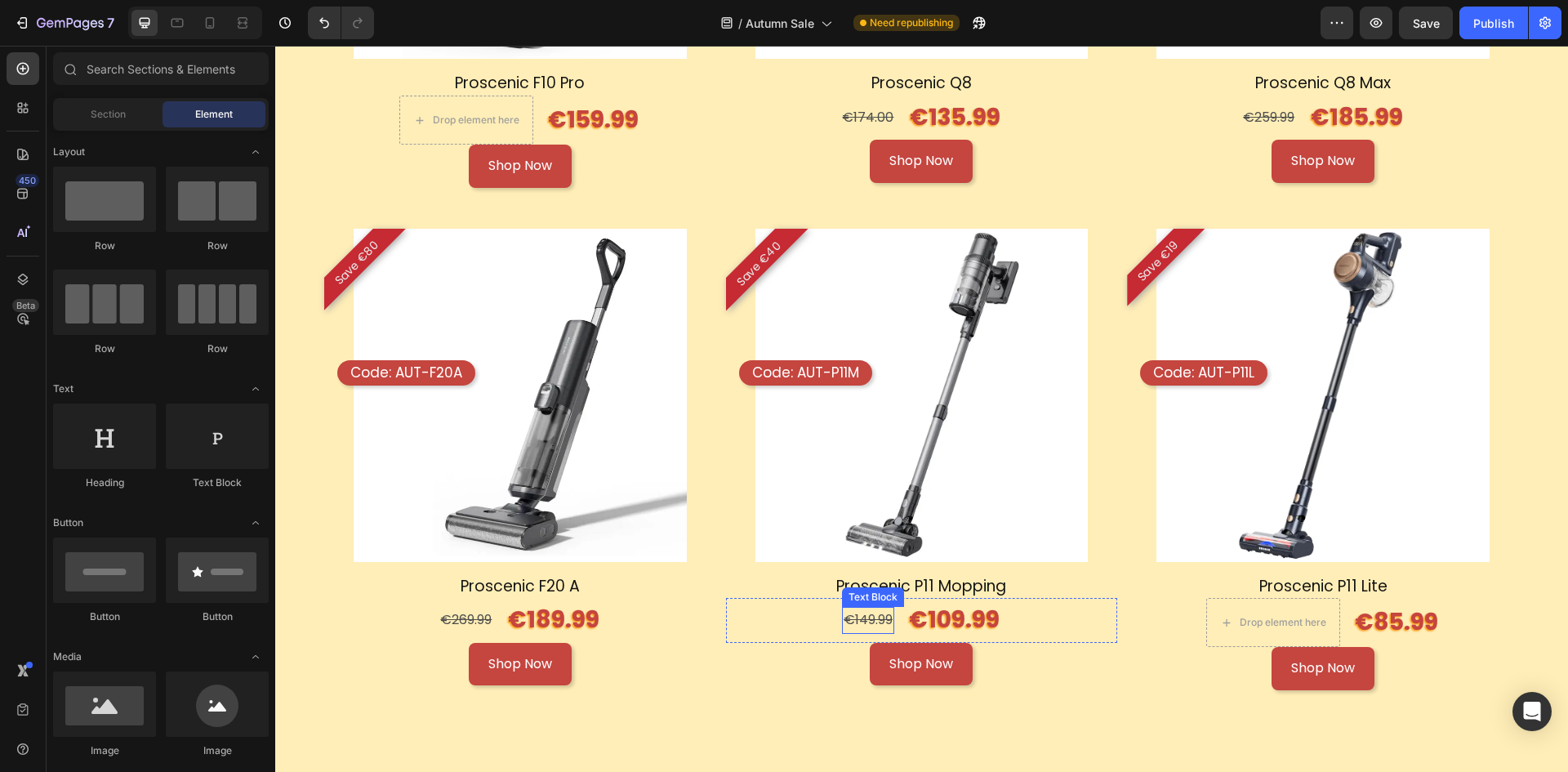
click at [871, 610] on s "€149.99" at bounding box center [868, 619] width 49 height 19
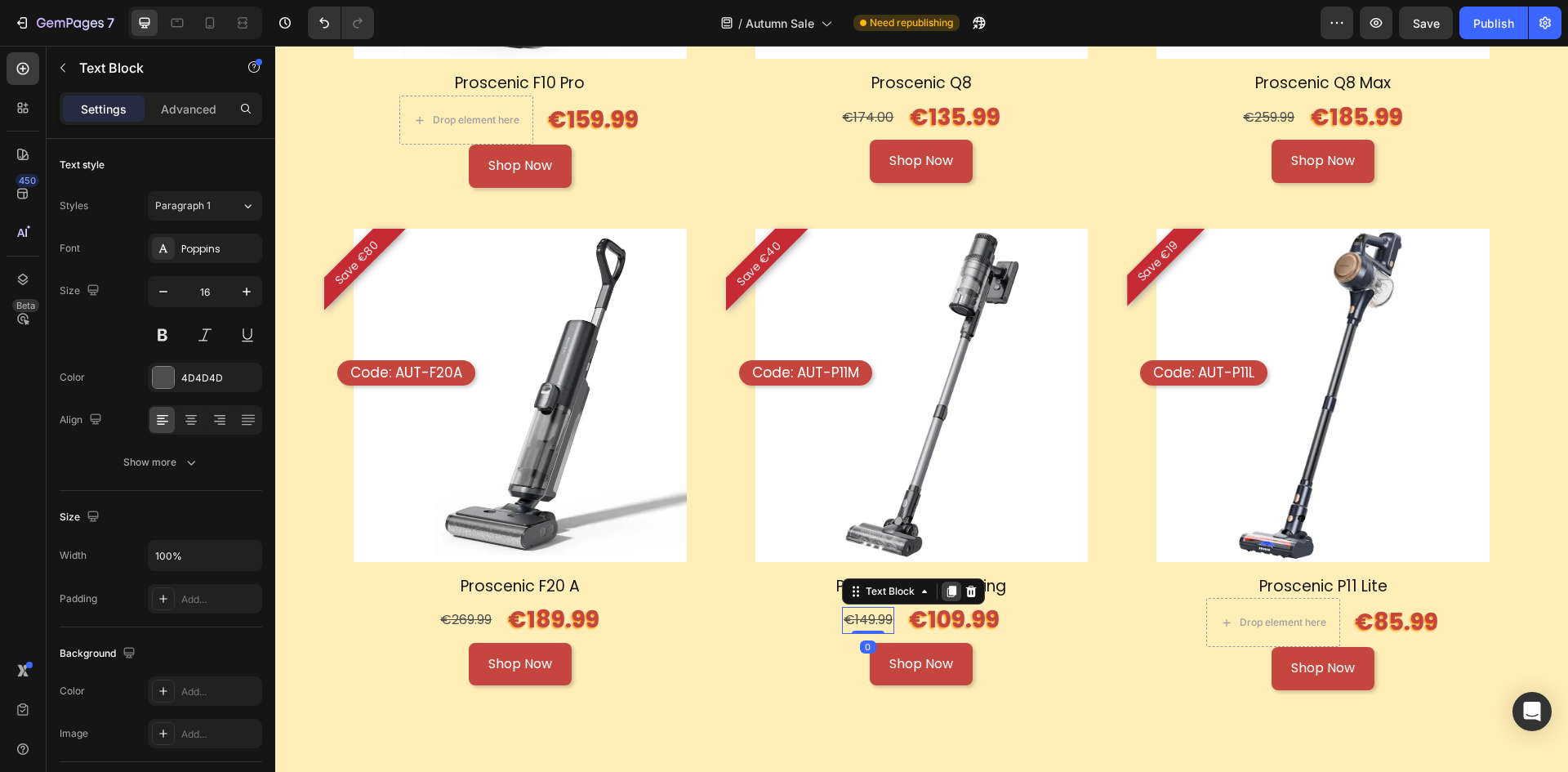
click at [949, 586] on icon at bounding box center [952, 592] width 9 height 12
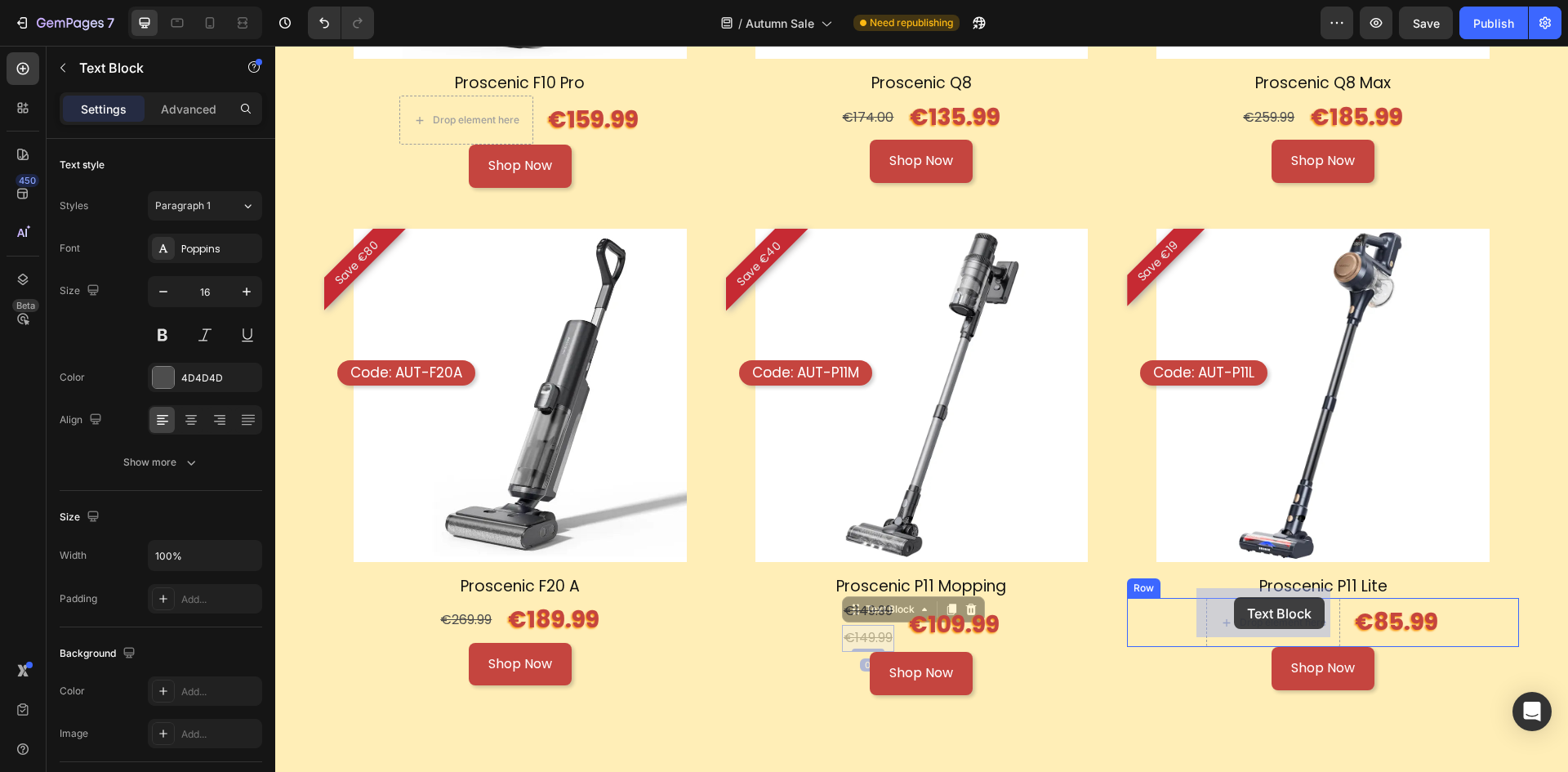
drag, startPoint x: 850, startPoint y: 599, endPoint x: 1234, endPoint y: 597, distance: 384.0
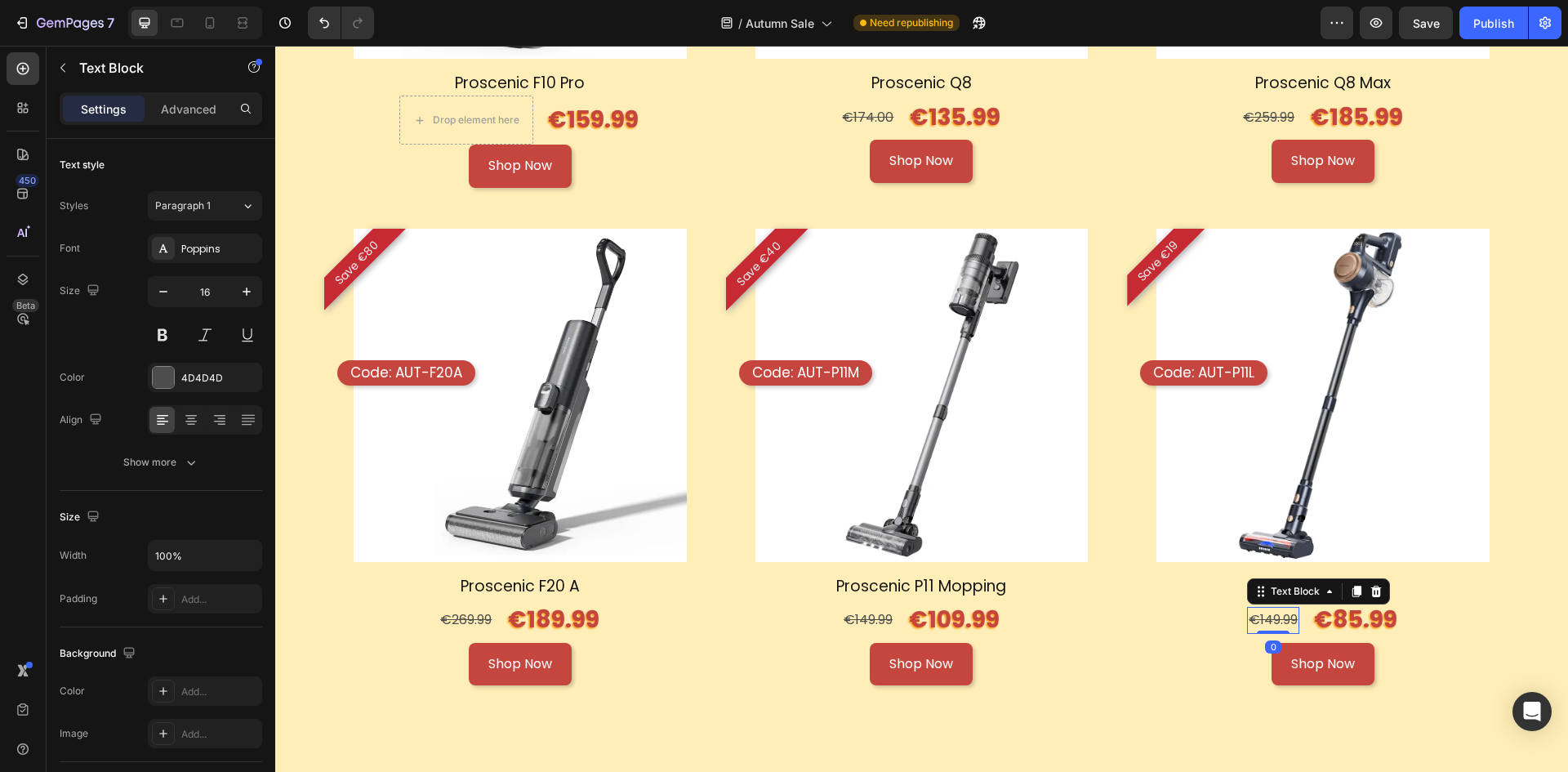
click at [1263, 610] on s "€149.99" at bounding box center [1273, 619] width 49 height 19
click at [1267, 610] on s "€149.99" at bounding box center [1273, 619] width 49 height 19
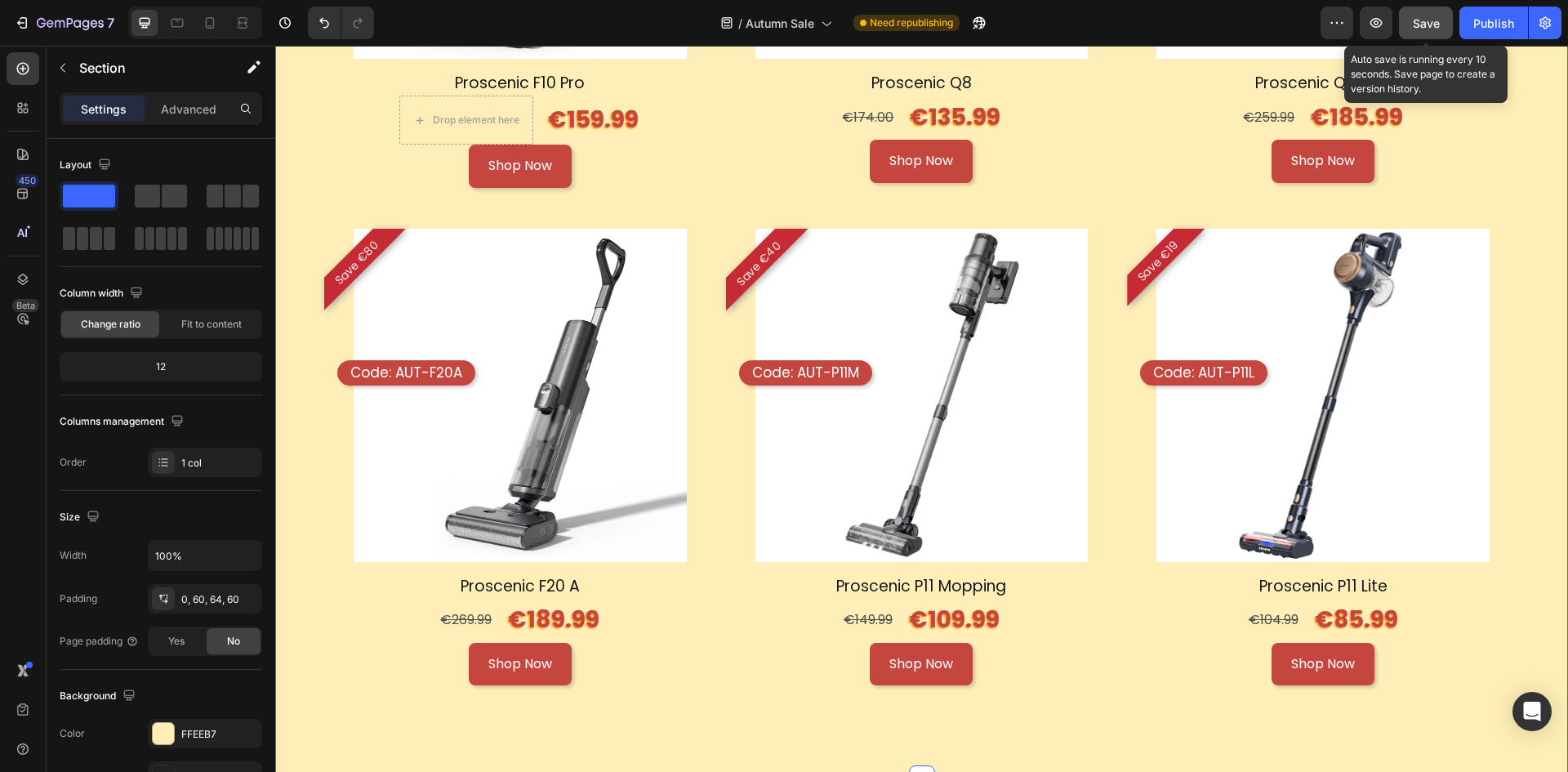
click at [1429, 24] on span "Save" at bounding box center [1427, 24] width 27 height 14
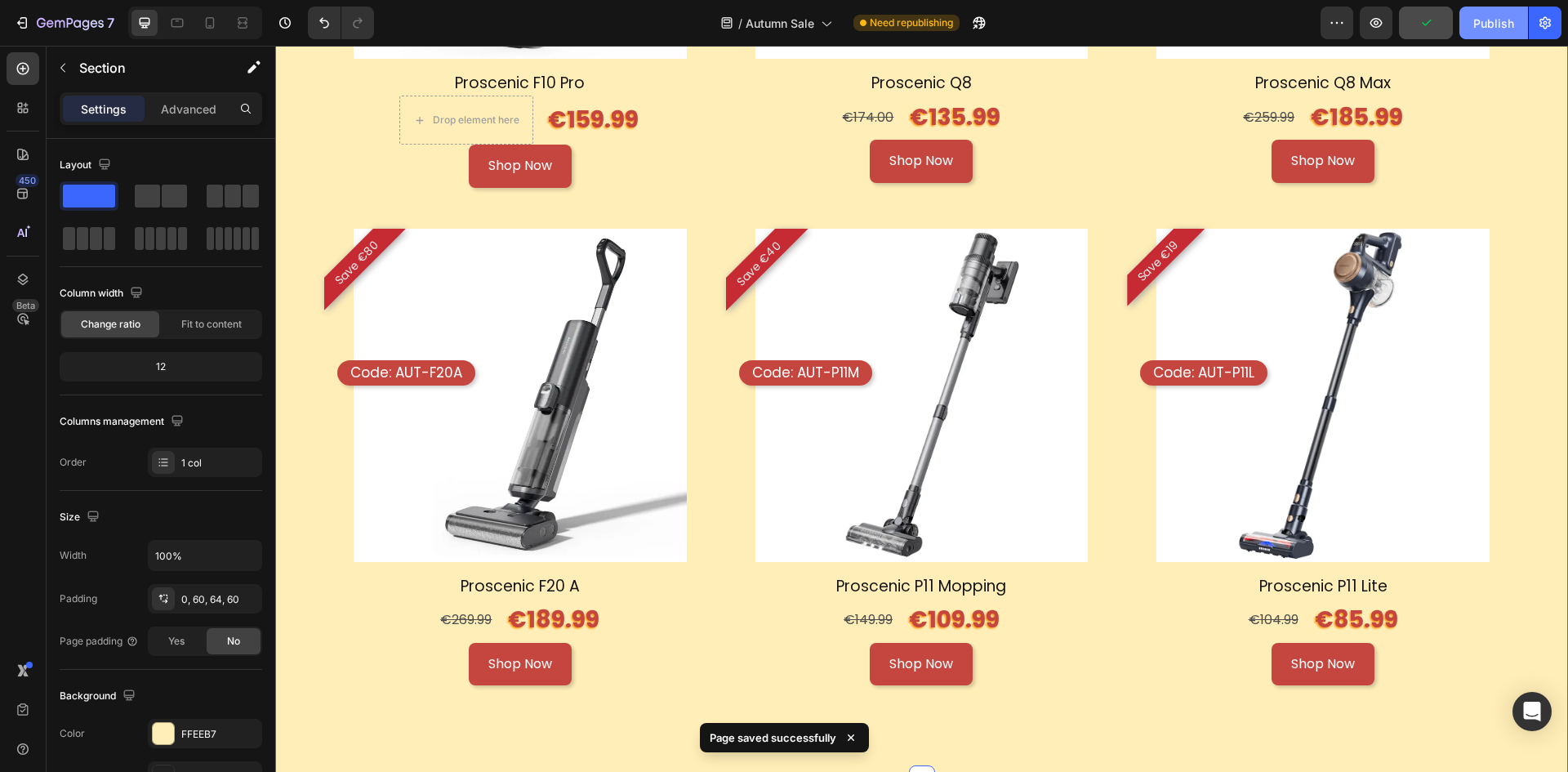
click at [1492, 24] on div "Publish" at bounding box center [1494, 24] width 41 height 18
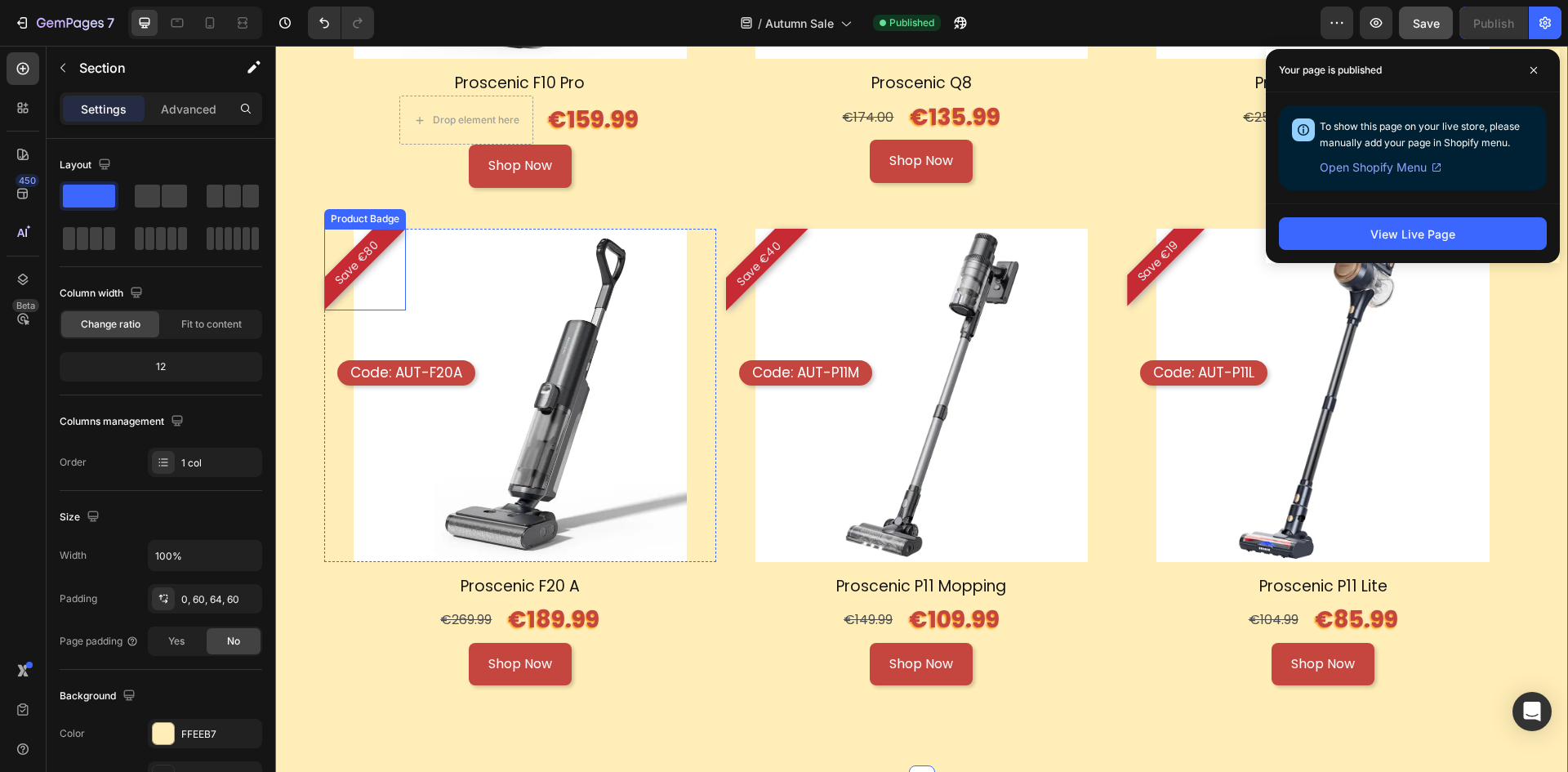
click at [372, 238] on pre "Save €80" at bounding box center [358, 264] width 73 height 72
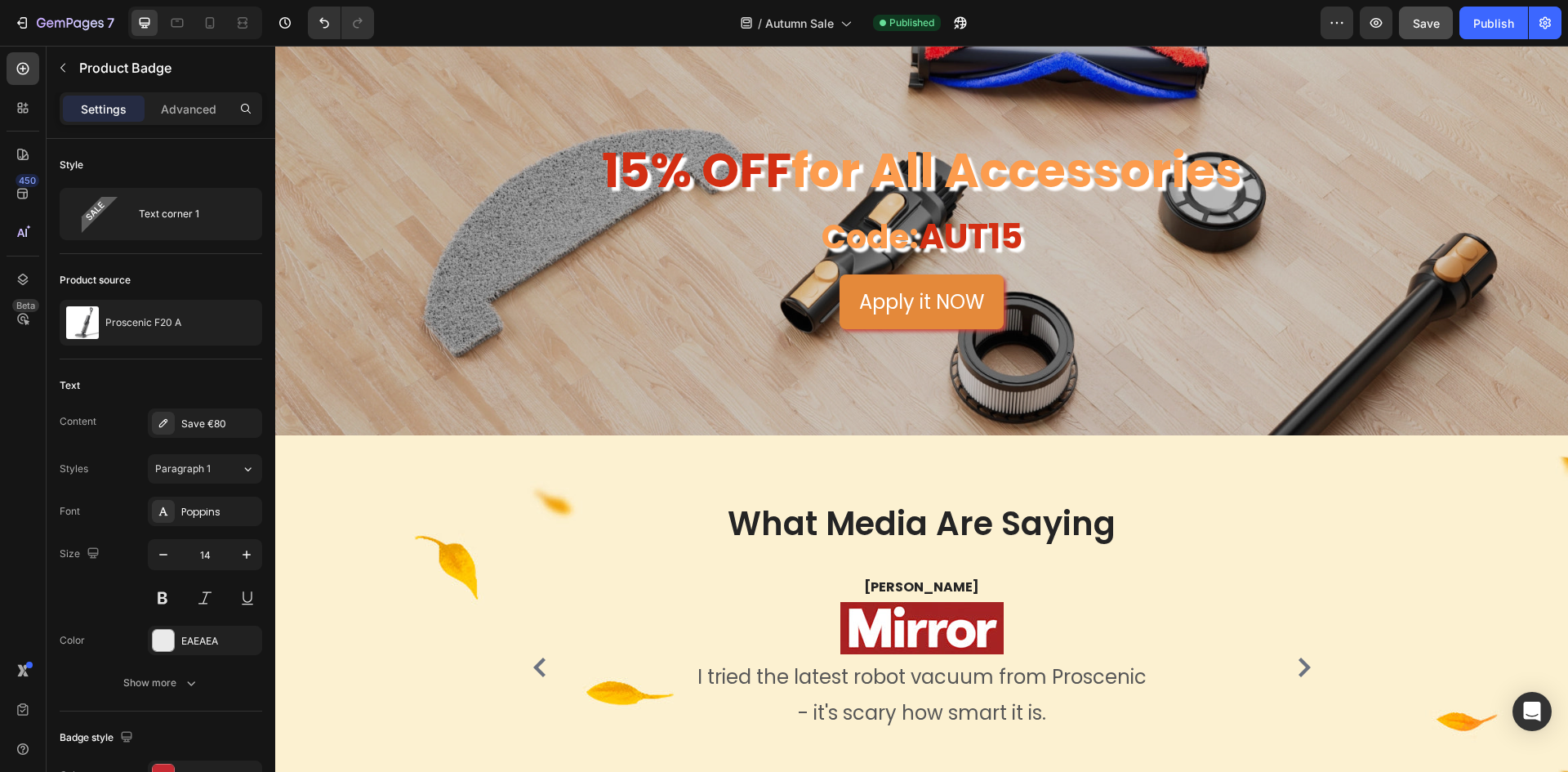
scroll to position [3408, 0]
